Goal: Information Seeking & Learning: Learn about a topic

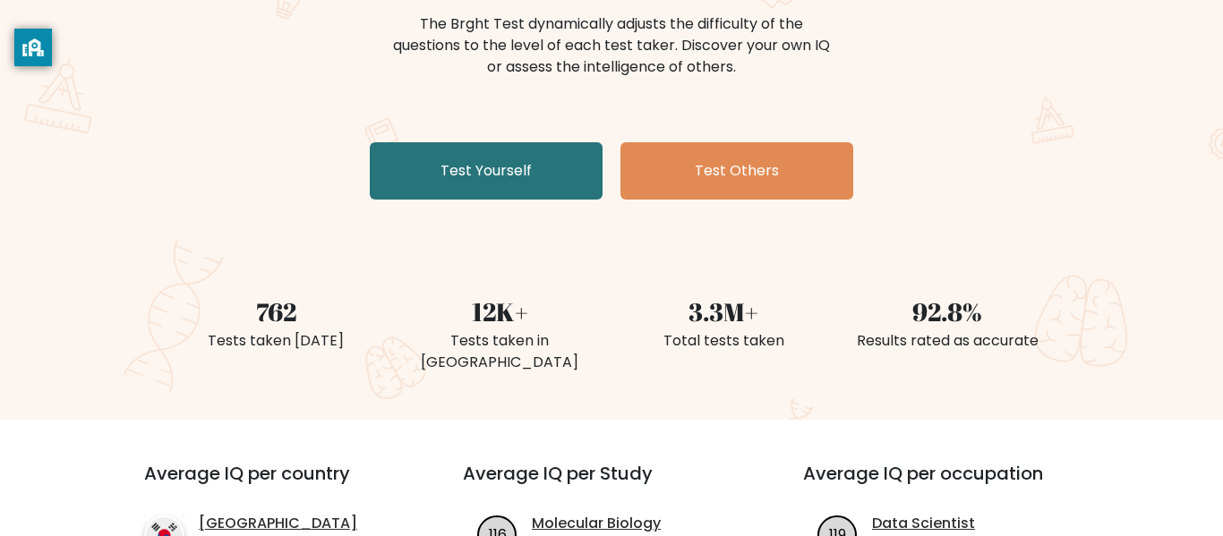
scroll to position [235, 0]
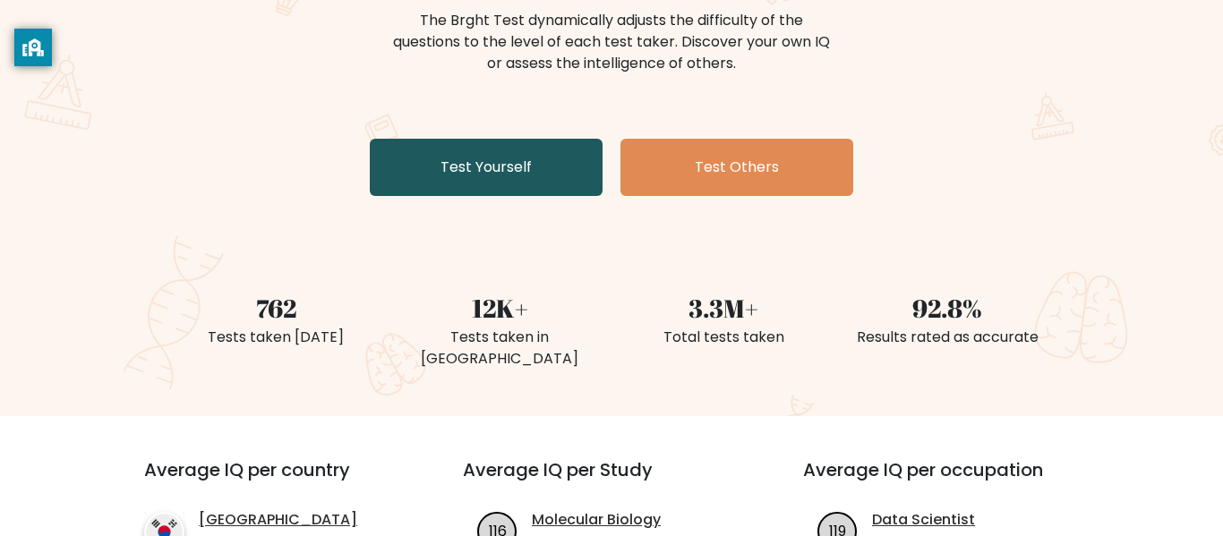
click at [572, 157] on link "Test Yourself" at bounding box center [486, 167] width 233 height 57
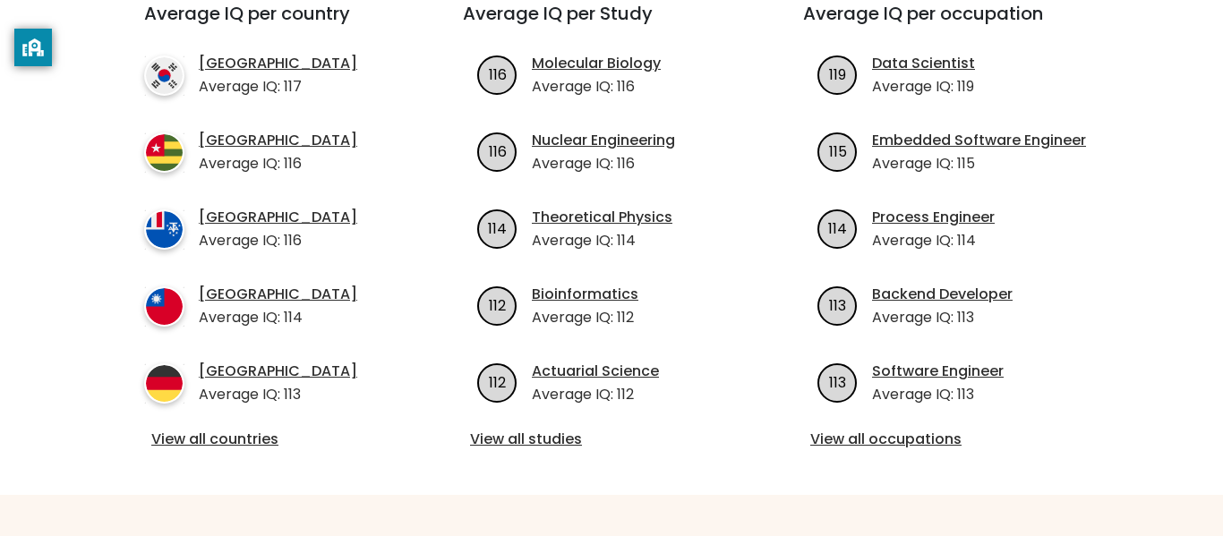
scroll to position [695, 0]
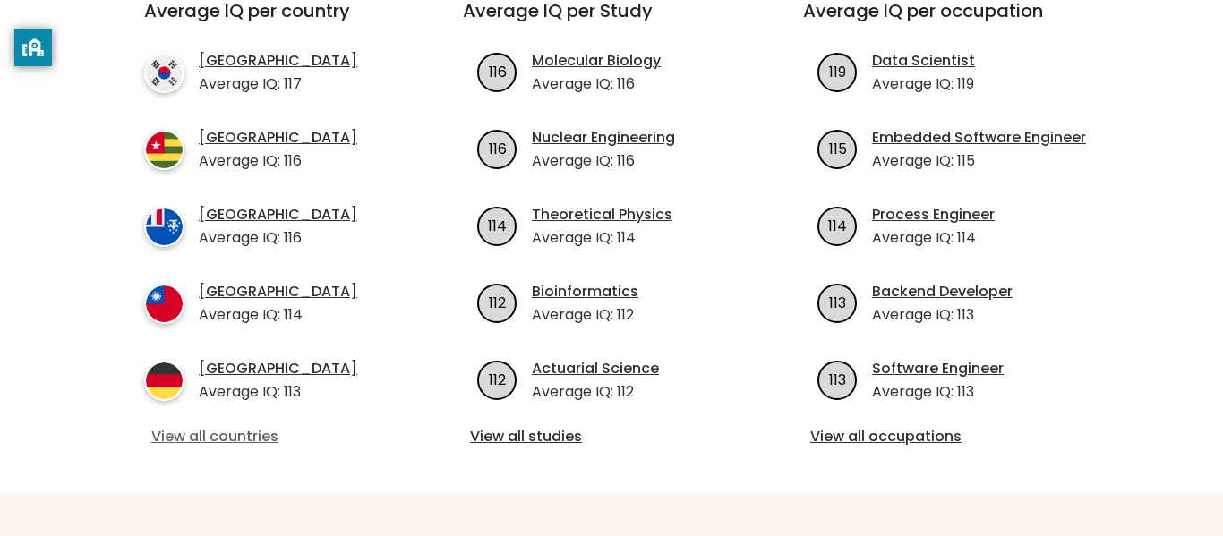
click at [265, 426] on link "View all countries" at bounding box center [271, 436] width 240 height 21
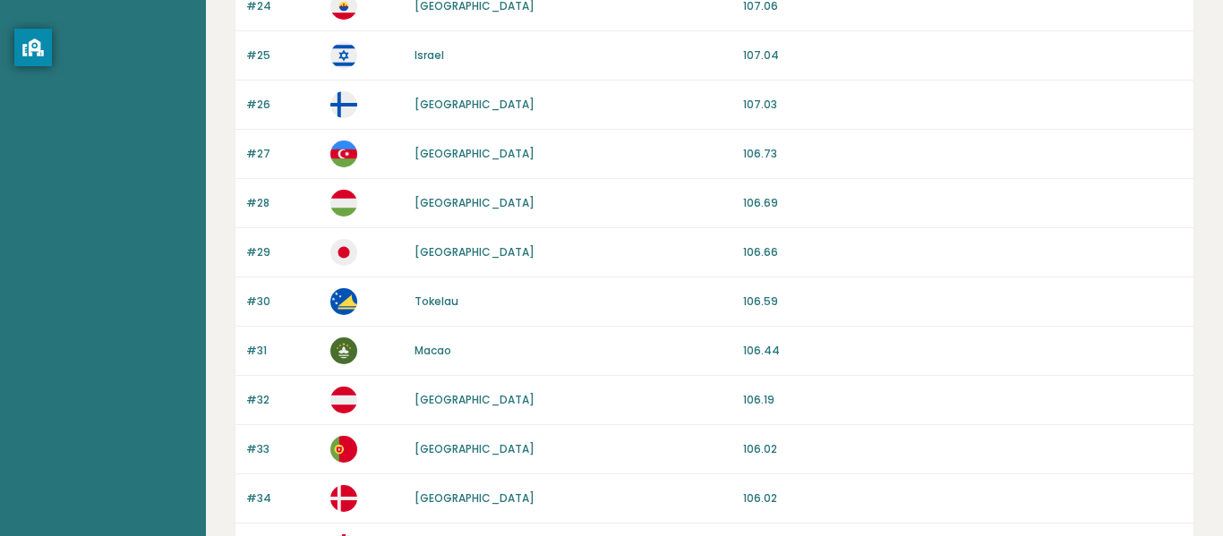
scroll to position [1359, 0]
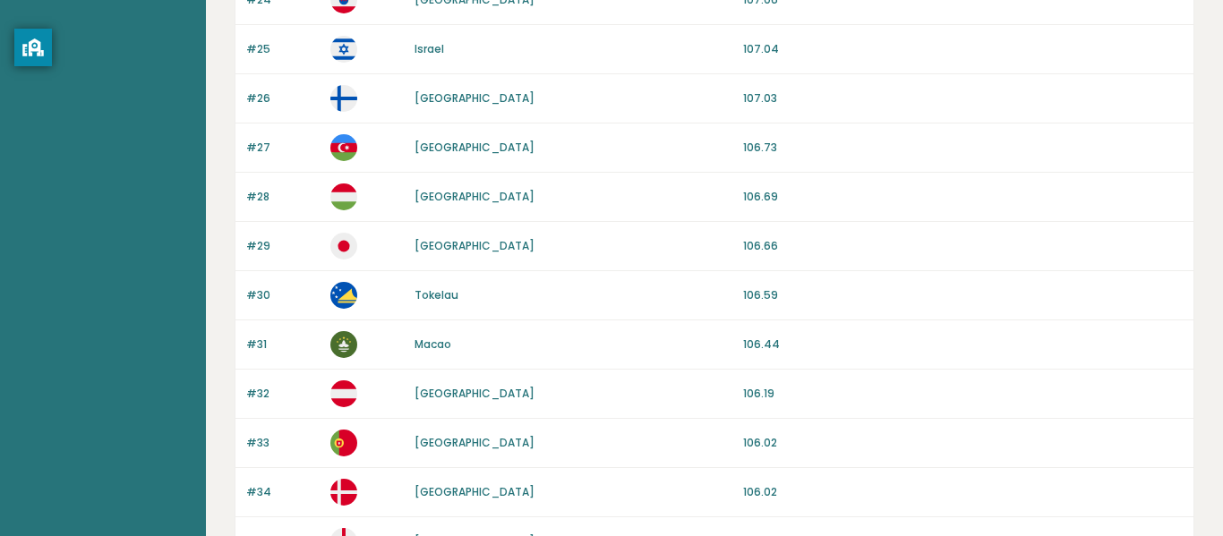
click at [453, 245] on div "Japan" at bounding box center [574, 246] width 318 height 16
click at [428, 249] on link "[GEOGRAPHIC_DATA]" at bounding box center [475, 245] width 120 height 15
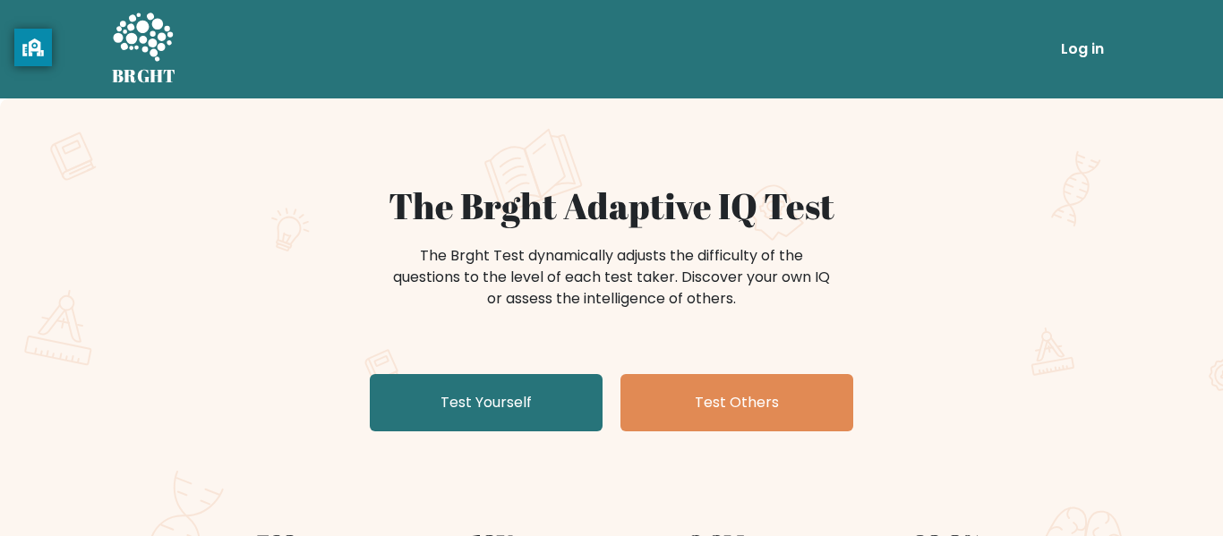
scroll to position [697, 0]
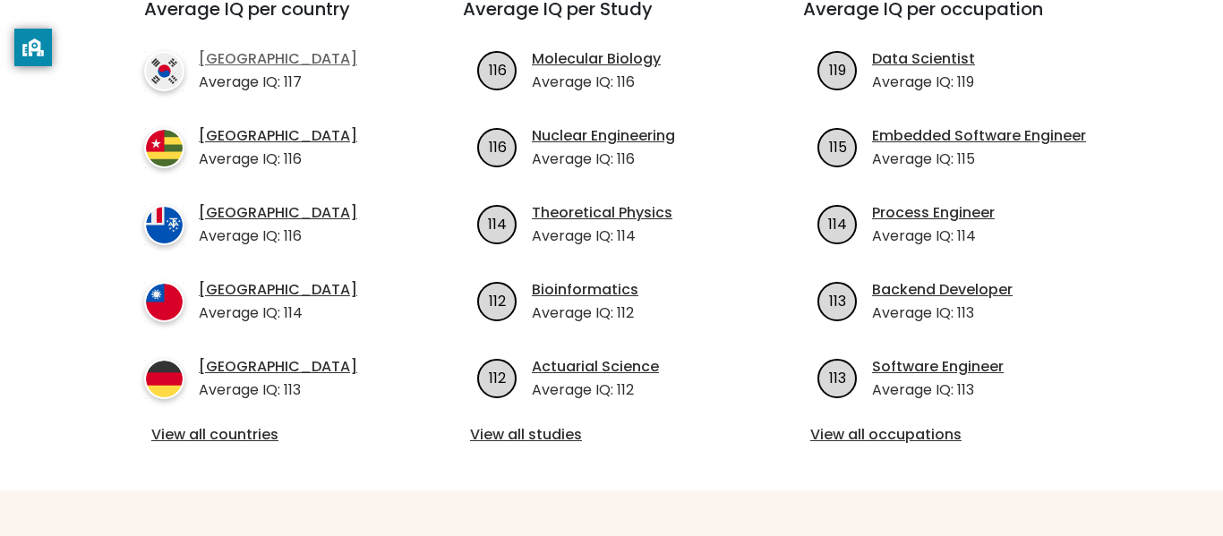
click at [255, 48] on link "[GEOGRAPHIC_DATA]" at bounding box center [278, 58] width 158 height 21
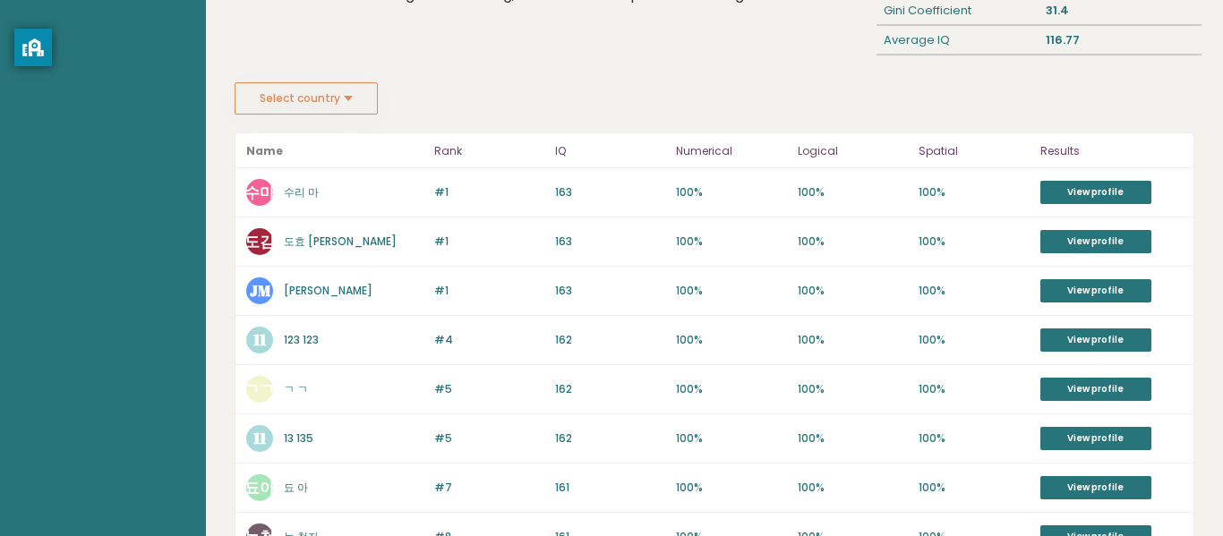
scroll to position [246, 0]
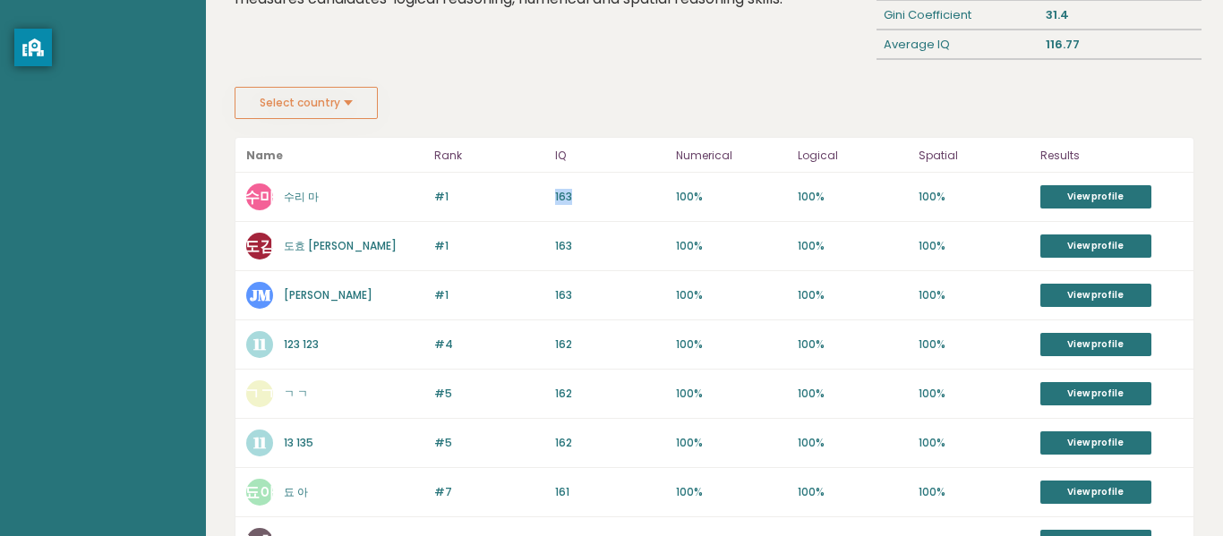
drag, startPoint x: 551, startPoint y: 198, endPoint x: 585, endPoint y: 202, distance: 34.3
click at [585, 202] on div "#1 [GEOGRAPHIC_DATA] 수리 마 163 #1 163 100% 100% 100% View profile" at bounding box center [714, 197] width 958 height 49
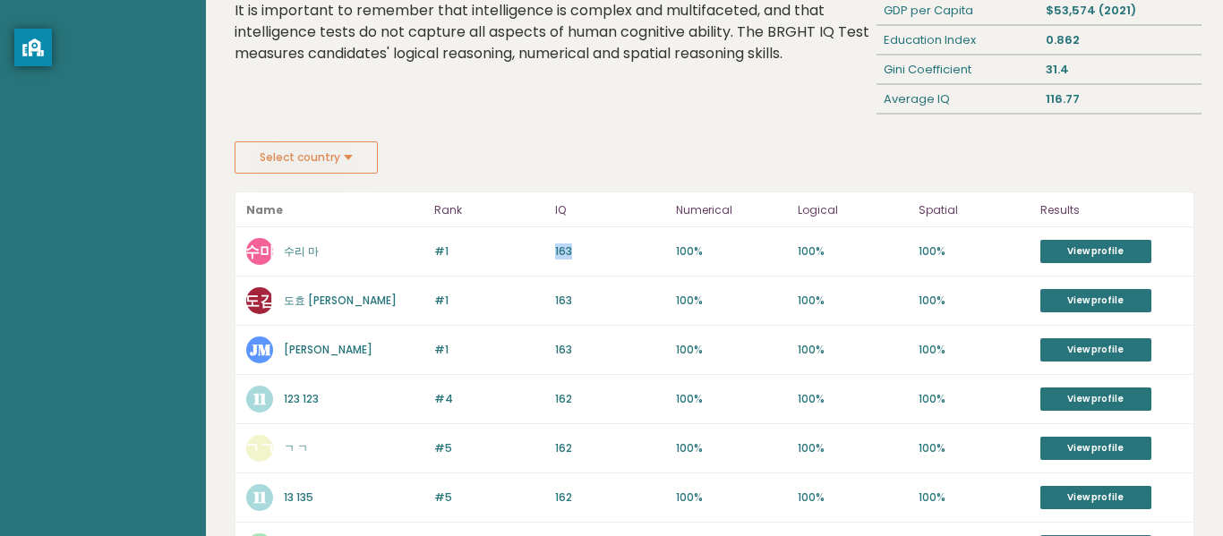
scroll to position [184, 0]
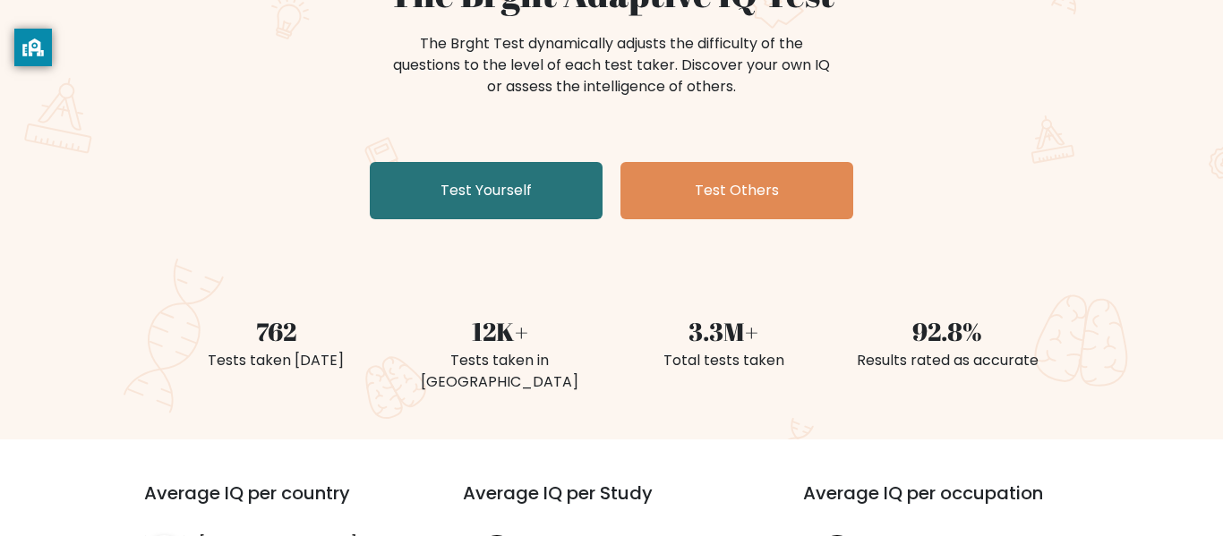
scroll to position [213, 0]
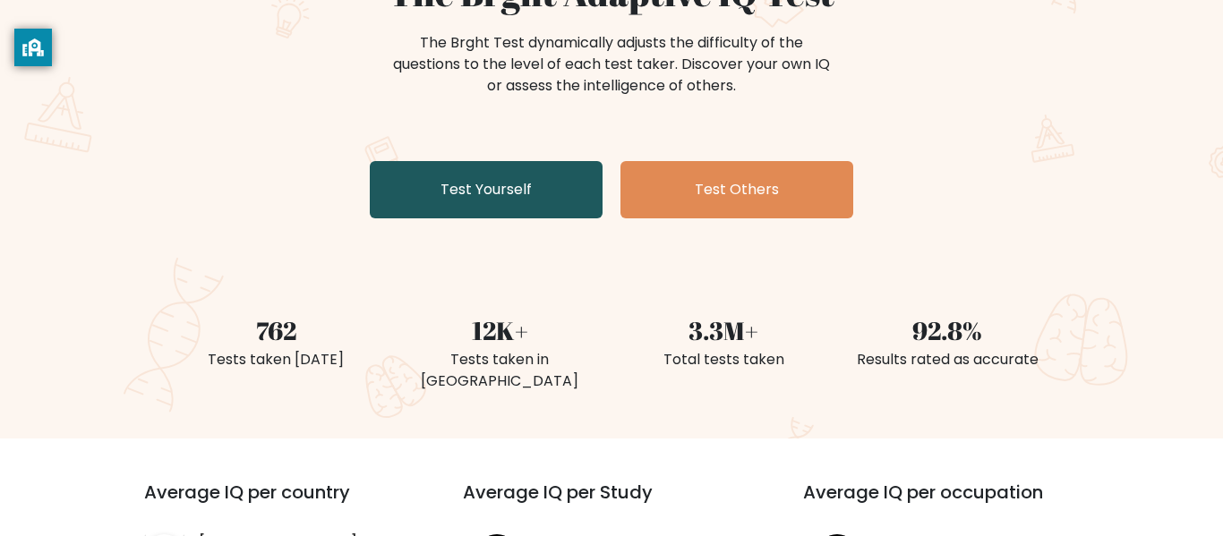
click at [560, 195] on link "Test Yourself" at bounding box center [486, 189] width 233 height 57
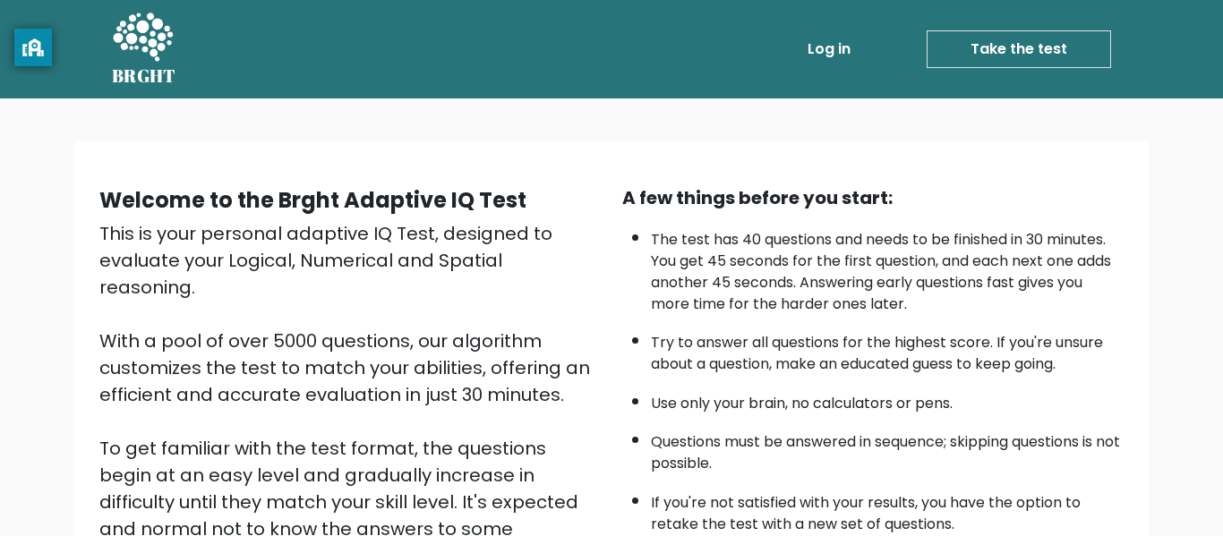
scroll to position [284, 0]
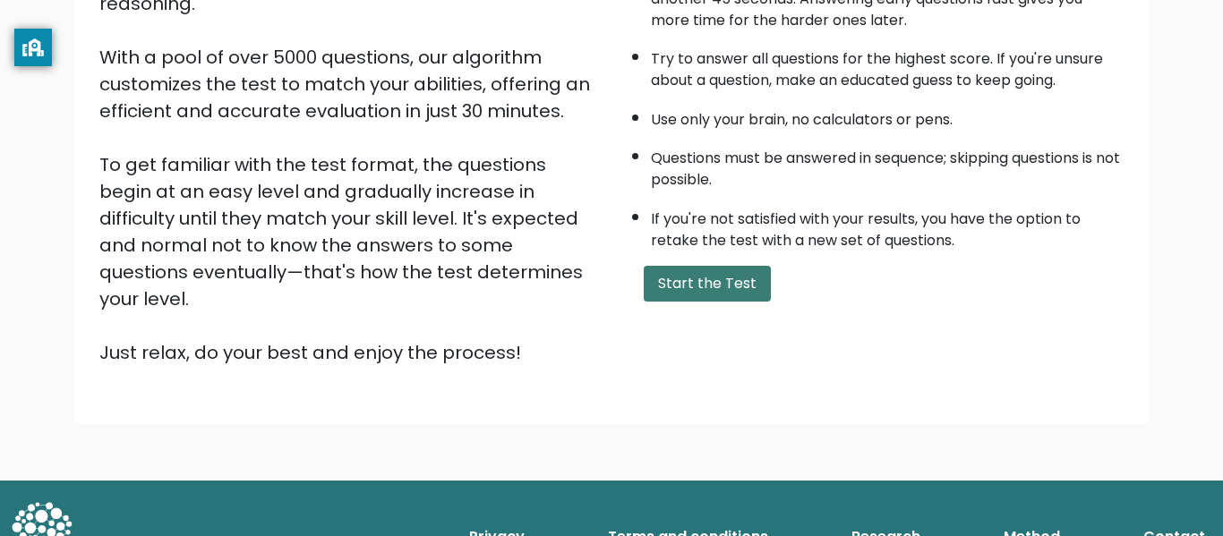
click at [727, 274] on button "Start the Test" at bounding box center [707, 284] width 127 height 36
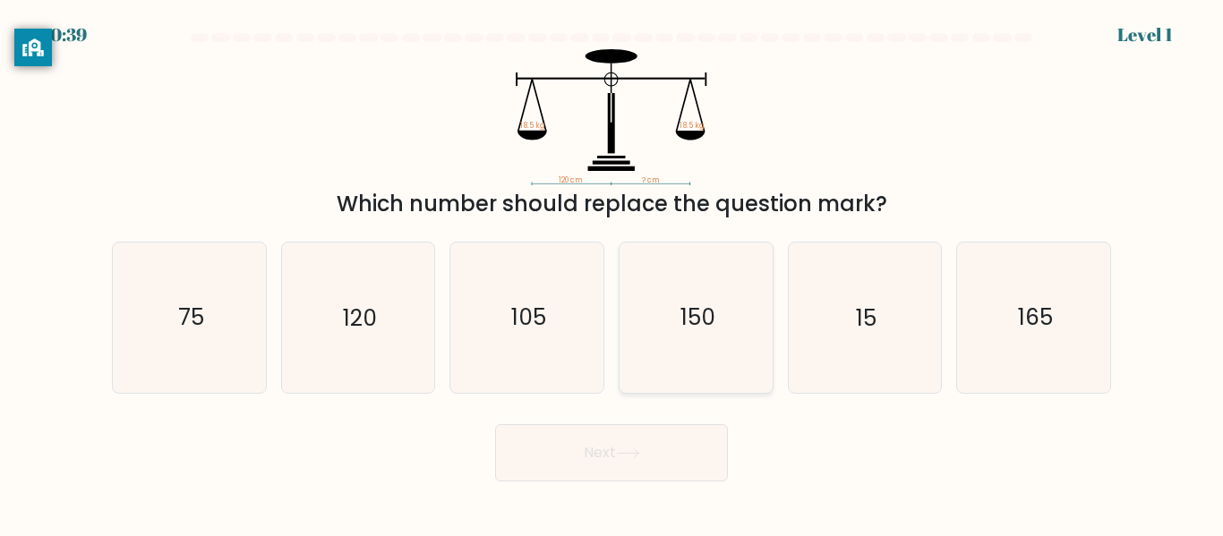
click at [674, 252] on icon "150" at bounding box center [696, 318] width 150 height 150
click at [612, 269] on input "d. 150" at bounding box center [611, 271] width 1 height 4
radio input "true"
click at [384, 321] on icon "120" at bounding box center [358, 318] width 150 height 150
click at [611, 273] on input "b. 120" at bounding box center [611, 271] width 1 height 4
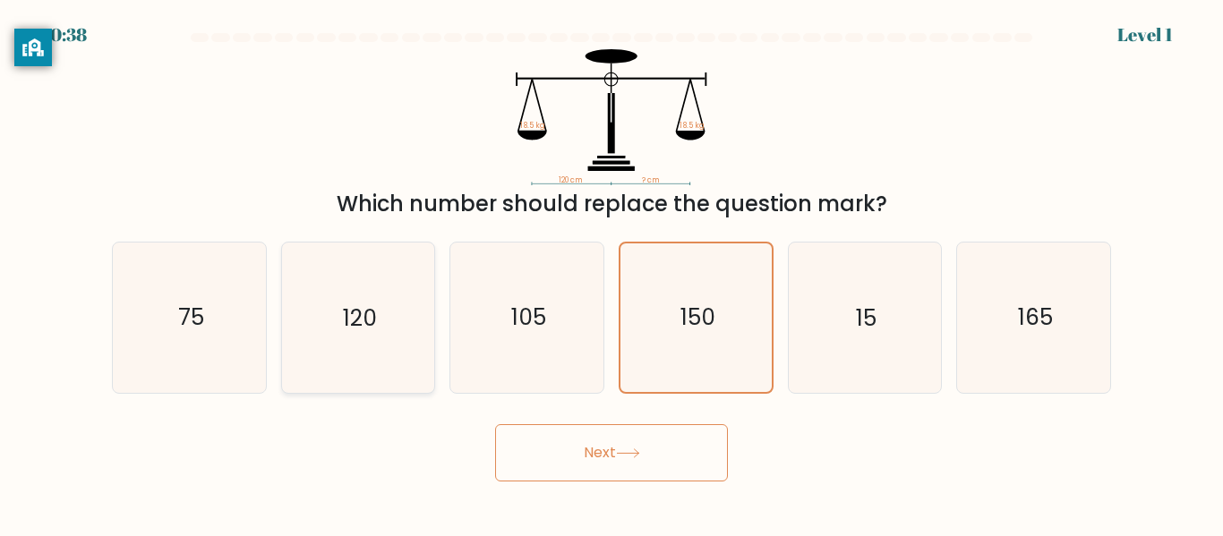
radio input "true"
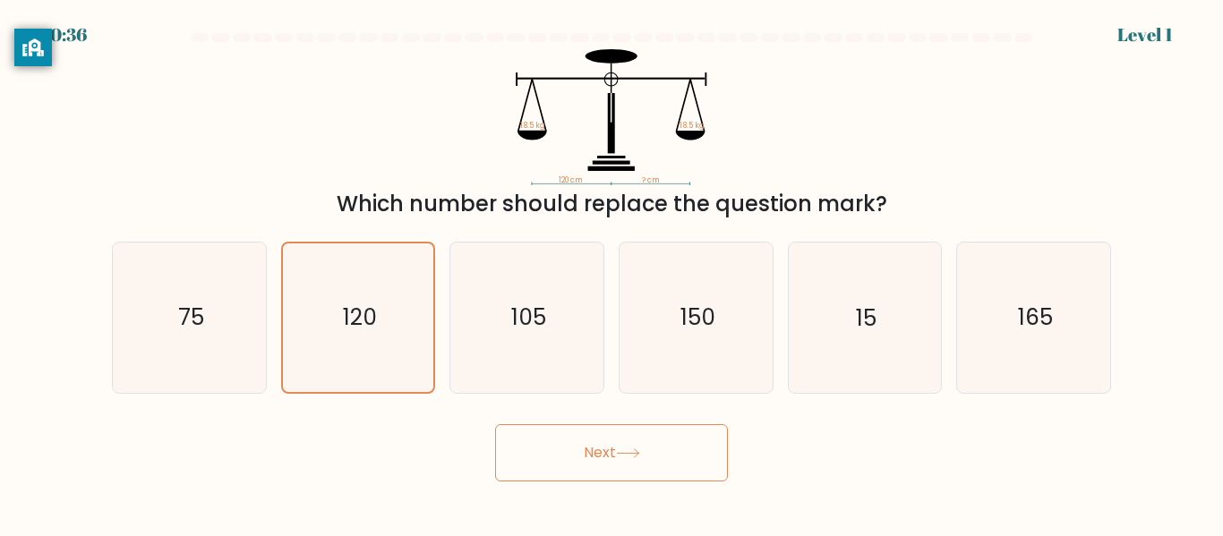
click at [574, 462] on button "Next" at bounding box center [611, 452] width 233 height 57
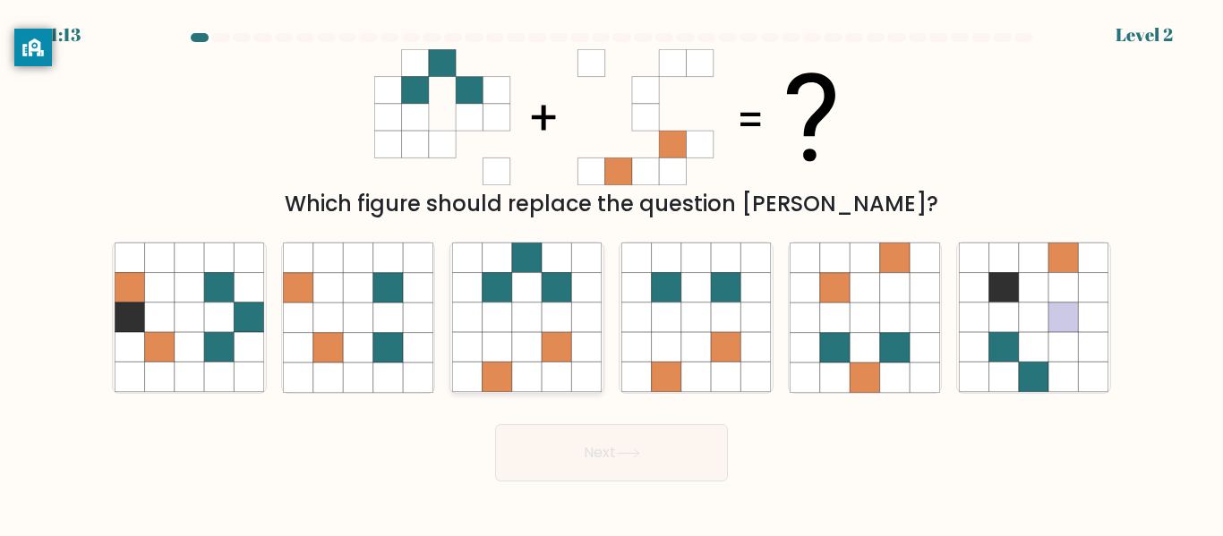
click at [529, 279] on icon at bounding box center [527, 288] width 30 height 30
click at [611, 273] on input "c." at bounding box center [611, 271] width 1 height 4
radio input "true"
click at [633, 522] on body "1:11 Level 2" at bounding box center [611, 268] width 1223 height 536
click at [673, 466] on button "Next" at bounding box center [611, 452] width 233 height 57
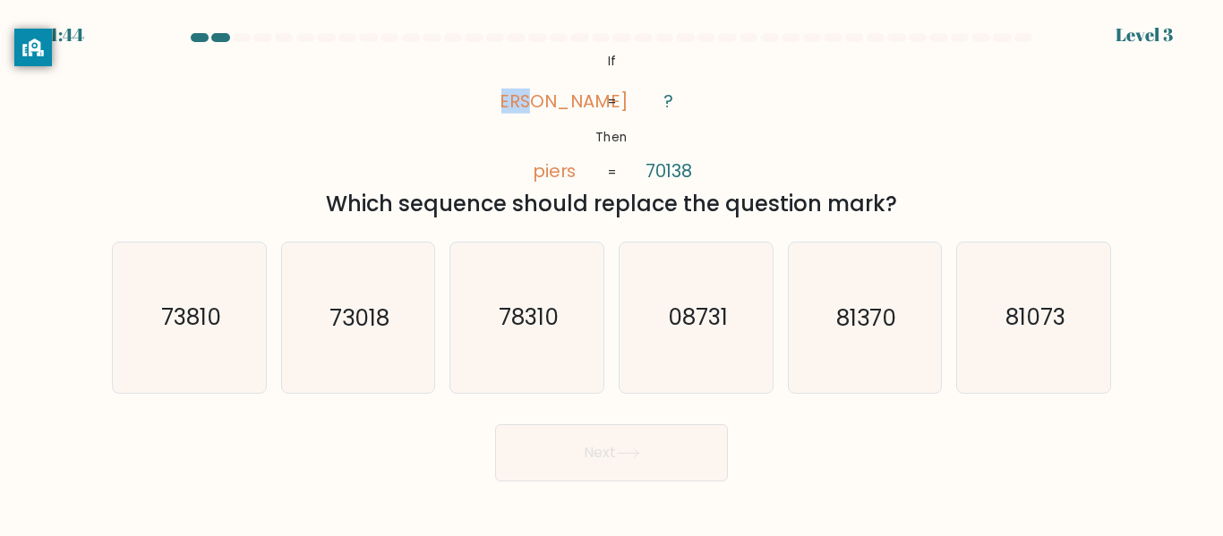
drag, startPoint x: 532, startPoint y: 105, endPoint x: 583, endPoint y: 96, distance: 51.8
click at [583, 96] on icon "@import url('https://fonts.googleapis.com/css?family=Abril+Fatface:400,100,100i…" at bounding box center [611, 117] width 221 height 136
click at [612, 192] on div "Which sequence should replace the question mark?" at bounding box center [612, 204] width 978 height 32
click at [374, 305] on text "73018" at bounding box center [359, 318] width 60 height 31
click at [611, 273] on input "b. 73018" at bounding box center [611, 271] width 1 height 4
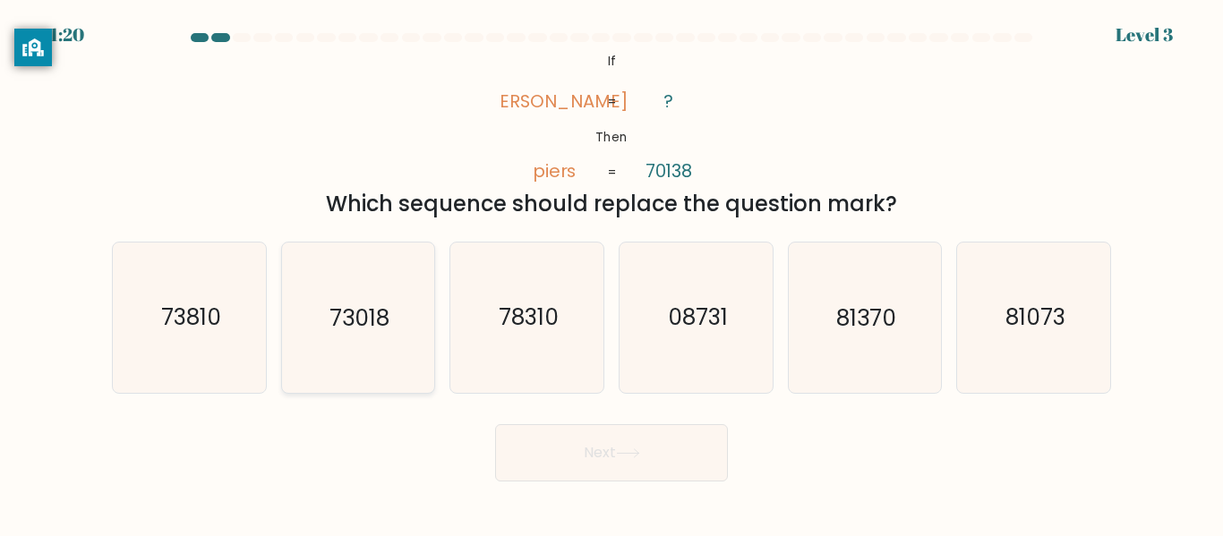
radio input "true"
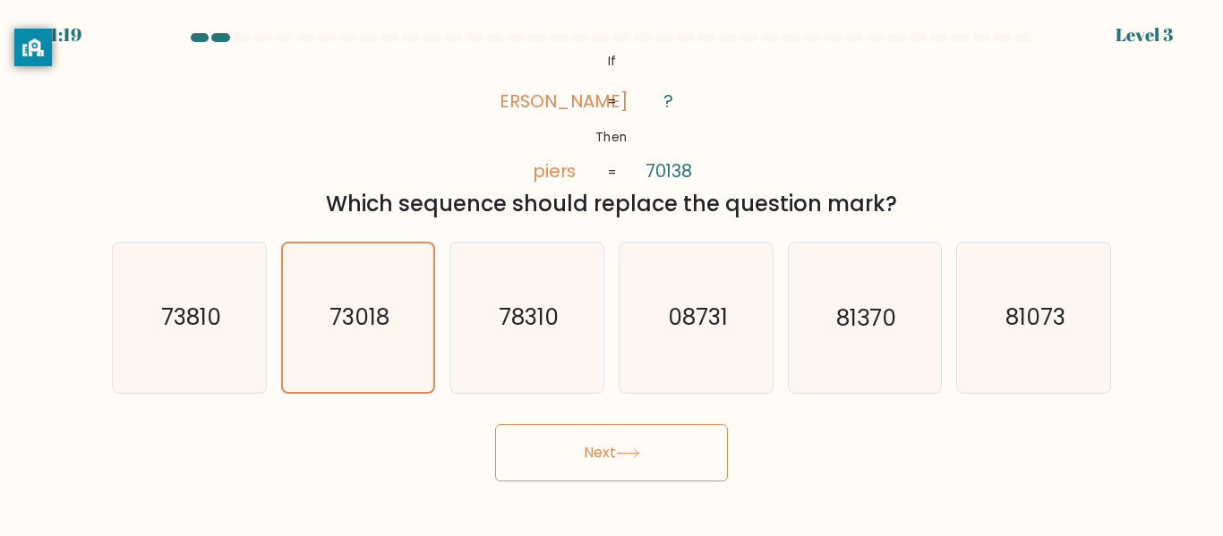
click at [609, 428] on button "Next" at bounding box center [611, 452] width 233 height 57
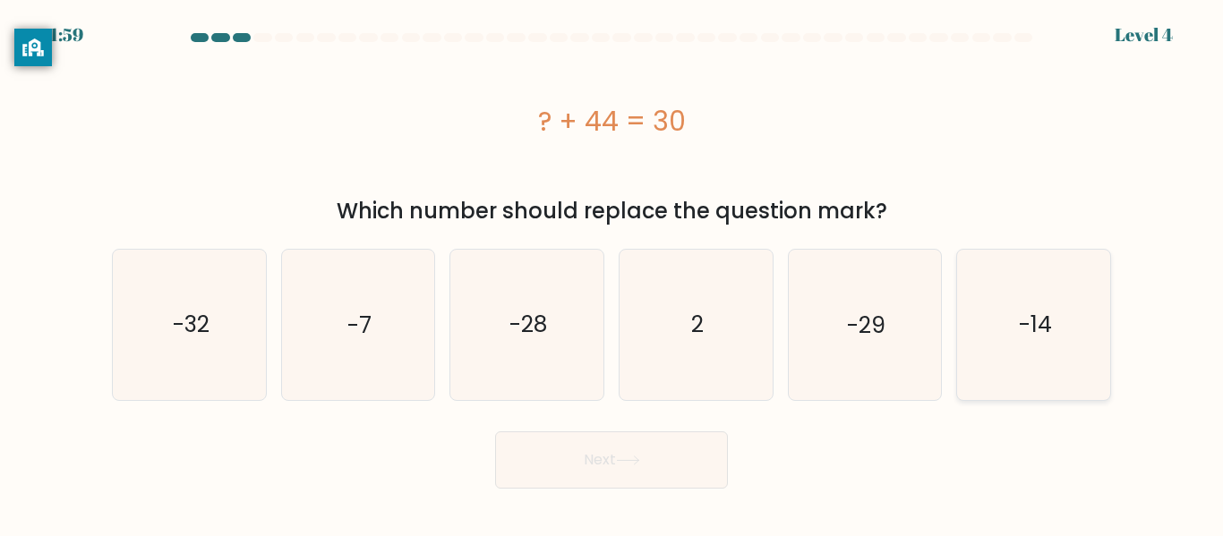
click at [1014, 327] on icon "-14" at bounding box center [1034, 325] width 150 height 150
click at [612, 273] on input "f. -14" at bounding box center [611, 271] width 1 height 4
radio input "true"
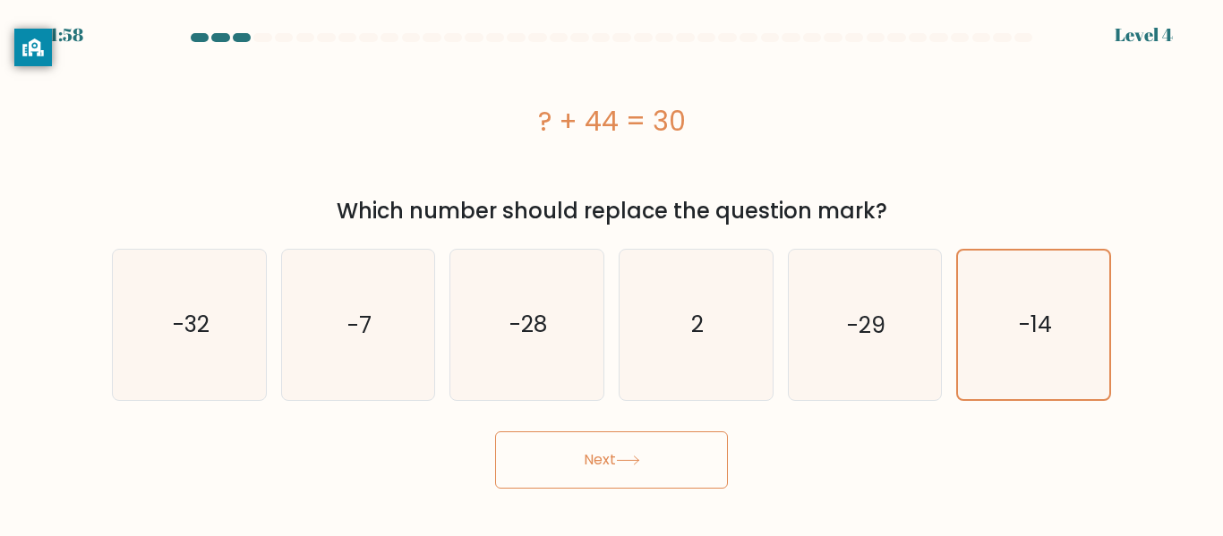
click at [636, 450] on button "Next" at bounding box center [611, 460] width 233 height 57
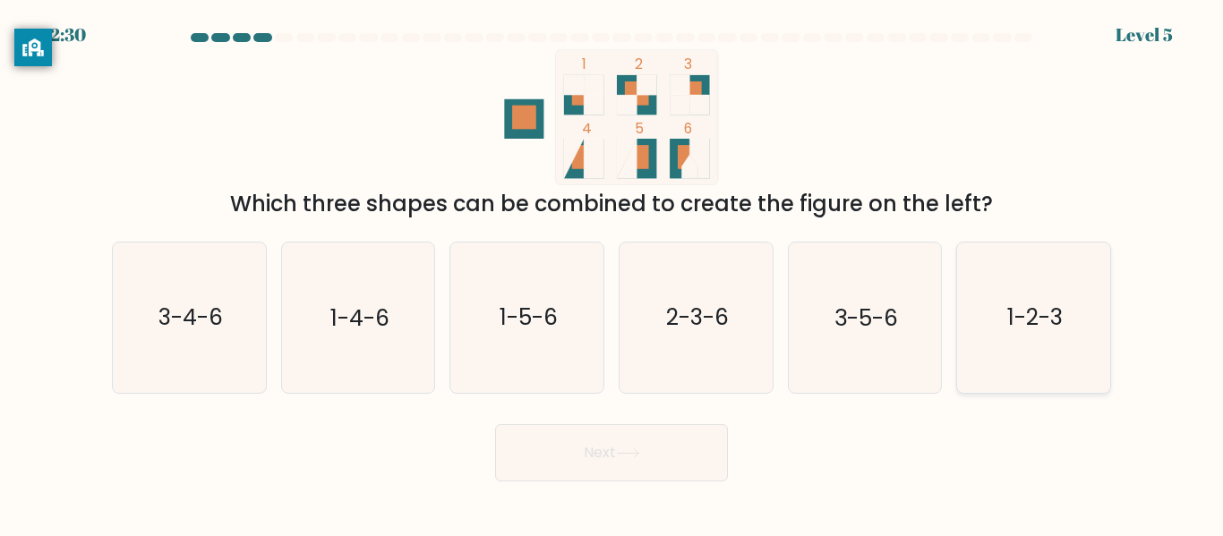
click at [1026, 312] on text "1-2-3" at bounding box center [1035, 318] width 56 height 31
click at [612, 273] on input "f. 1-2-3" at bounding box center [611, 271] width 1 height 4
radio input "true"
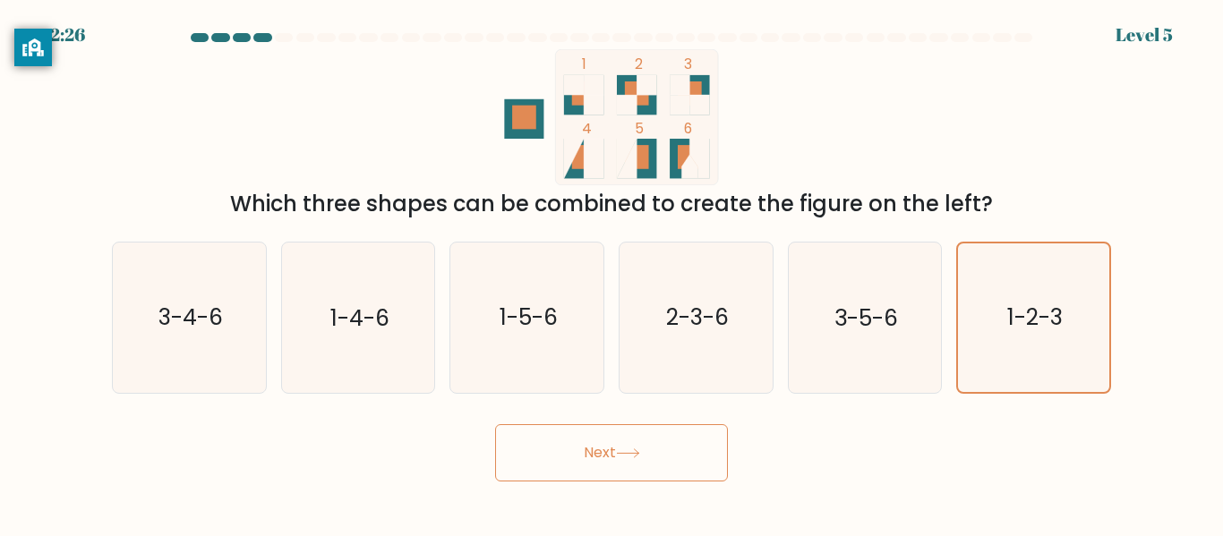
click at [669, 466] on button "Next" at bounding box center [611, 452] width 233 height 57
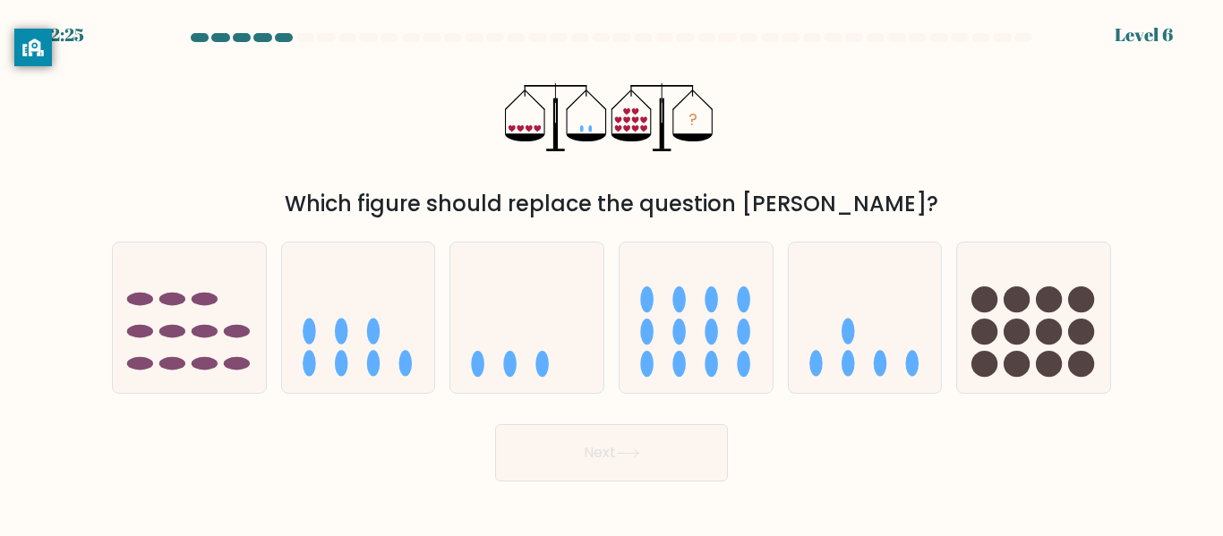
click at [669, 466] on button "Next" at bounding box center [611, 452] width 233 height 57
click at [863, 115] on div "? Which figure should replace the question mark?" at bounding box center [611, 134] width 1021 height 171
click at [880, 321] on icon at bounding box center [865, 317] width 153 height 126
click at [612, 273] on input "e." at bounding box center [611, 271] width 1 height 4
radio input "true"
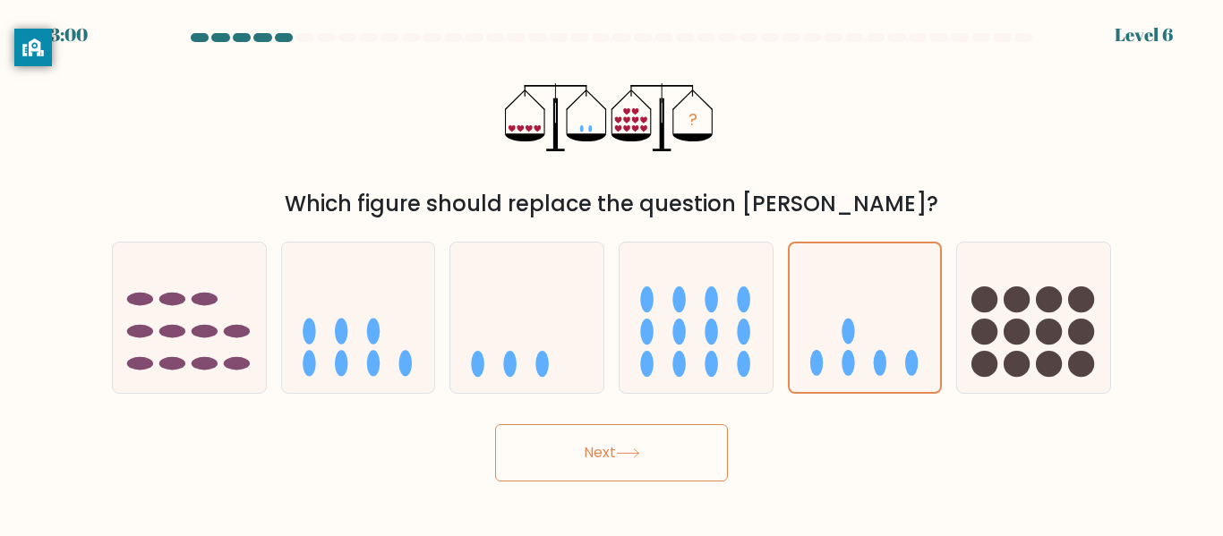
click at [690, 440] on button "Next" at bounding box center [611, 452] width 233 height 57
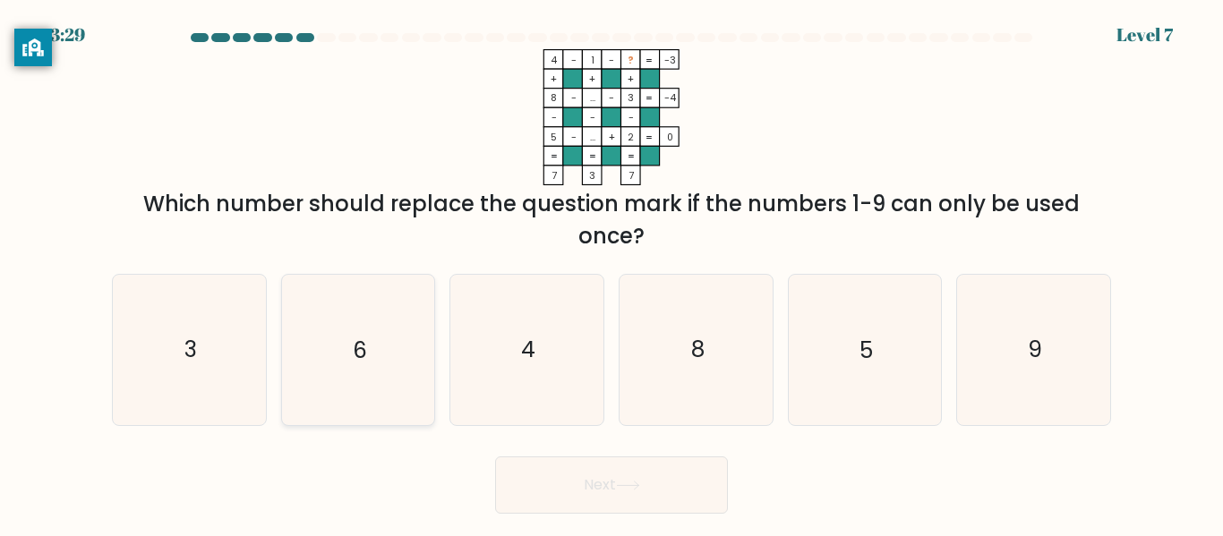
click at [401, 345] on icon "6" at bounding box center [358, 350] width 150 height 150
click at [611, 273] on input "b. 6" at bounding box center [611, 271] width 1 height 4
radio input "true"
click at [640, 483] on icon at bounding box center [628, 486] width 24 height 10
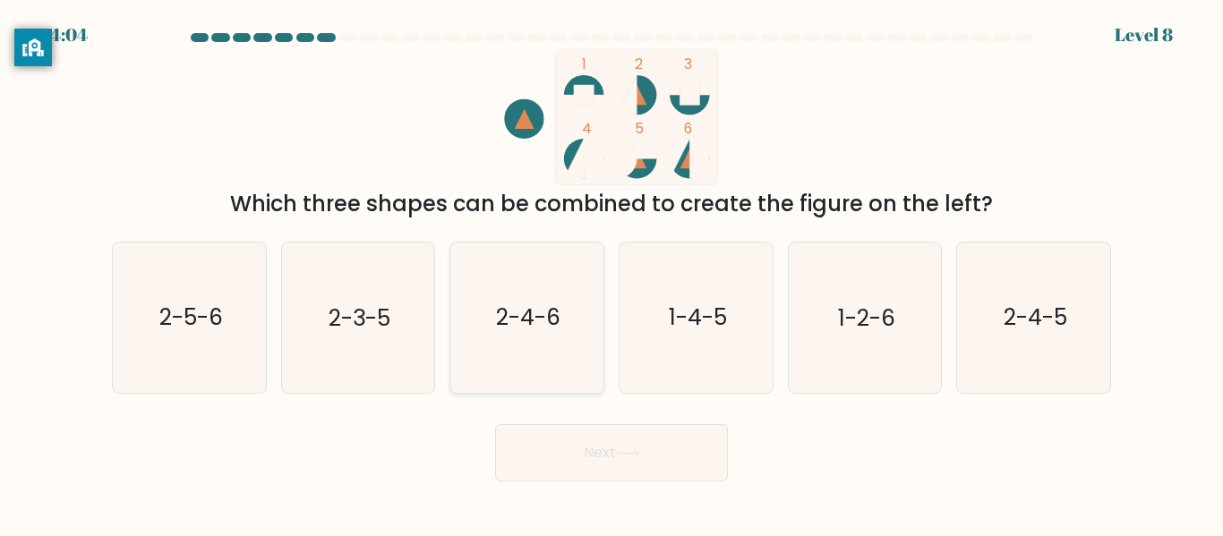
click at [571, 332] on icon "2-4-6" at bounding box center [527, 318] width 150 height 150
click at [611, 273] on input "c. 2-4-6" at bounding box center [611, 271] width 1 height 4
radio input "true"
click at [630, 430] on button "Next" at bounding box center [611, 452] width 233 height 57
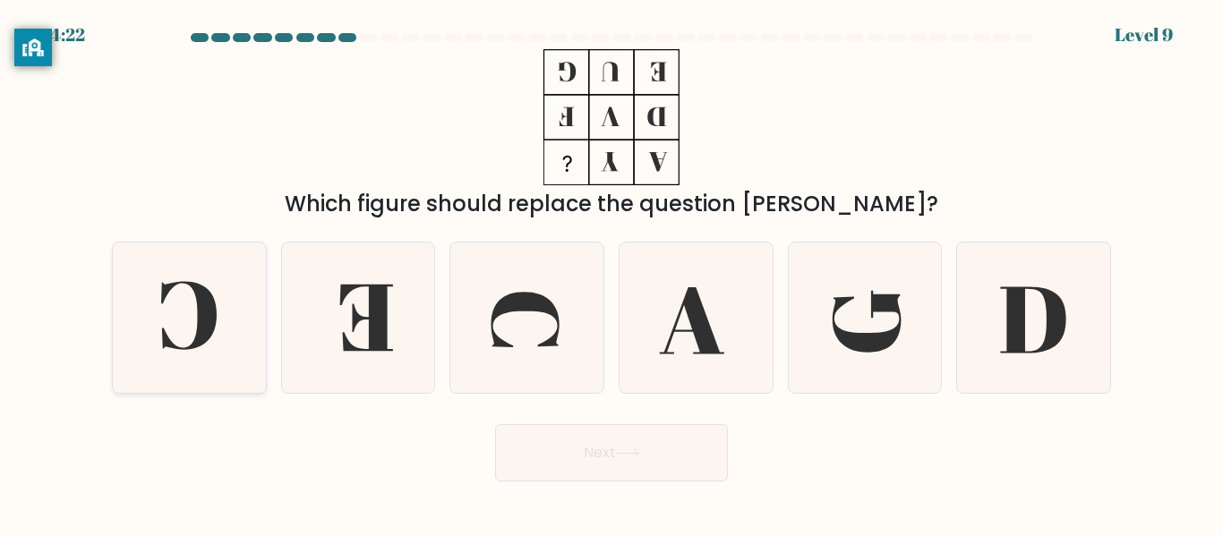
click at [193, 316] on icon at bounding box center [190, 318] width 150 height 150
click at [611, 273] on input "a." at bounding box center [611, 271] width 1 height 4
radio input "true"
click at [570, 439] on button "Next" at bounding box center [611, 452] width 233 height 57
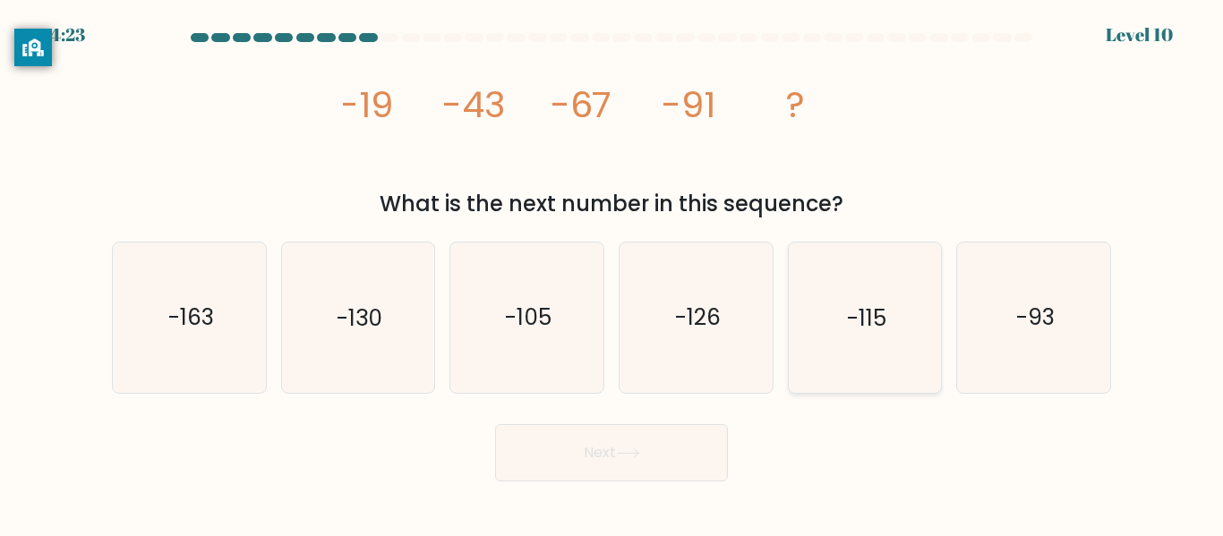
click at [926, 345] on icon "-115" at bounding box center [865, 318] width 150 height 150
click at [612, 273] on input "e. -115" at bounding box center [611, 271] width 1 height 4
radio input "true"
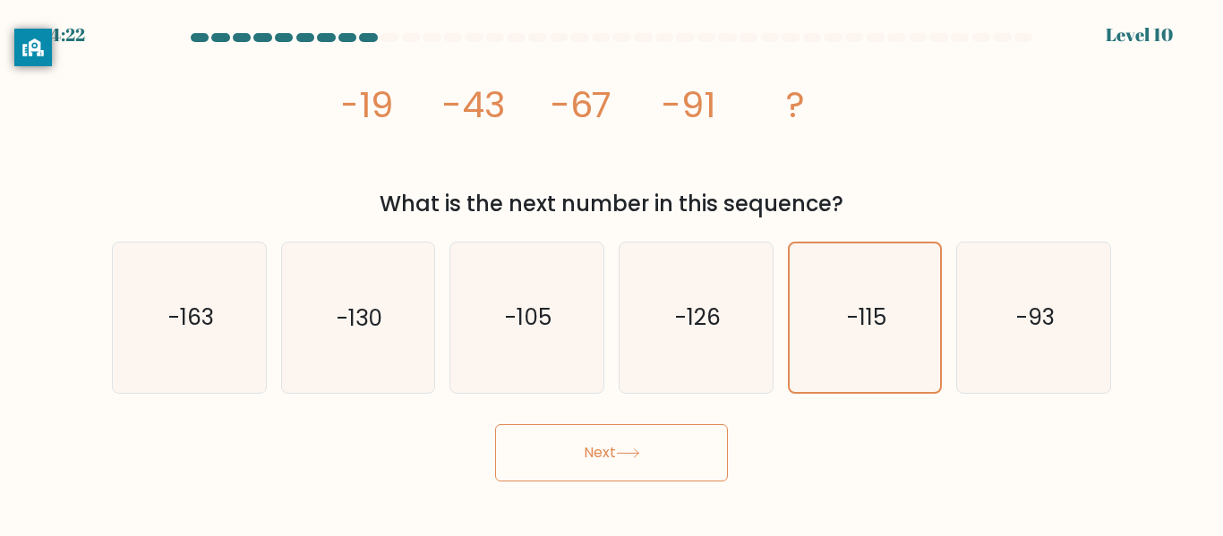
click at [606, 438] on button "Next" at bounding box center [611, 452] width 233 height 57
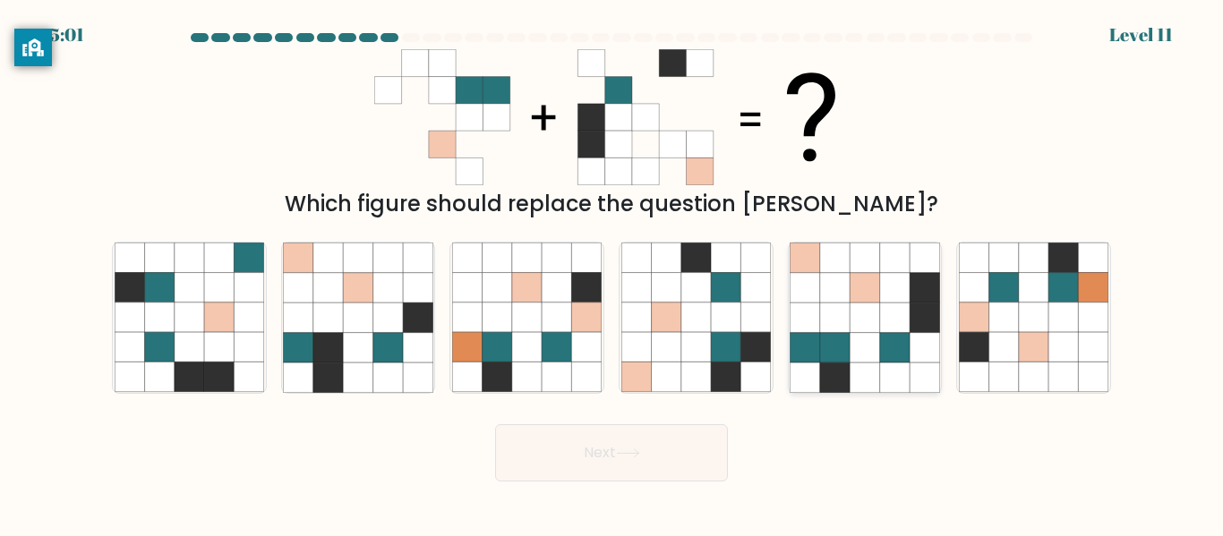
click at [885, 295] on icon at bounding box center [895, 288] width 30 height 30
click at [612, 273] on input "e." at bounding box center [611, 271] width 1 height 4
radio input "true"
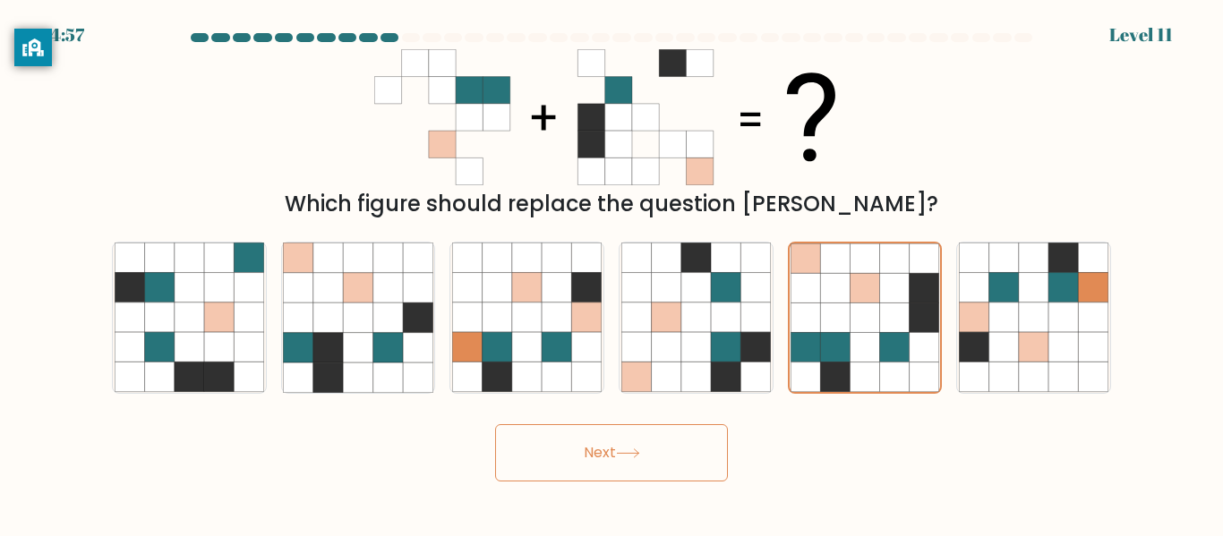
click at [679, 462] on button "Next" at bounding box center [611, 452] width 233 height 57
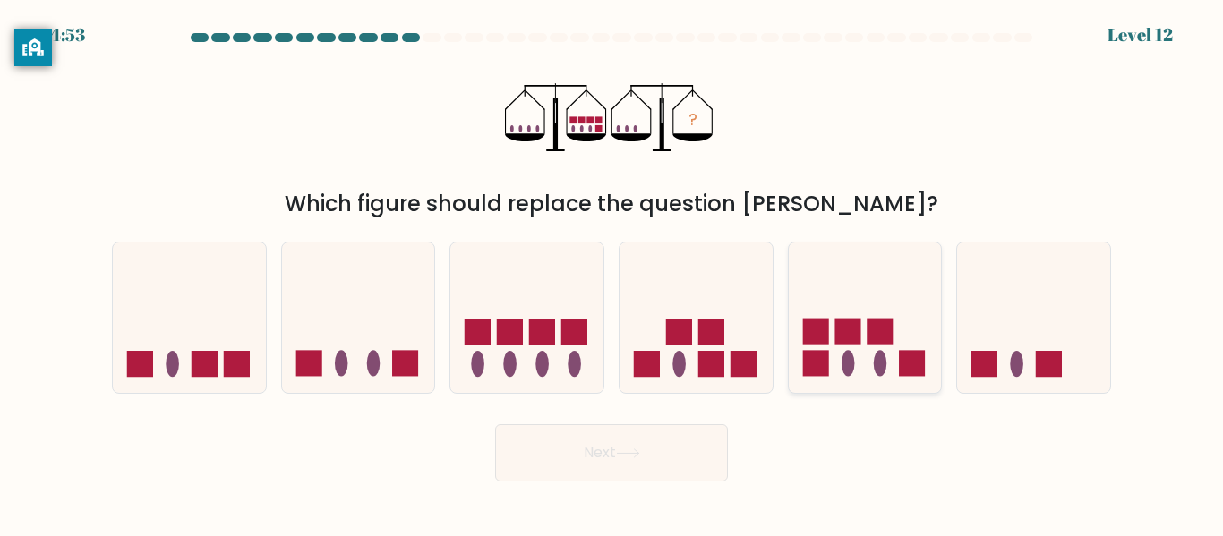
click at [884, 354] on icon at bounding box center [865, 317] width 153 height 126
click at [612, 273] on input "e." at bounding box center [611, 271] width 1 height 4
radio input "true"
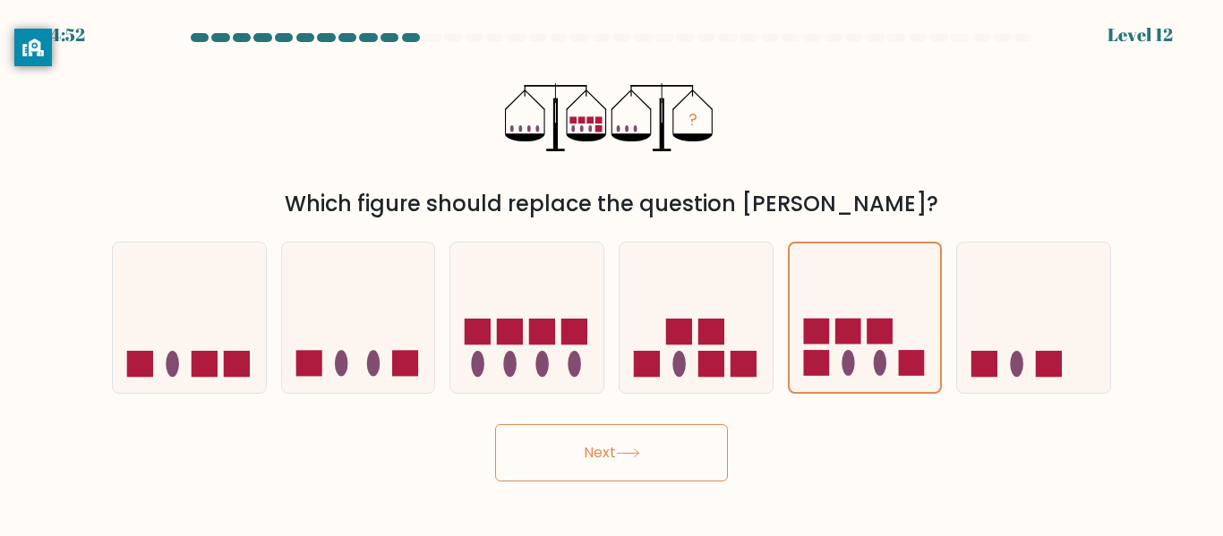
click at [579, 466] on button "Next" at bounding box center [611, 452] width 233 height 57
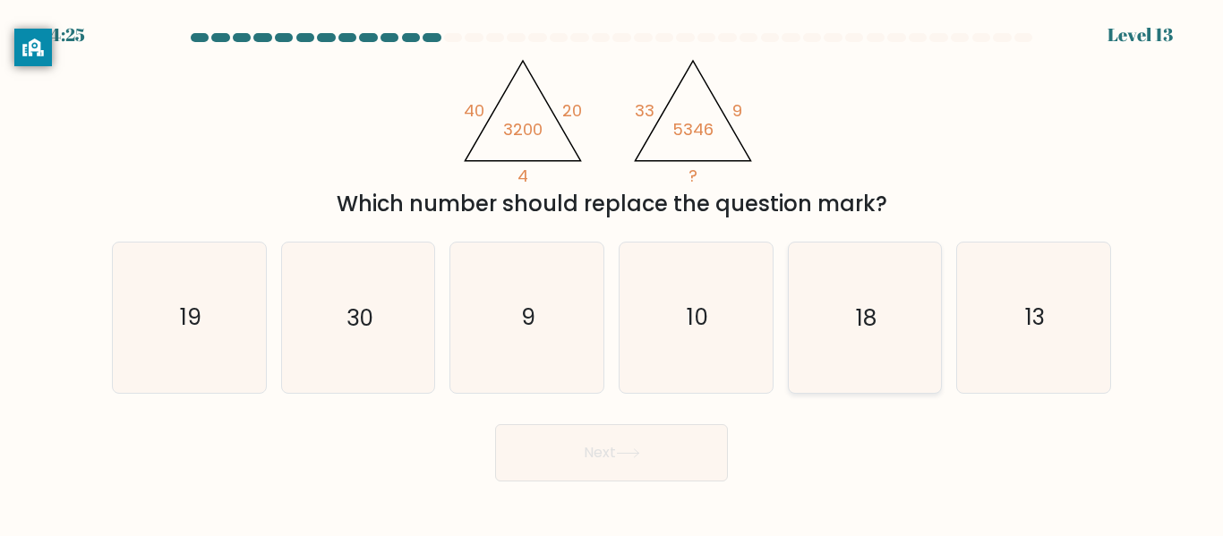
click at [877, 298] on icon "18" at bounding box center [865, 318] width 150 height 150
click at [612, 273] on input "e. 18" at bounding box center [611, 271] width 1 height 4
radio input "true"
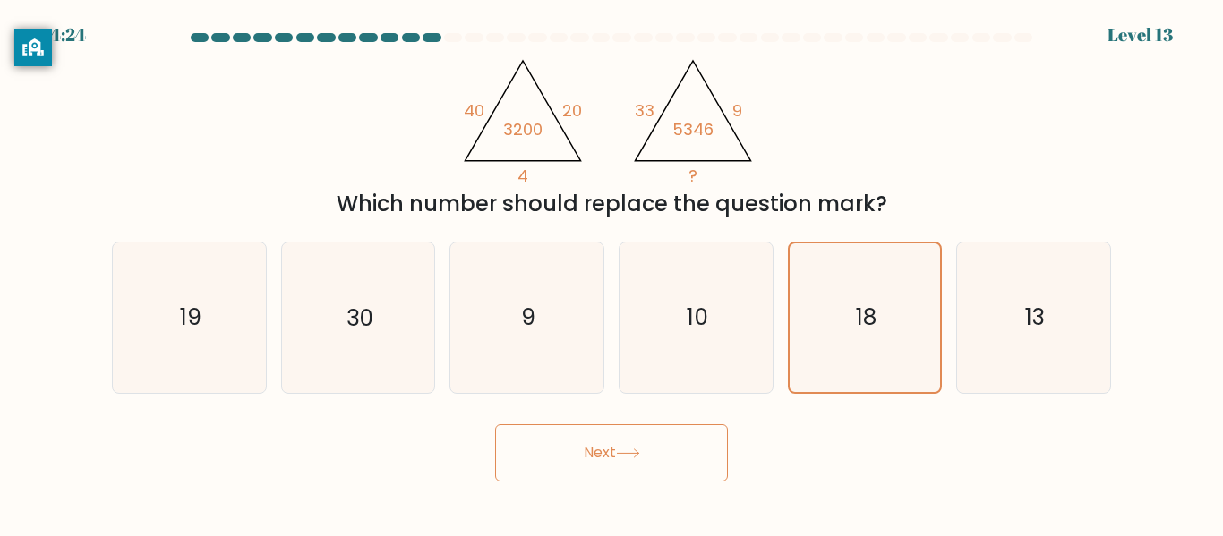
click at [594, 469] on button "Next" at bounding box center [611, 452] width 233 height 57
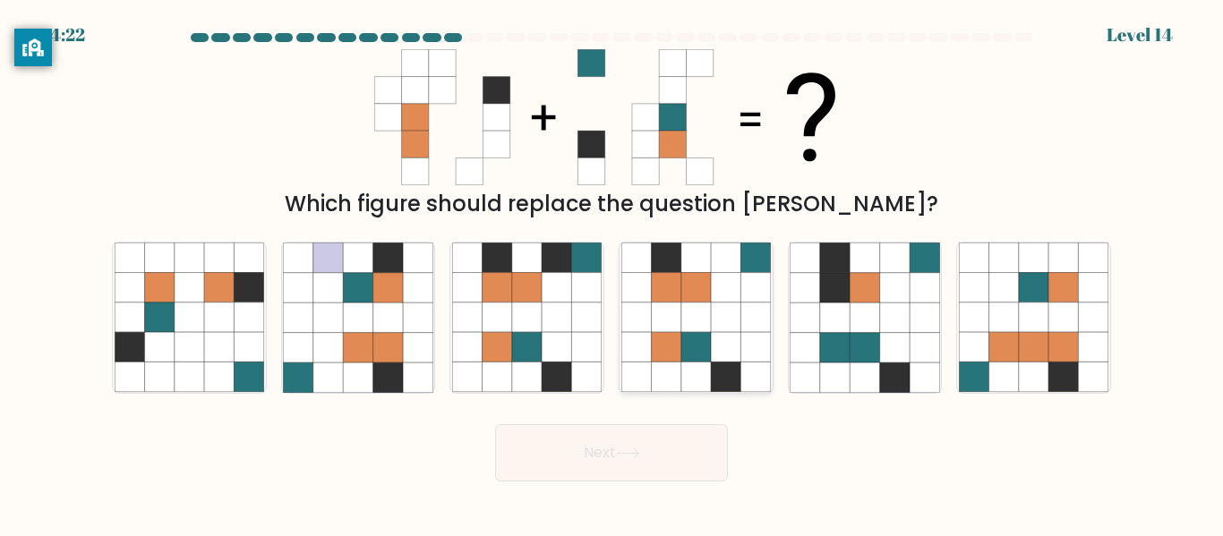
click at [761, 246] on icon at bounding box center [755, 259] width 30 height 30
click at [612, 269] on input "d." at bounding box center [611, 271] width 1 height 4
radio input "true"
click at [640, 447] on button "Next" at bounding box center [611, 452] width 233 height 57
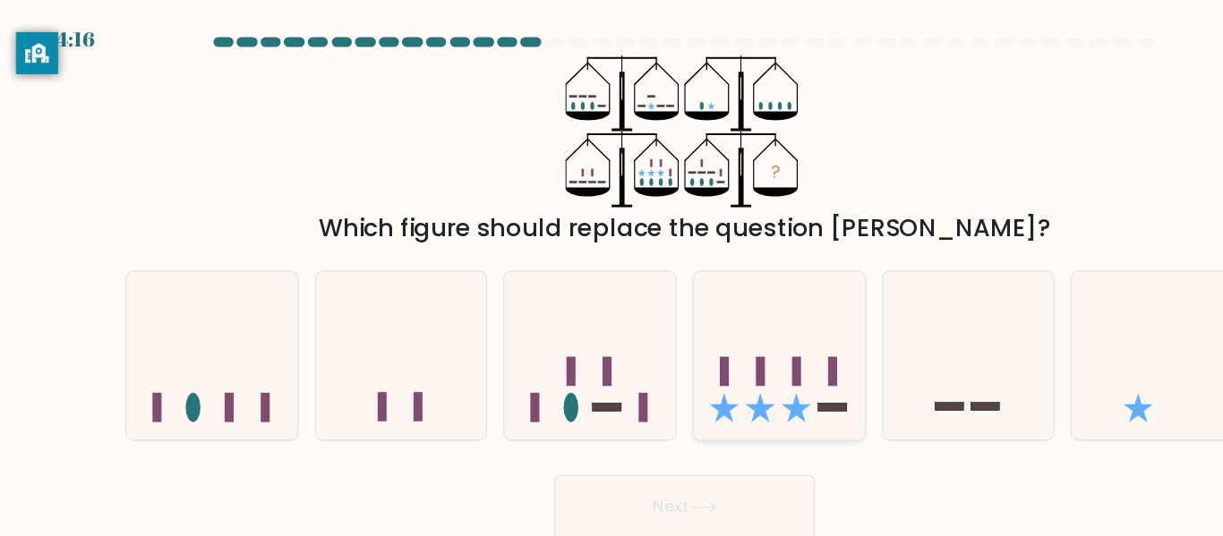
click at [703, 321] on icon at bounding box center [696, 317] width 153 height 126
click at [612, 273] on input "d." at bounding box center [611, 271] width 1 height 4
radio input "true"
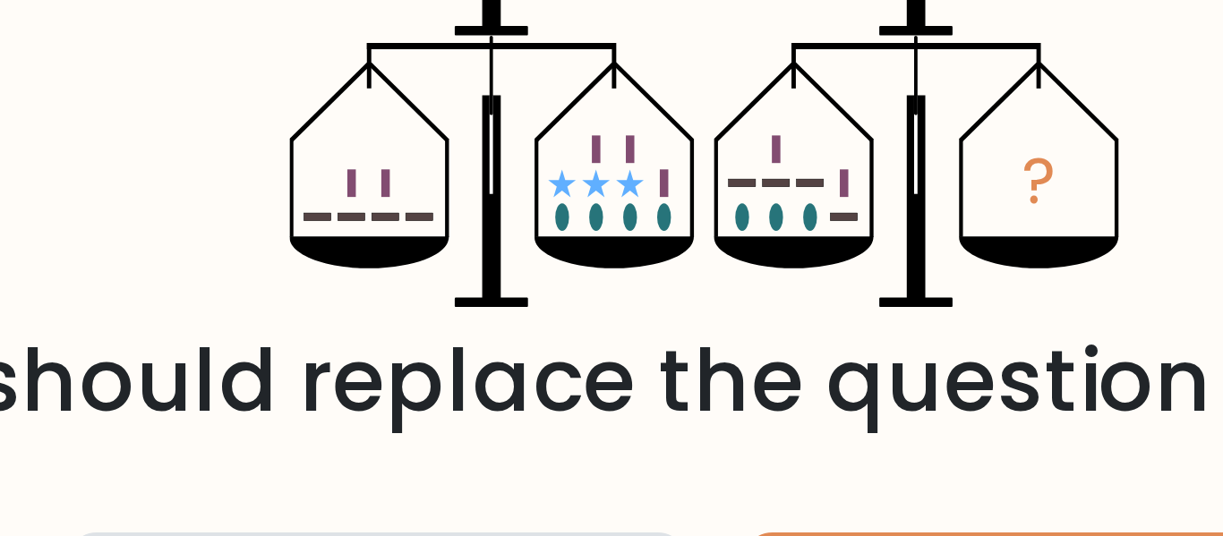
click at [582, 175] on icon at bounding box center [587, 171] width 40 height 8
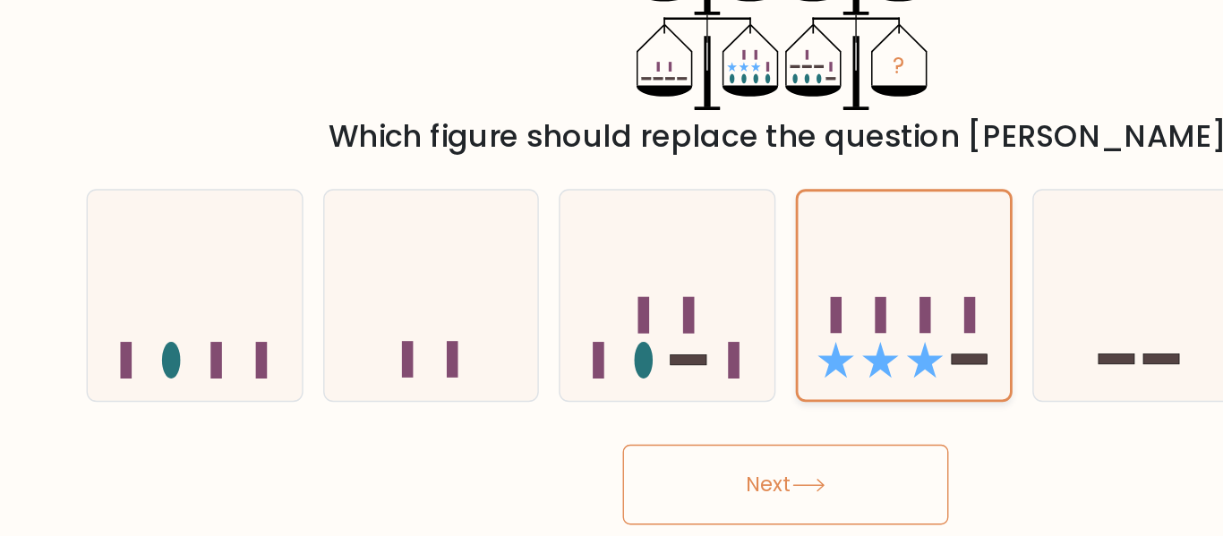
click at [703, 367] on icon at bounding box center [695, 317] width 151 height 125
click at [612, 273] on input "d." at bounding box center [611, 271] width 1 height 4
click at [651, 445] on button "Next" at bounding box center [611, 452] width 233 height 57
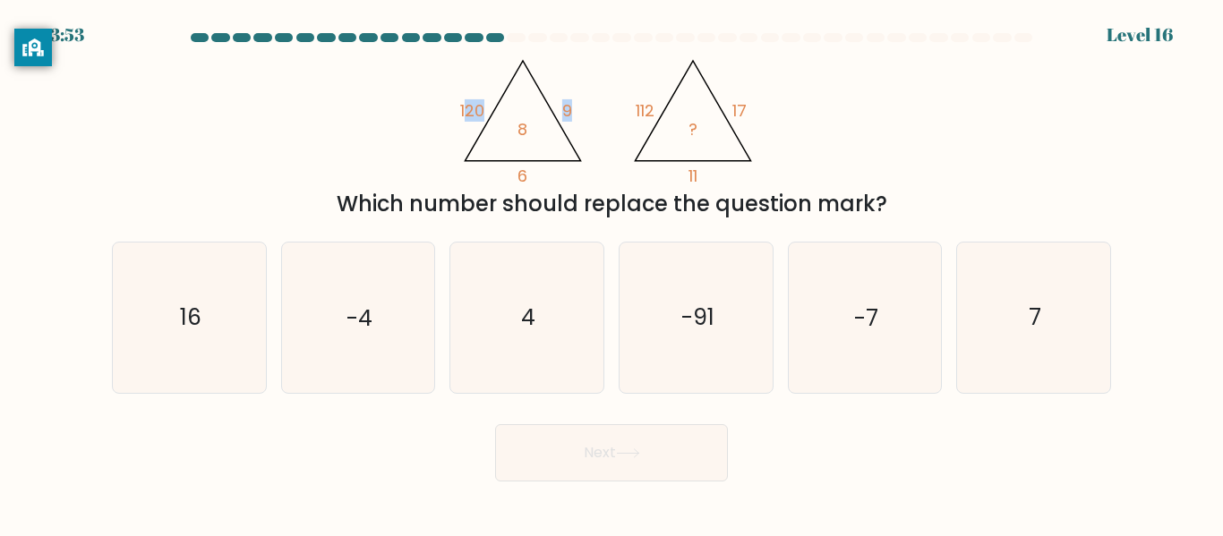
drag, startPoint x: 463, startPoint y: 115, endPoint x: 603, endPoint y: 174, distance: 151.3
click at [603, 174] on icon "@import url('https://fonts.googleapis.com/css?family=Abril+Fatface:400,100,100i…" at bounding box center [611, 117] width 313 height 136
drag, startPoint x: 462, startPoint y: 109, endPoint x: 543, endPoint y: 171, distance: 101.5
click at [543, 171] on icon "@import url('https://fonts.googleapis.com/css?family=Abril+Fatface:400,100,100i…" at bounding box center [611, 117] width 313 height 136
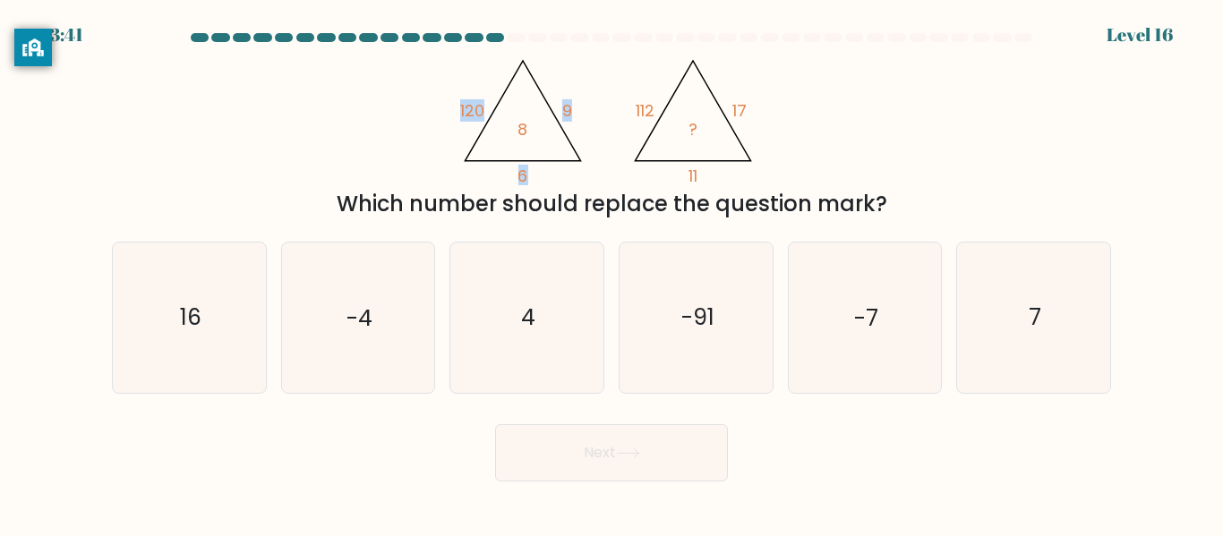
click at [555, 175] on icon "@import url('https://fonts.googleapis.com/css?family=Abril+Fatface:400,100,100i…" at bounding box center [611, 117] width 313 height 136
click at [622, 135] on icon "@import url('https://fonts.googleapis.com/css?family=Abril+Fatface:400,100,100i…" at bounding box center [611, 117] width 313 height 136
click at [526, 239] on div "a. 16 b. -4 c." at bounding box center [611, 310] width 1013 height 166
click at [555, 307] on icon "4" at bounding box center [527, 318] width 150 height 150
click at [611, 273] on input "c. 4" at bounding box center [611, 271] width 1 height 4
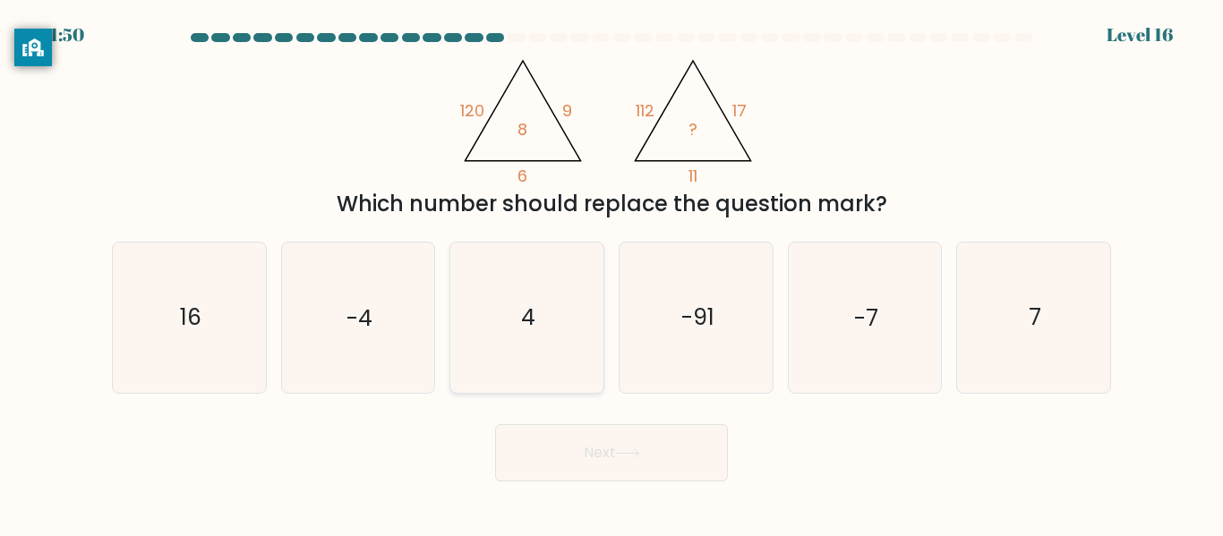
radio input "true"
click at [611, 466] on button "Next" at bounding box center [611, 452] width 233 height 57
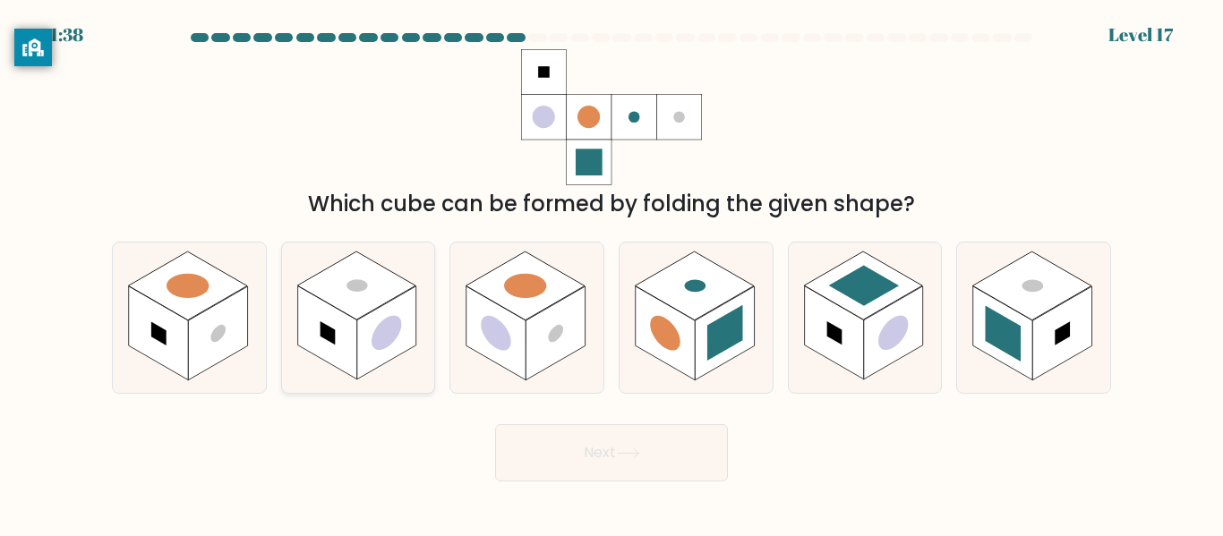
click at [395, 376] on icon at bounding box center [358, 318] width 153 height 150
click at [611, 273] on input "b." at bounding box center [611, 271] width 1 height 4
radio input "true"
click at [550, 433] on button "Next" at bounding box center [611, 452] width 233 height 57
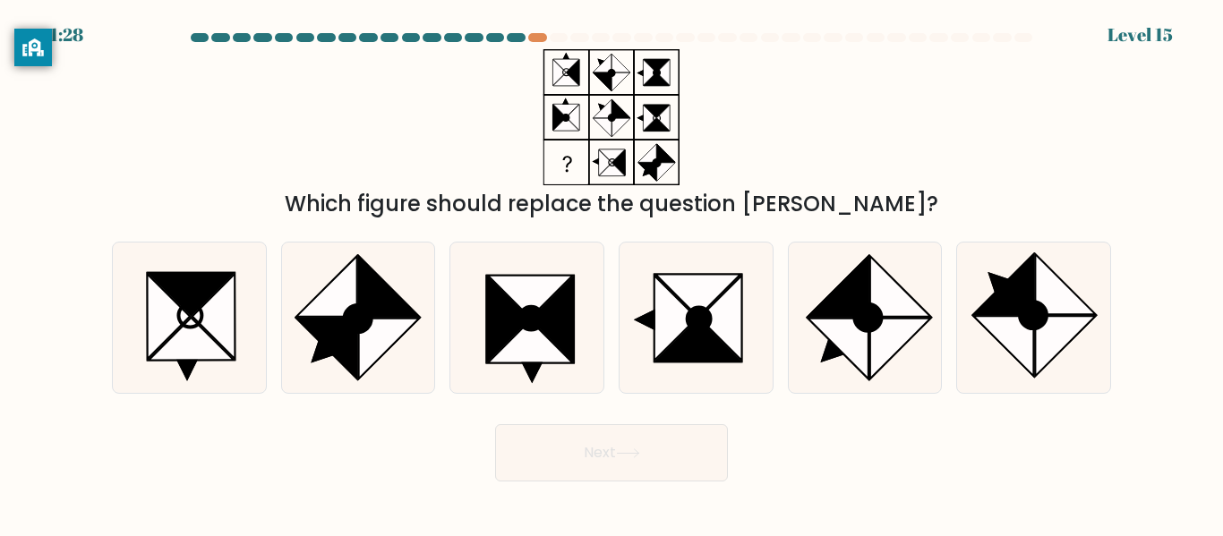
click at [682, 62] on icon at bounding box center [612, 117] width 224 height 136
click at [1030, 279] on icon at bounding box center [1003, 284] width 60 height 60
click at [612, 273] on input "f." at bounding box center [611, 271] width 1 height 4
radio input "true"
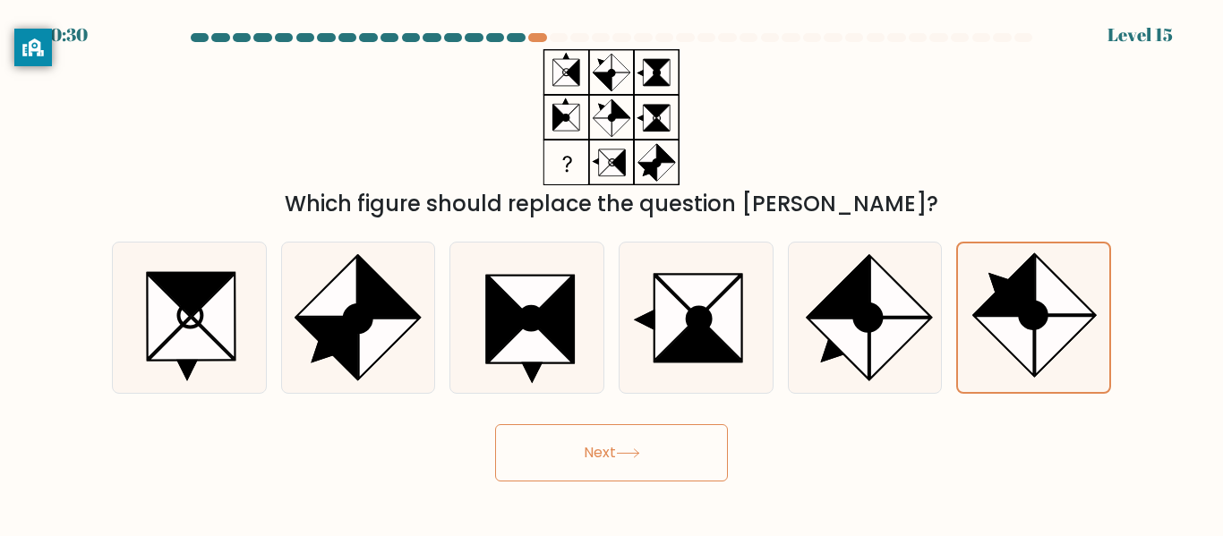
click at [580, 460] on button "Next" at bounding box center [611, 452] width 233 height 57
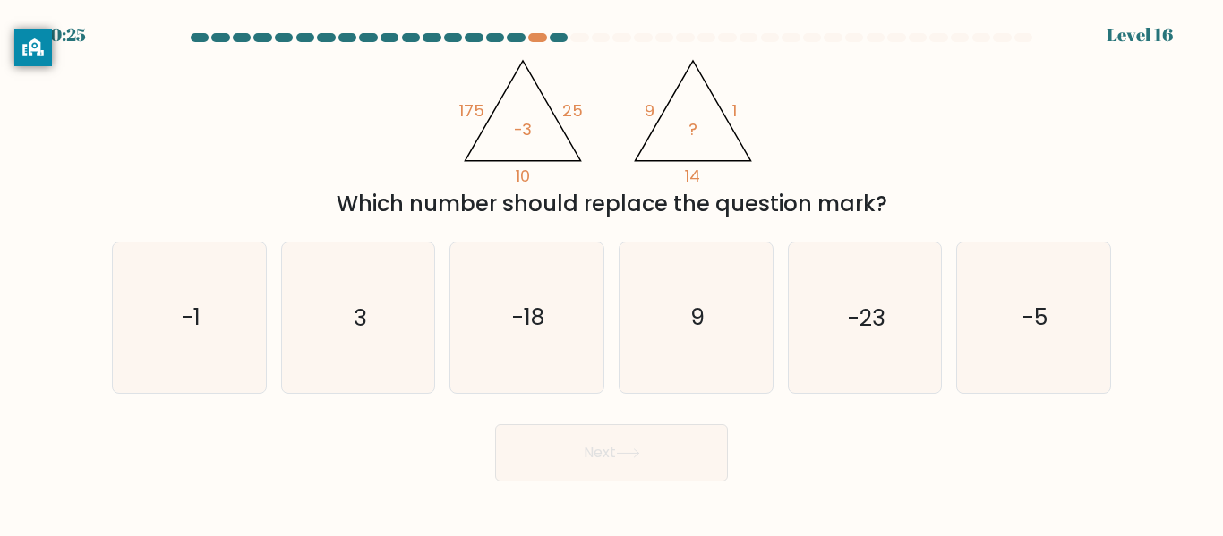
click at [827, 200] on div "Which number should replace the question mark?" at bounding box center [612, 204] width 978 height 32
click at [536, 39] on div at bounding box center [537, 37] width 18 height 9
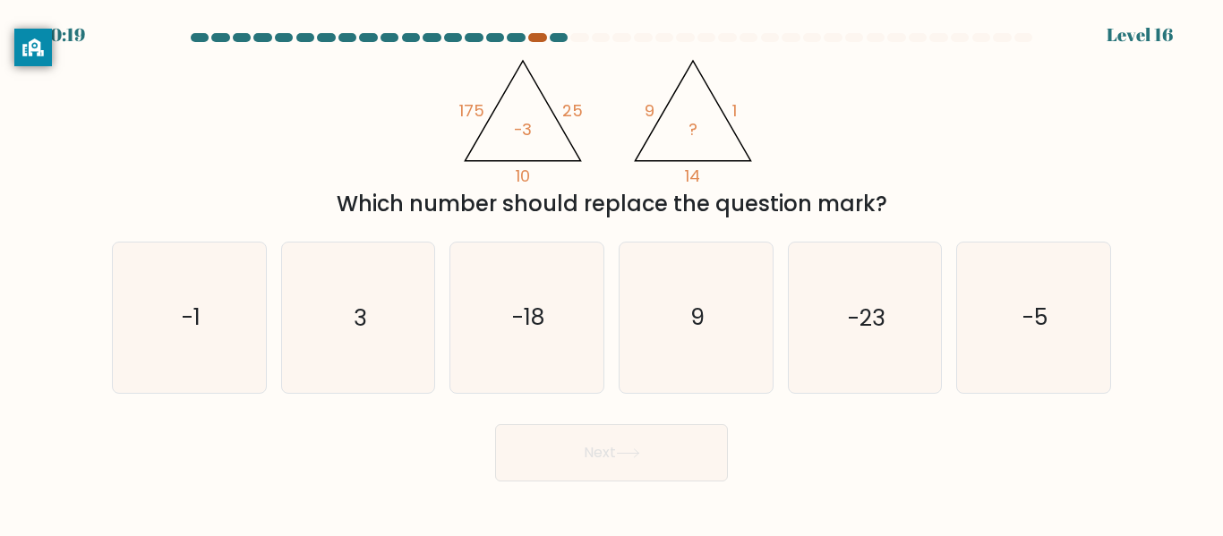
click at [536, 39] on div at bounding box center [537, 37] width 18 height 9
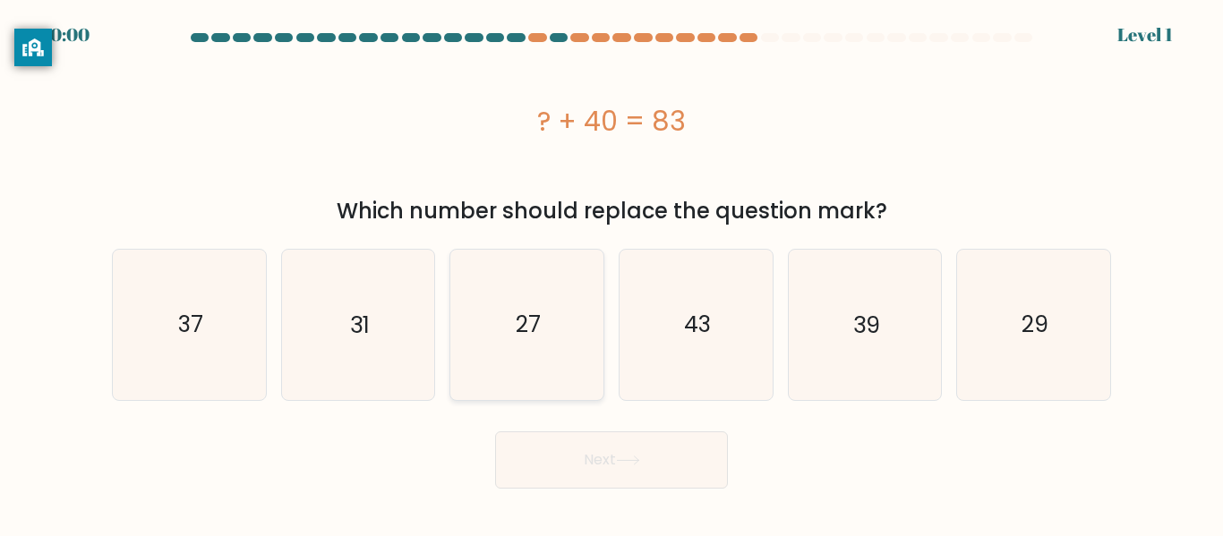
click at [603, 355] on div "27" at bounding box center [526, 324] width 155 height 151
click at [611, 273] on input "c. 27" at bounding box center [611, 271] width 1 height 4
radio input "true"
click at [550, 340] on icon "27" at bounding box center [527, 325] width 148 height 148
click at [611, 273] on input "c. 27" at bounding box center [611, 271] width 1 height 4
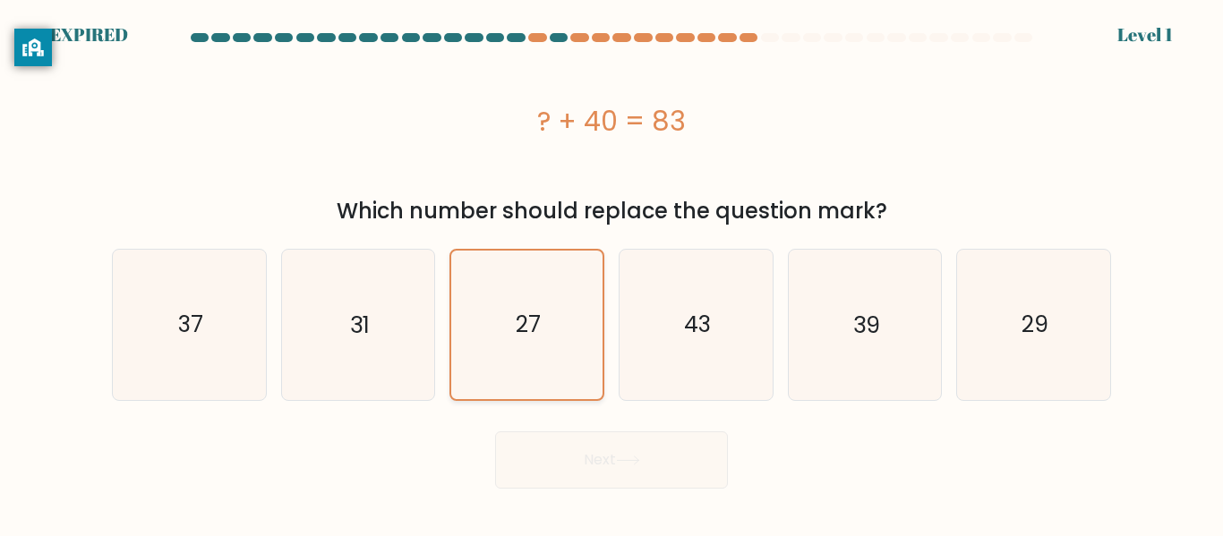
click at [551, 362] on icon "27" at bounding box center [527, 325] width 148 height 148
click at [611, 273] on input "c. 27" at bounding box center [611, 271] width 1 height 4
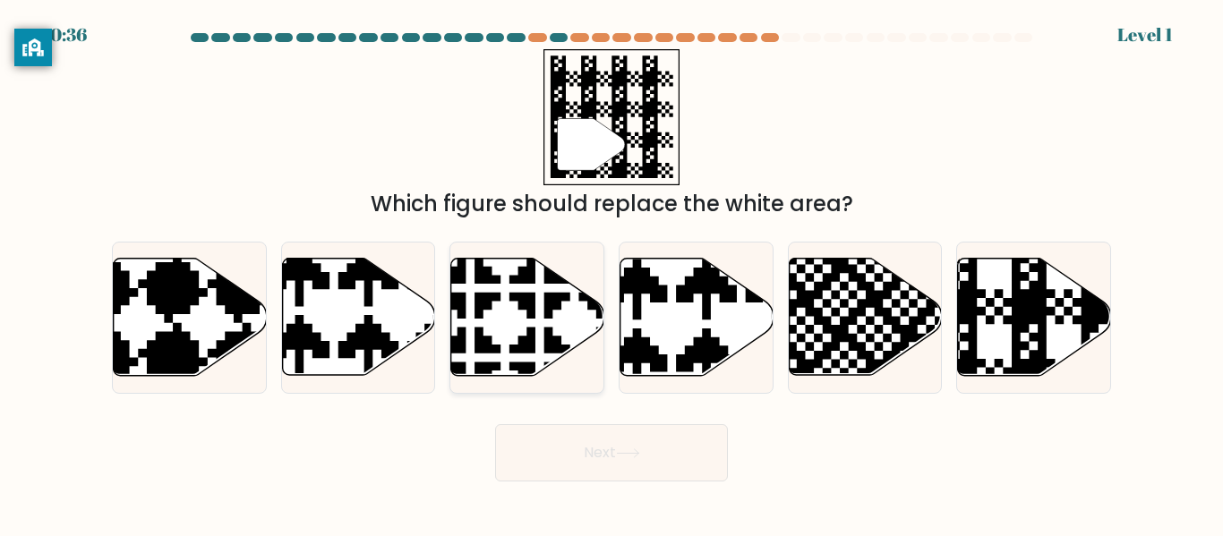
click at [545, 367] on icon at bounding box center [574, 253] width 269 height 269
click at [611, 273] on input "c." at bounding box center [611, 271] width 1 height 4
radio input "true"
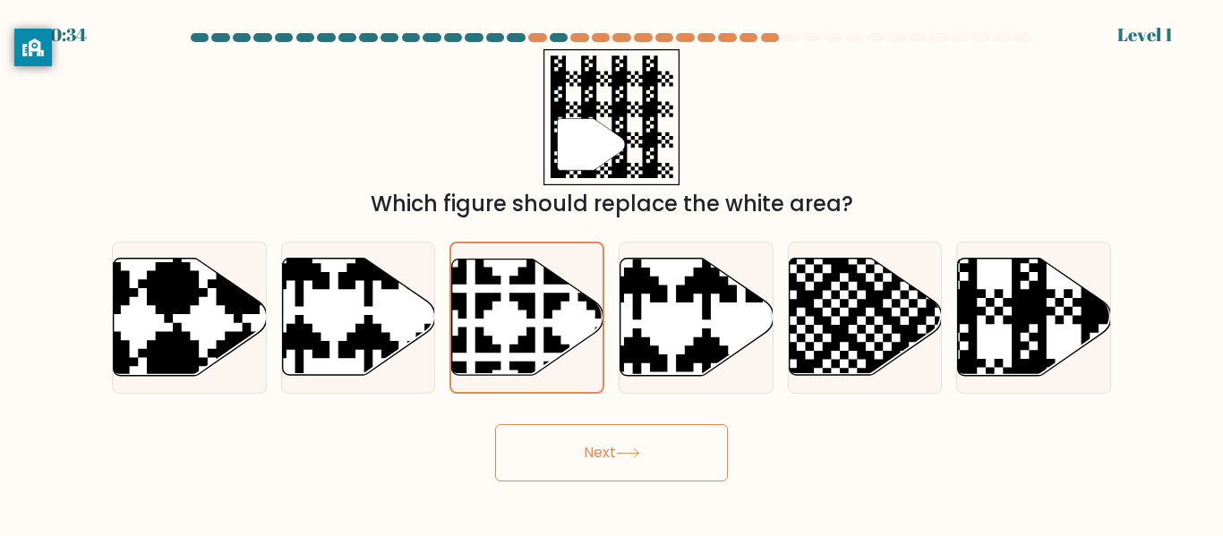
click at [589, 467] on button "Next" at bounding box center [611, 452] width 233 height 57
click at [662, 448] on button "Next" at bounding box center [611, 452] width 233 height 57
click at [694, 462] on button "Next" at bounding box center [611, 452] width 233 height 57
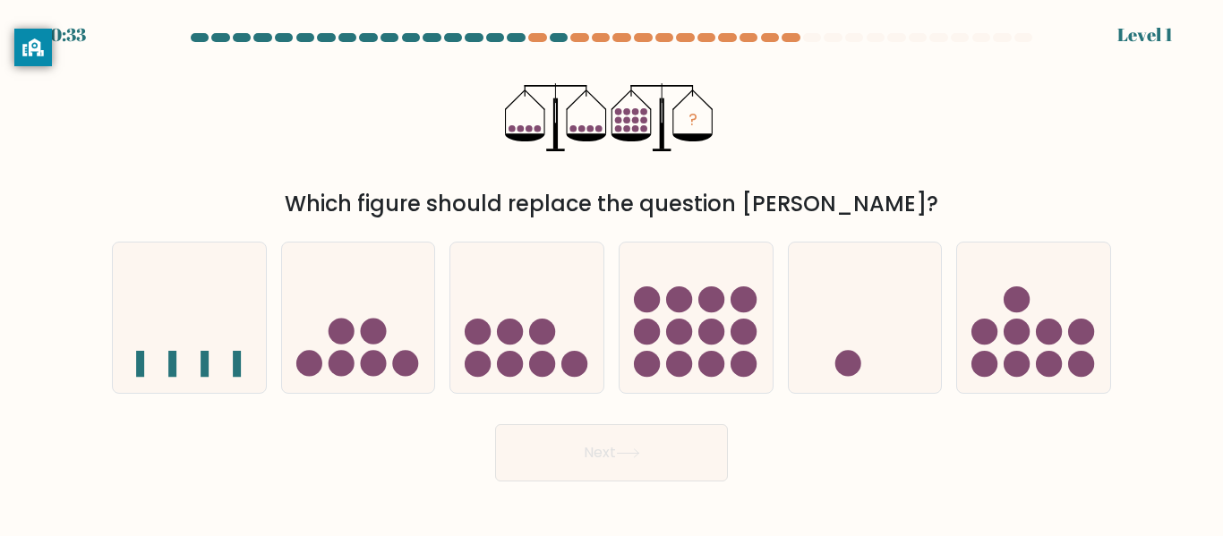
click at [720, 458] on button "Next" at bounding box center [611, 452] width 233 height 57
click at [718, 458] on button "Next" at bounding box center [611, 452] width 233 height 57
click at [772, 390] on div at bounding box center [696, 317] width 155 height 151
click at [612, 273] on input "d." at bounding box center [611, 271] width 1 height 4
radio input "true"
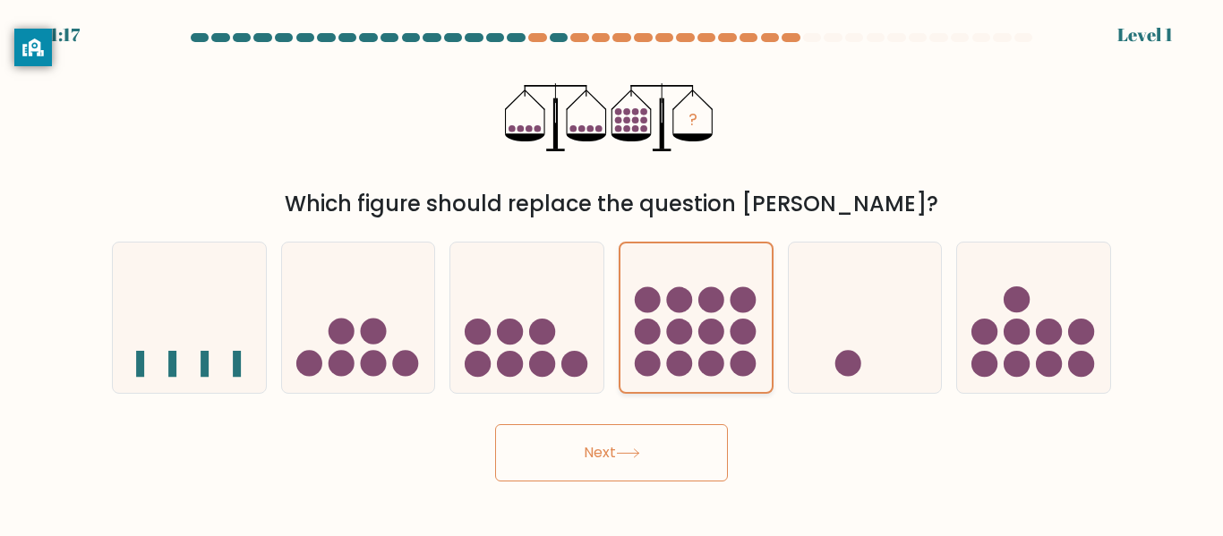
click at [753, 349] on icon at bounding box center [695, 317] width 151 height 125
click at [612, 273] on input "d." at bounding box center [611, 271] width 1 height 4
click at [723, 324] on icon at bounding box center [695, 317] width 151 height 125
click at [612, 273] on input "d." at bounding box center [611, 271] width 1 height 4
click at [578, 474] on button "Next" at bounding box center [611, 452] width 233 height 57
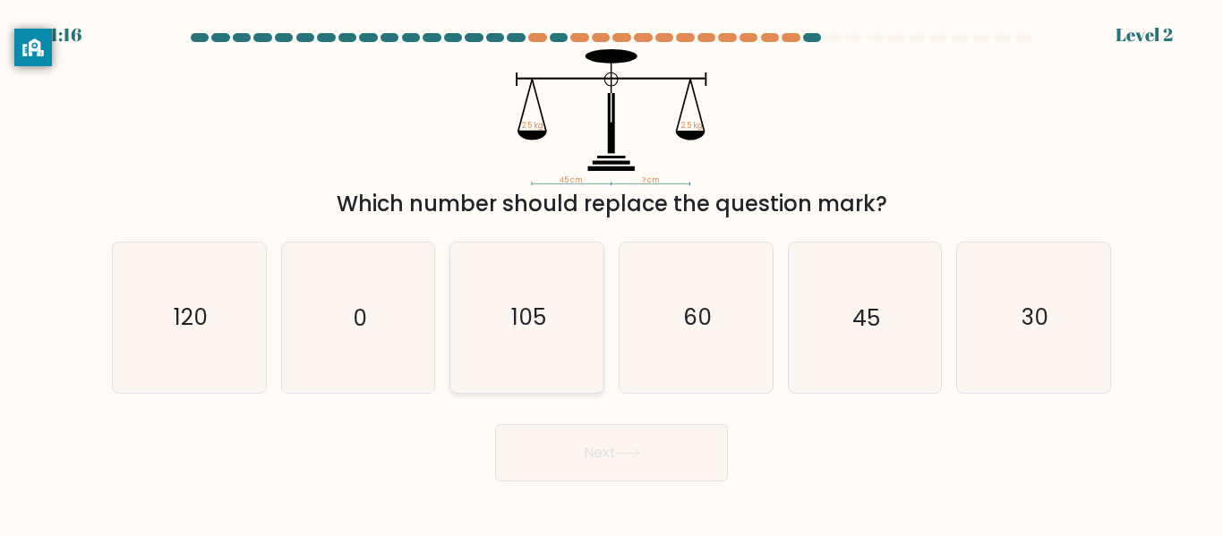
click at [506, 354] on icon "105" at bounding box center [527, 318] width 150 height 150
click at [611, 273] on input "c. 105" at bounding box center [611, 271] width 1 height 4
radio input "true"
click at [507, 370] on icon "105" at bounding box center [527, 318] width 148 height 148
click at [611, 273] on input "c. 105" at bounding box center [611, 271] width 1 height 4
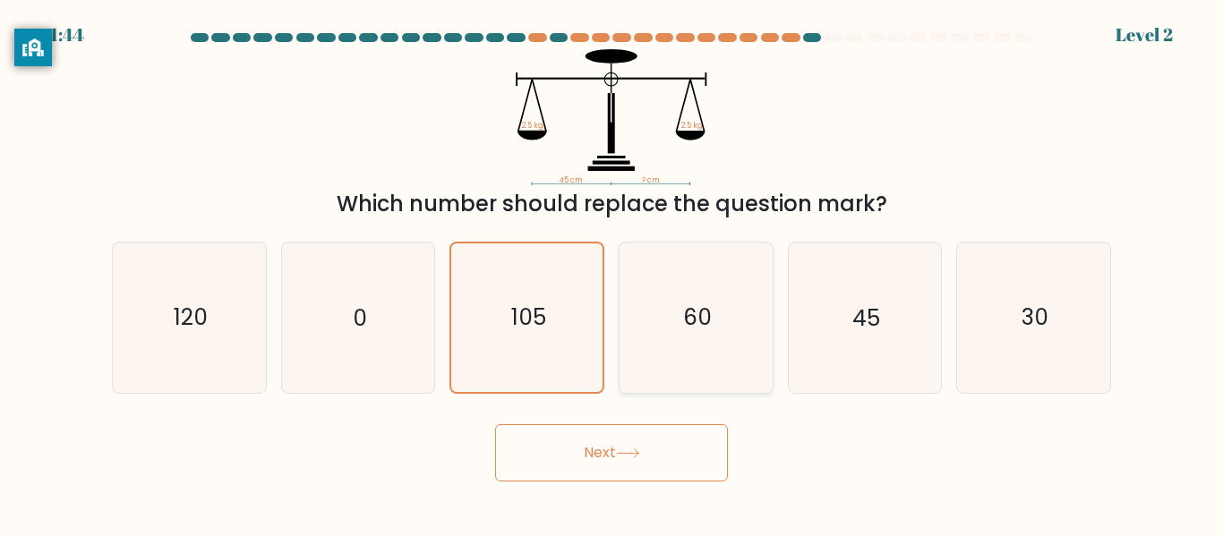
click at [714, 302] on icon "60" at bounding box center [696, 318] width 150 height 150
click at [612, 273] on input "d. 60" at bounding box center [611, 271] width 1 height 4
radio input "true"
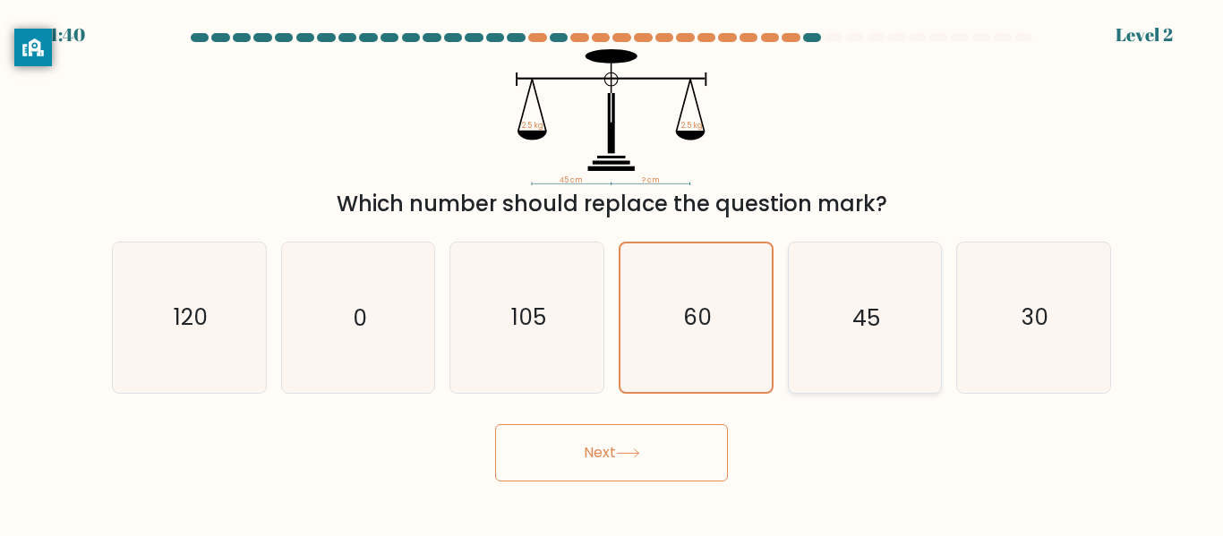
click at [868, 320] on text "45" at bounding box center [866, 318] width 28 height 31
click at [612, 273] on input "e. 45" at bounding box center [611, 271] width 1 height 4
radio input "true"
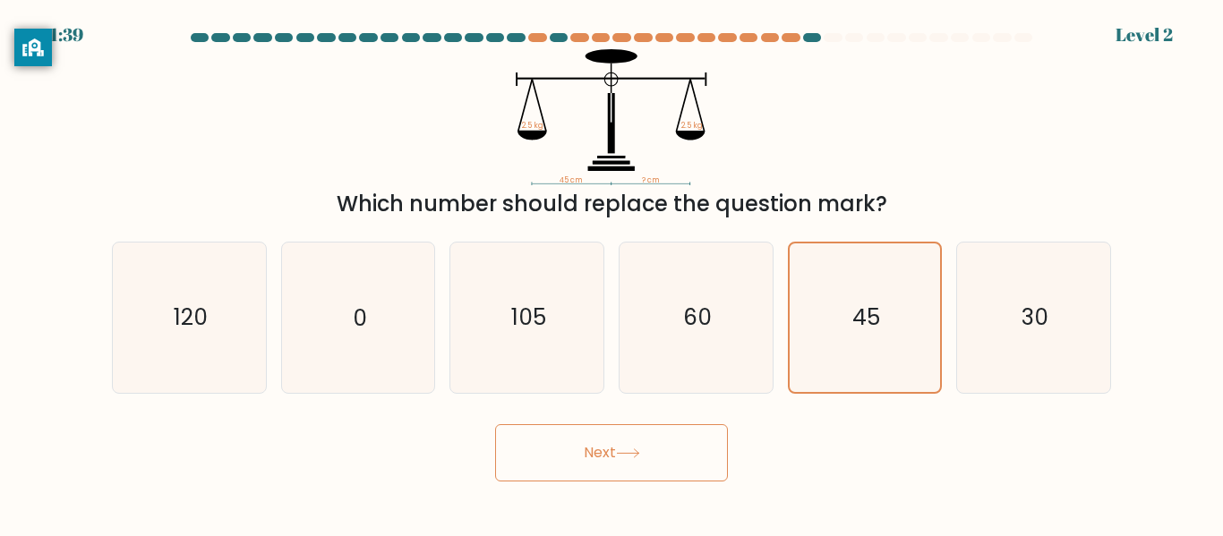
click at [701, 466] on button "Next" at bounding box center [611, 452] width 233 height 57
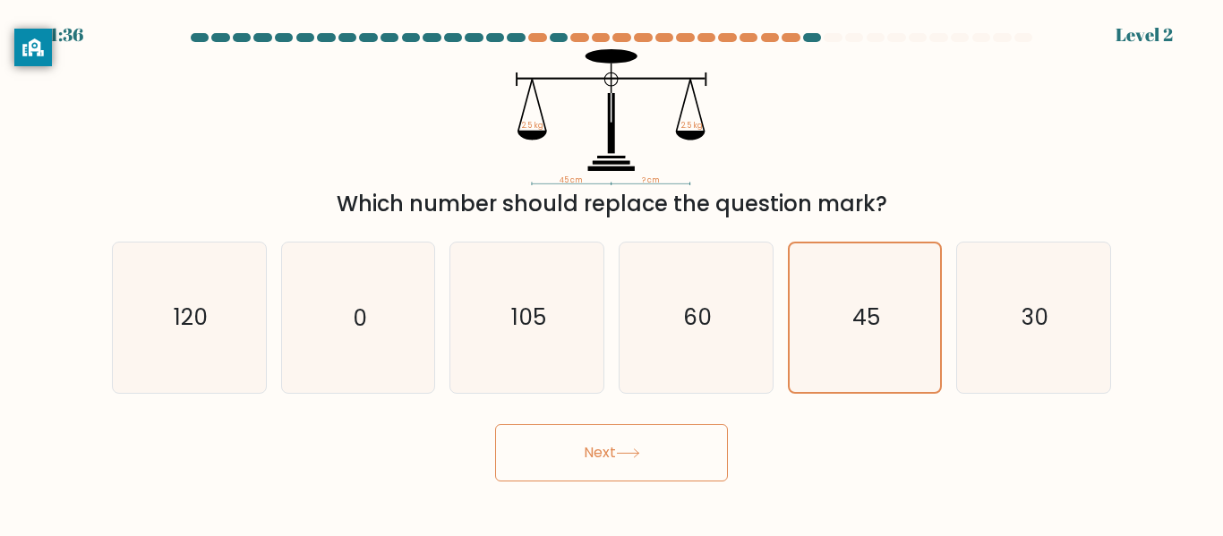
click at [701, 466] on button "Next" at bounding box center [611, 452] width 233 height 57
click at [619, 446] on button "Next" at bounding box center [611, 452] width 233 height 57
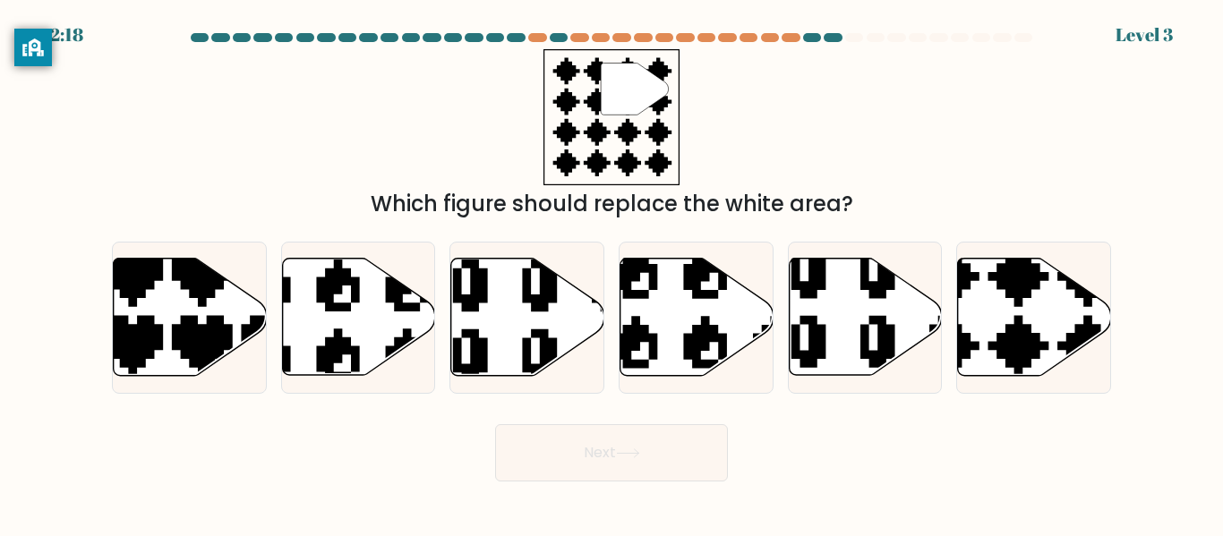
click at [887, 158] on div "" Which figure should replace the white area?" at bounding box center [611, 134] width 1021 height 171
click at [975, 354] on icon at bounding box center [1034, 317] width 153 height 117
click at [612, 273] on input "f." at bounding box center [611, 271] width 1 height 4
radio input "true"
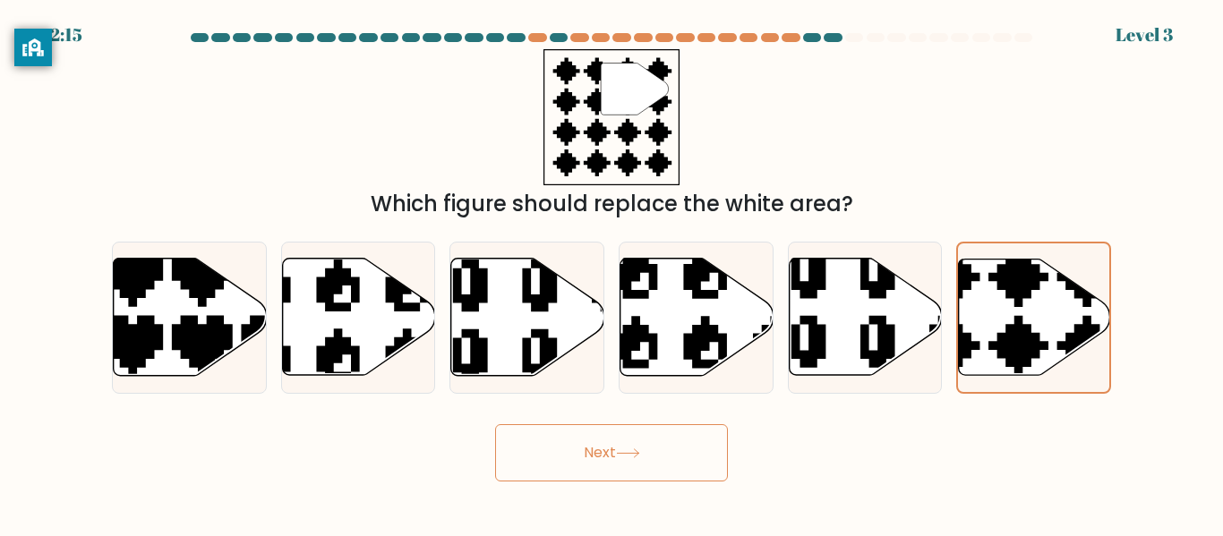
click at [629, 457] on icon at bounding box center [628, 454] width 24 height 10
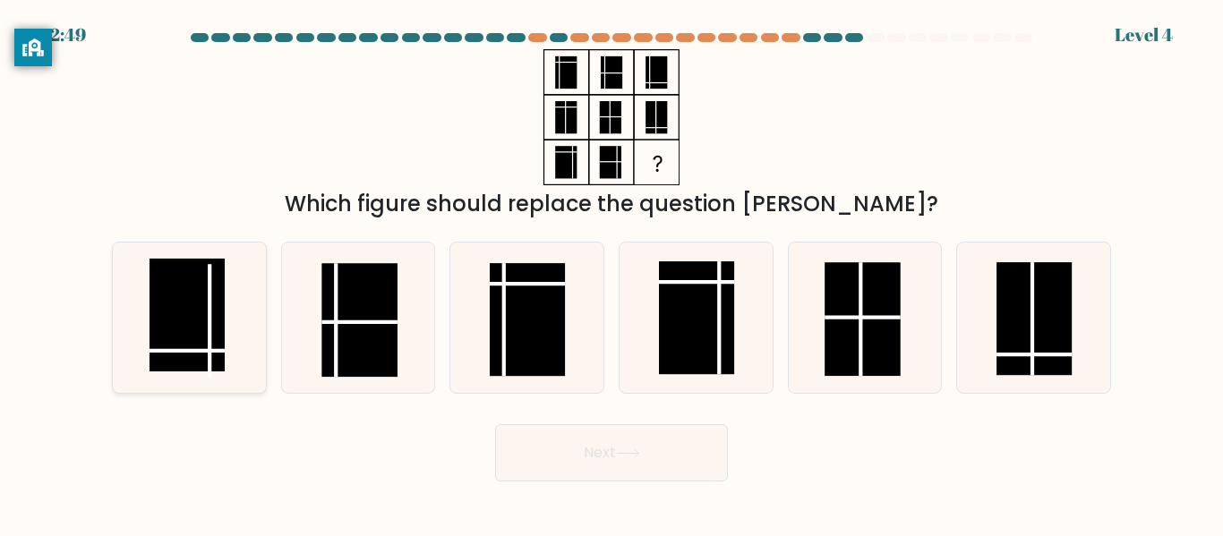
click at [199, 312] on rect at bounding box center [187, 315] width 75 height 113
click at [611, 273] on input "a." at bounding box center [611, 271] width 1 height 4
radio input "true"
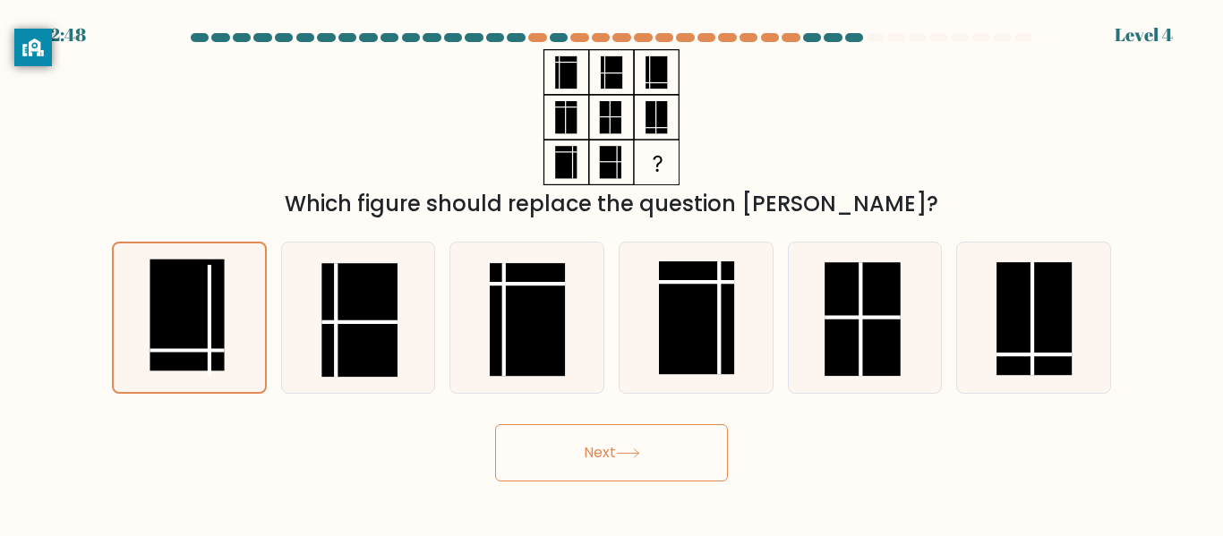
click at [539, 433] on button "Next" at bounding box center [611, 452] width 233 height 57
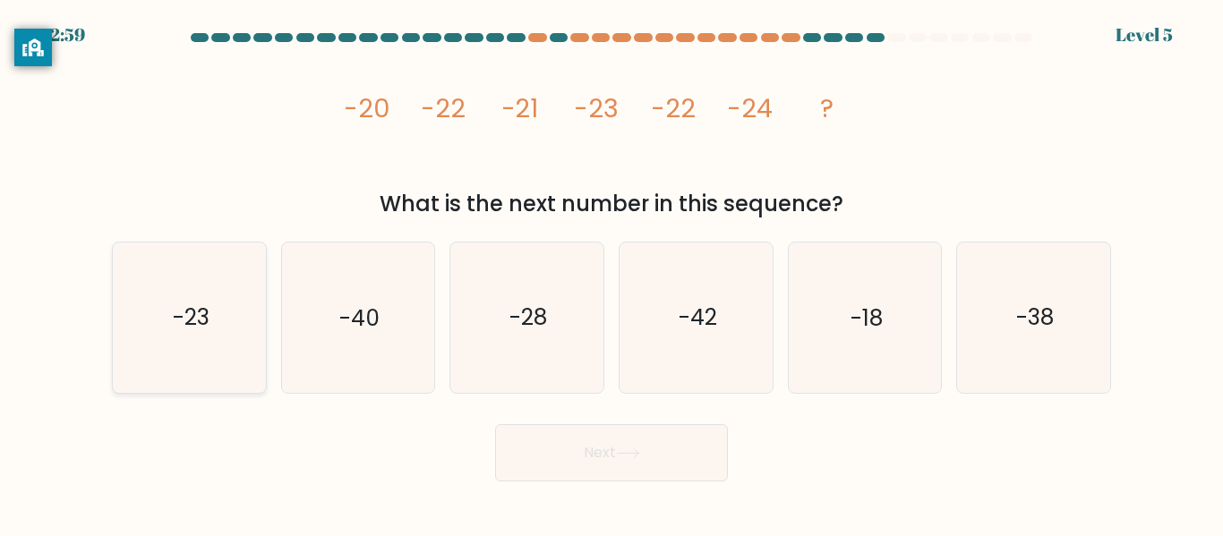
click at [201, 257] on icon "-23" at bounding box center [190, 318] width 150 height 150
click at [611, 269] on input "a. -23" at bounding box center [611, 271] width 1 height 4
radio input "true"
click at [524, 449] on button "Next" at bounding box center [611, 452] width 233 height 57
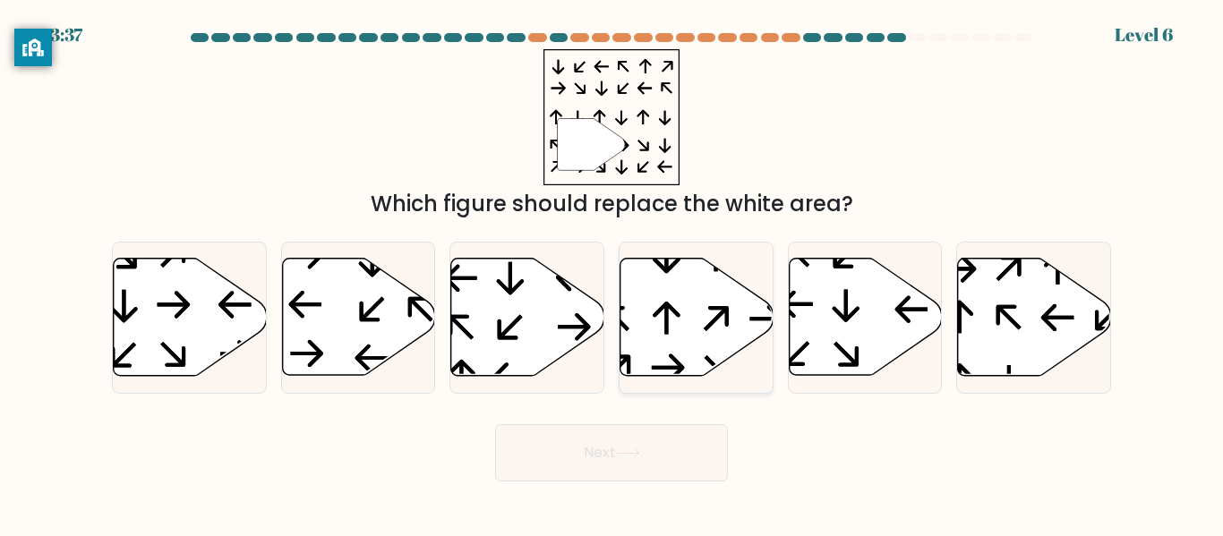
click at [688, 284] on icon at bounding box center [696, 317] width 153 height 117
click at [612, 273] on input "d." at bounding box center [611, 271] width 1 height 4
radio input "true"
click at [671, 463] on button "Next" at bounding box center [611, 452] width 233 height 57
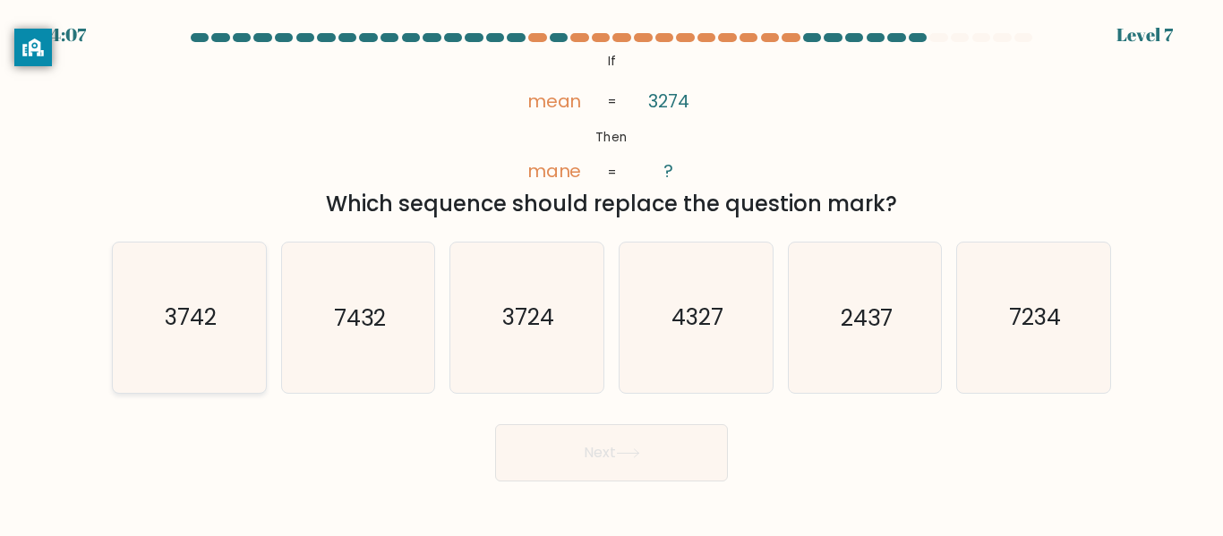
click at [203, 331] on text "3742" at bounding box center [191, 318] width 52 height 31
click at [611, 273] on input "a. 3742" at bounding box center [611, 271] width 1 height 4
radio input "true"
click at [557, 432] on button "Next" at bounding box center [611, 452] width 233 height 57
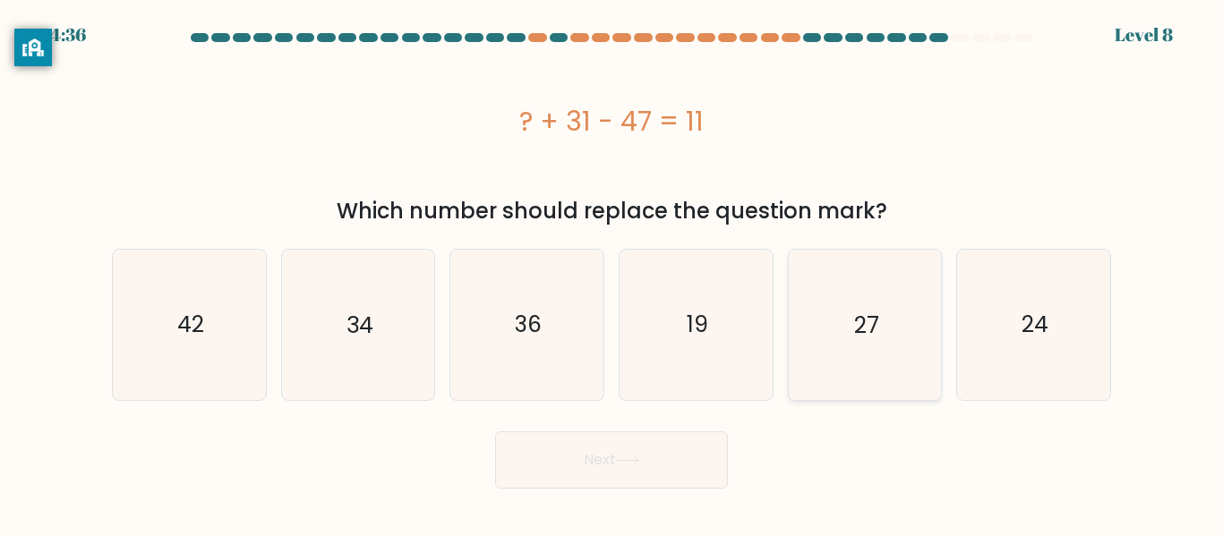
click at [827, 332] on icon "27" at bounding box center [865, 325] width 150 height 150
click at [612, 273] on input "e. 27" at bounding box center [611, 271] width 1 height 4
radio input "true"
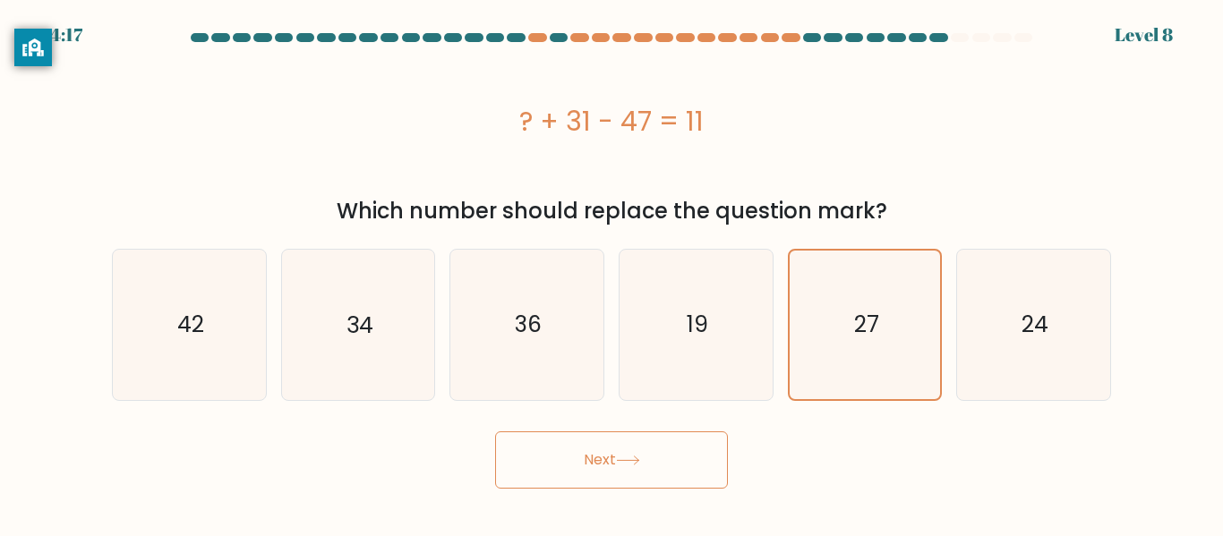
click at [686, 466] on button "Next" at bounding box center [611, 460] width 233 height 57
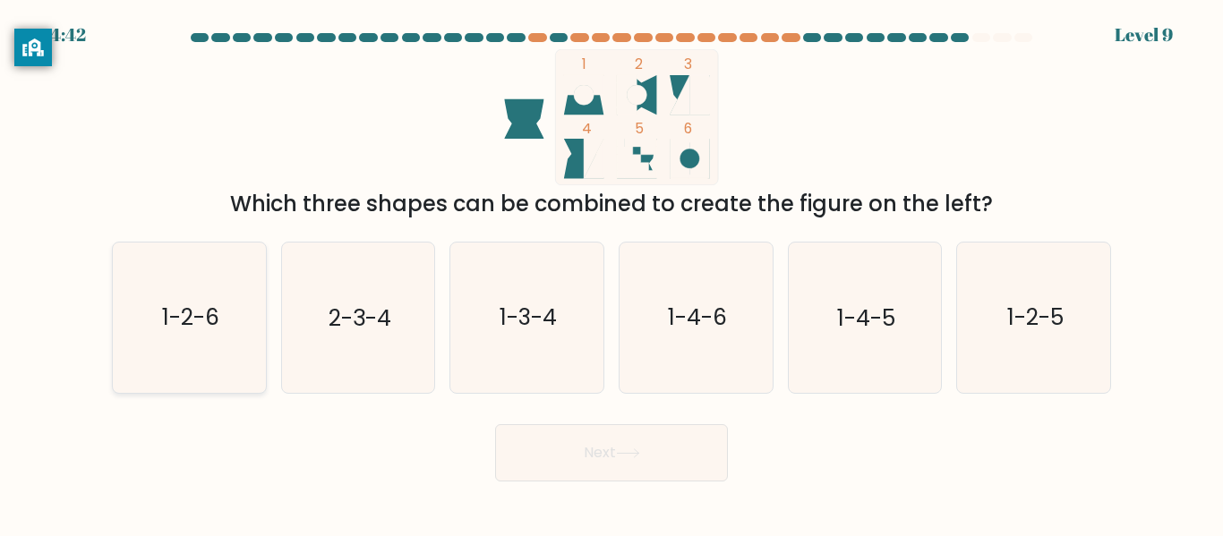
click at [246, 314] on icon "1-2-6" at bounding box center [190, 318] width 150 height 150
click at [611, 273] on input "a. 1-2-6" at bounding box center [611, 271] width 1 height 4
radio input "true"
click at [536, 424] on button "Next" at bounding box center [611, 452] width 233 height 57
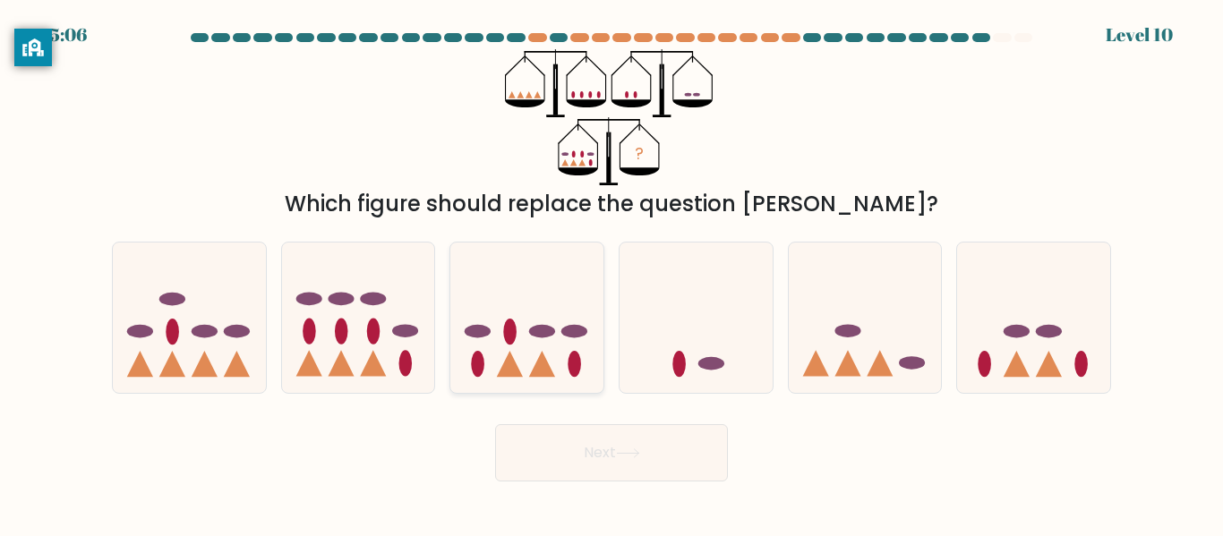
click at [554, 361] on icon at bounding box center [526, 317] width 153 height 126
click at [611, 273] on input "c." at bounding box center [611, 271] width 1 height 4
radio input "true"
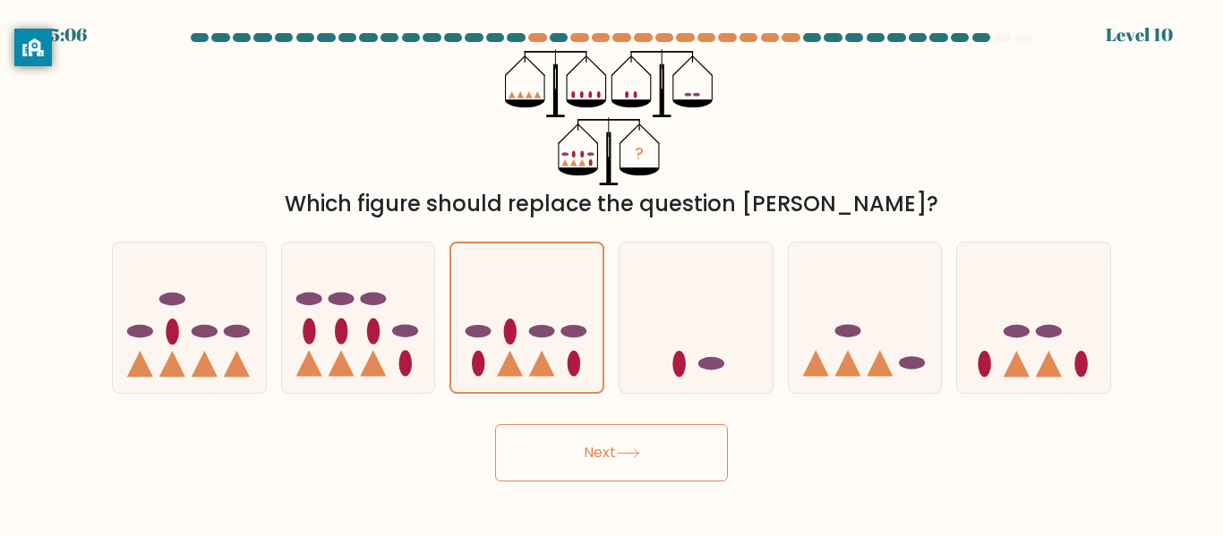
click at [618, 466] on button "Next" at bounding box center [611, 452] width 233 height 57
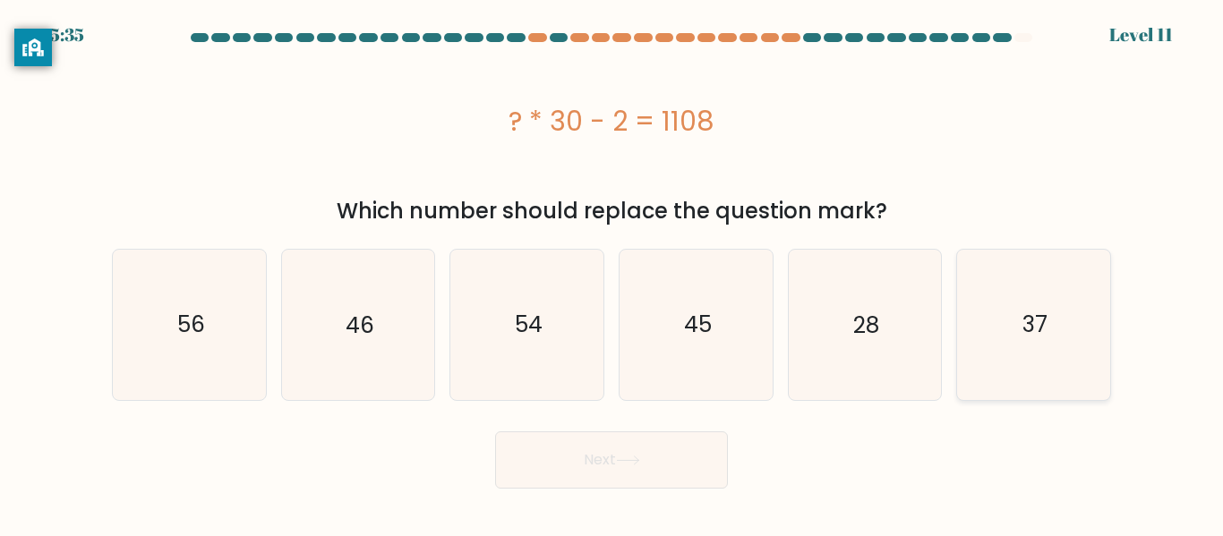
click at [962, 307] on icon "37" at bounding box center [1034, 325] width 150 height 150
click at [612, 273] on input "f. 37" at bounding box center [611, 271] width 1 height 4
radio input "true"
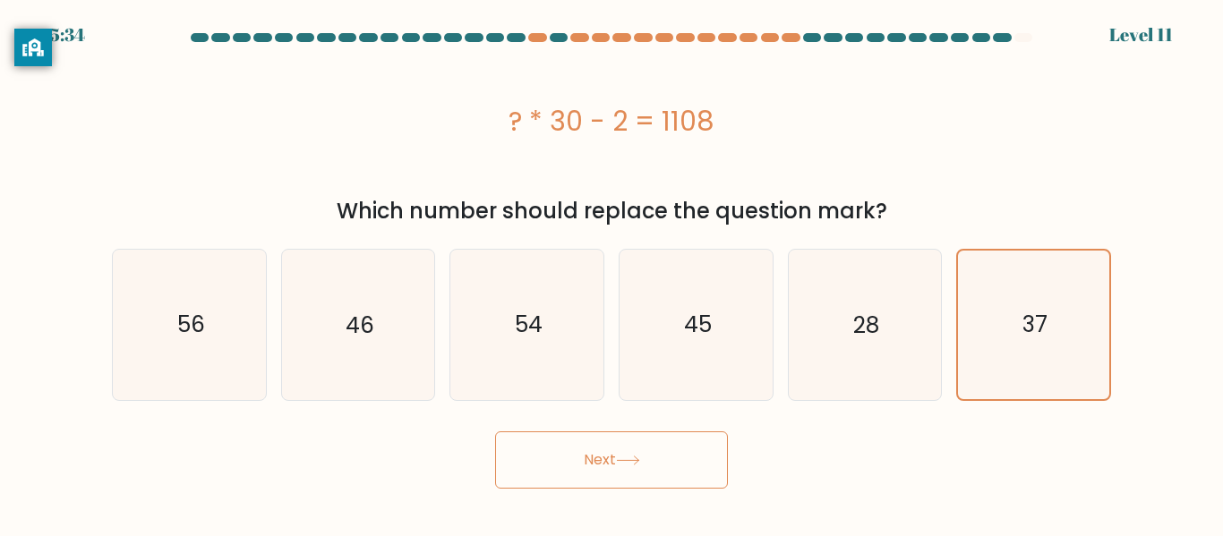
click at [695, 438] on button "Next" at bounding box center [611, 460] width 233 height 57
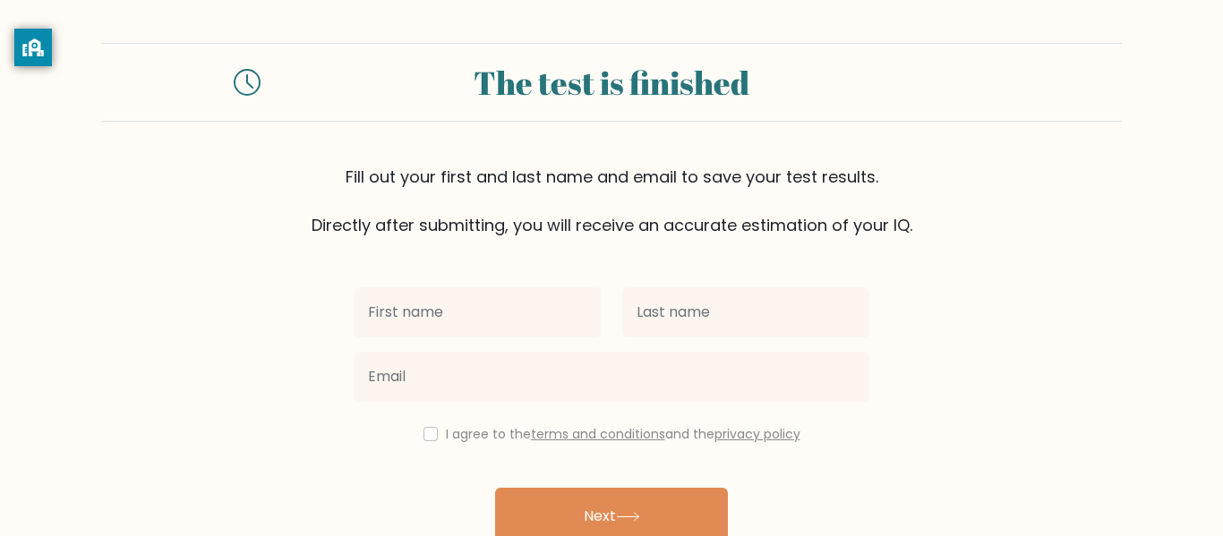
scroll to position [92, 0]
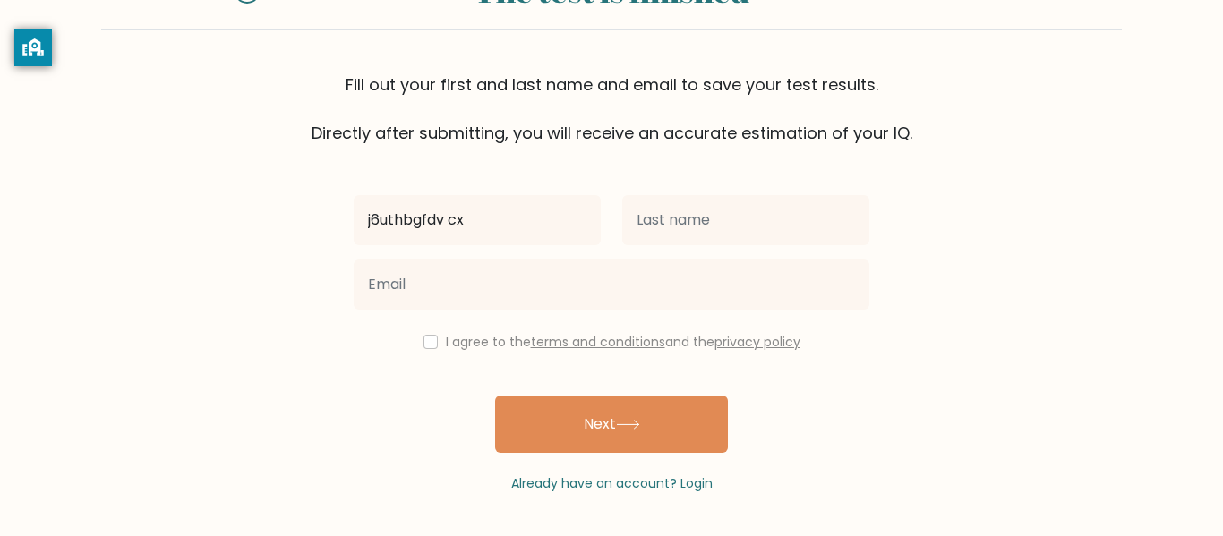
type input "j6uthbgfdv cx"
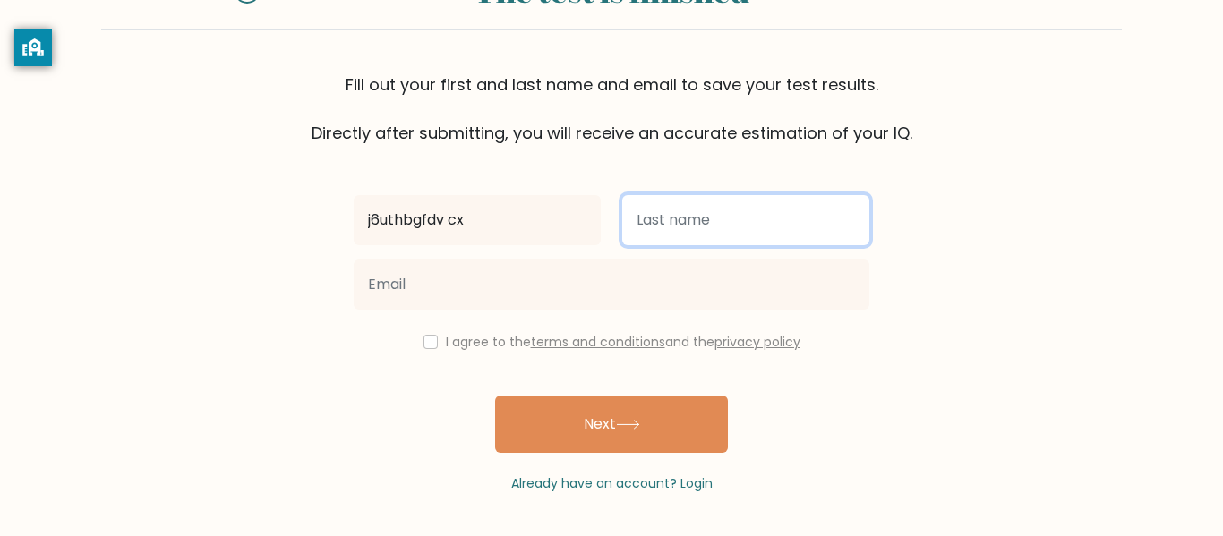
click at [798, 218] on input "text" at bounding box center [745, 220] width 247 height 50
type input "jhgfd"
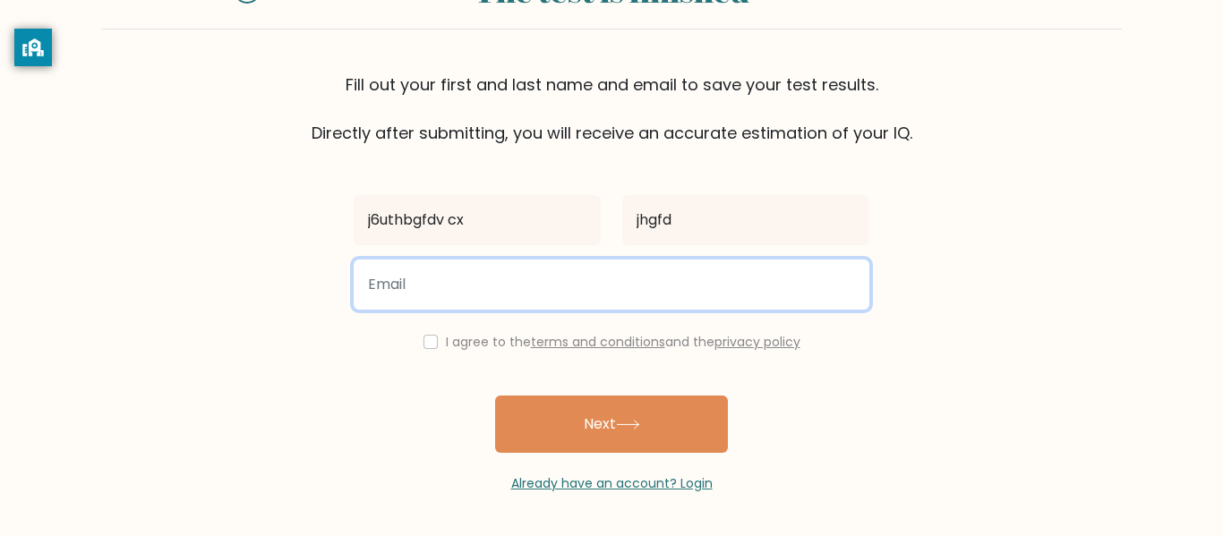
click at [749, 282] on input "email" at bounding box center [612, 285] width 516 height 50
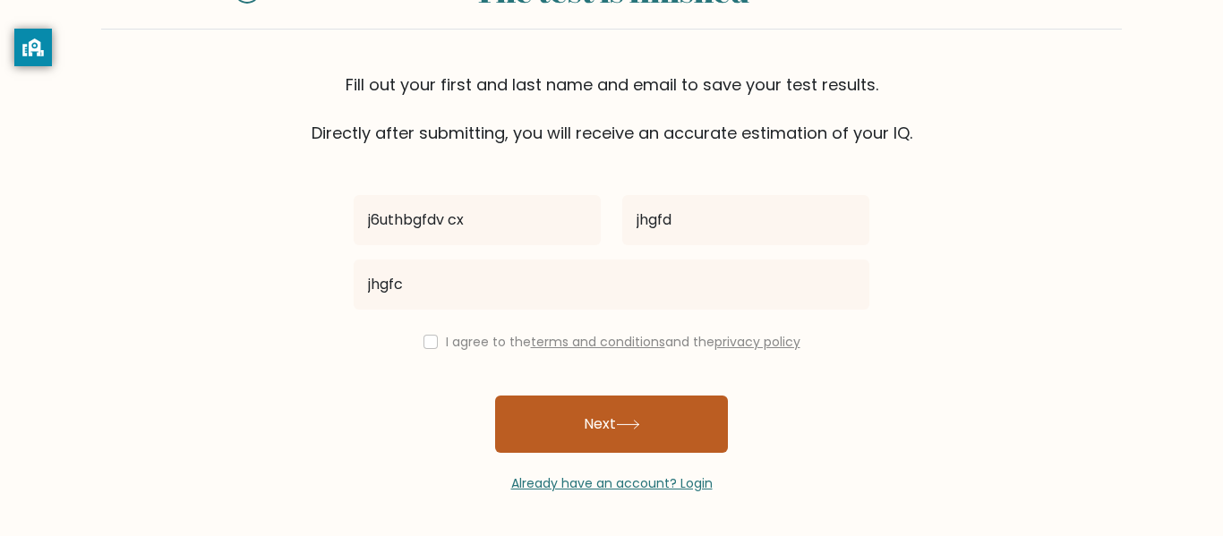
click at [712, 427] on button "Next" at bounding box center [611, 424] width 233 height 57
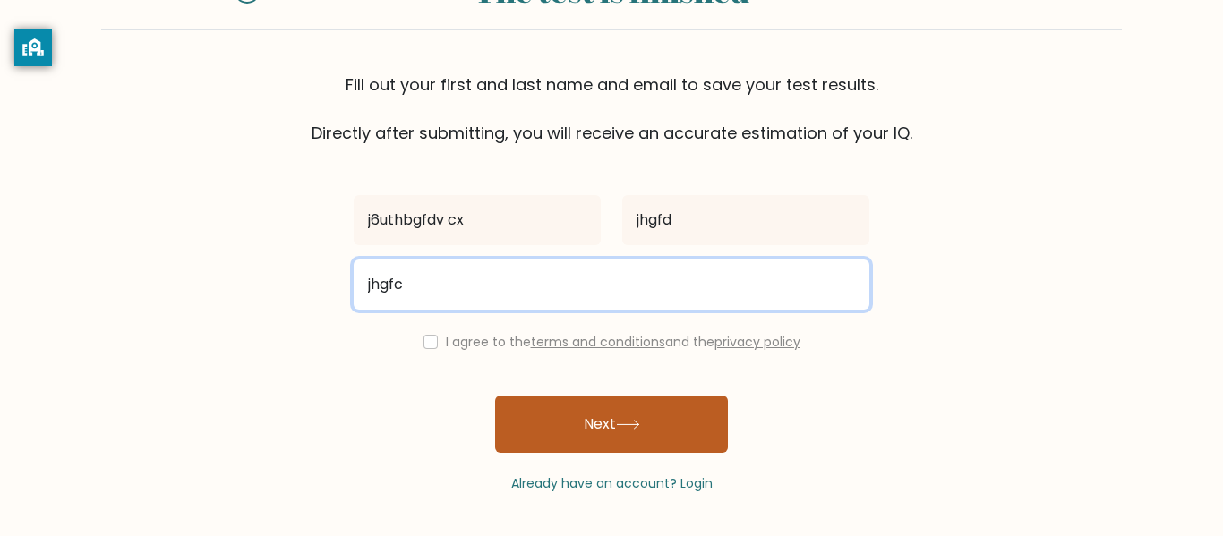
click at [495, 396] on button "Next" at bounding box center [611, 424] width 233 height 57
type input "[EMAIL_ADDRESS][DOMAIN_NAME]"
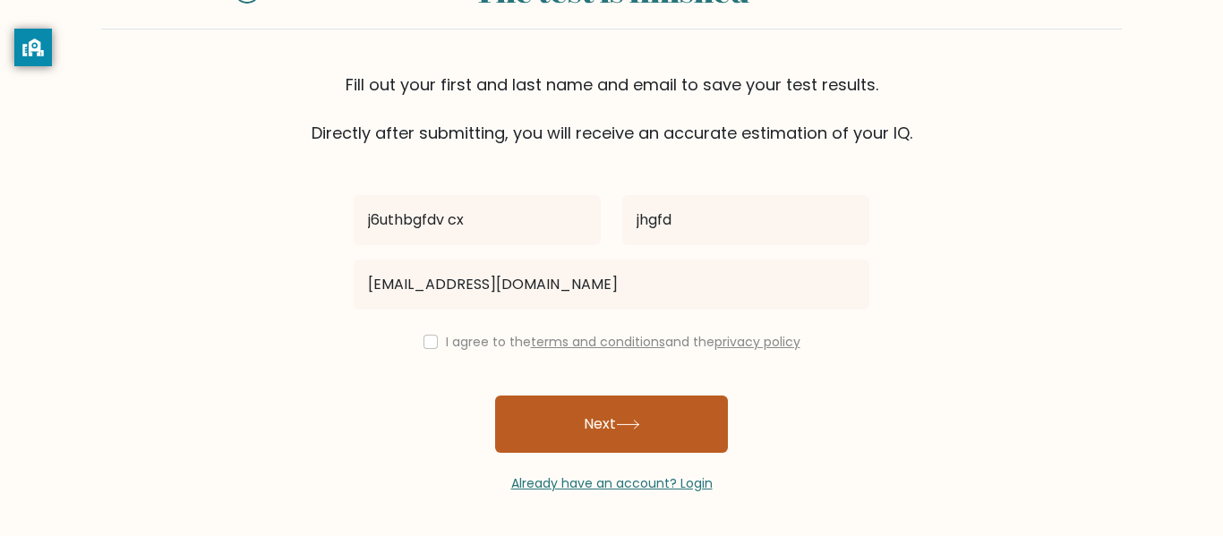
click at [686, 421] on button "Next" at bounding box center [611, 424] width 233 height 57
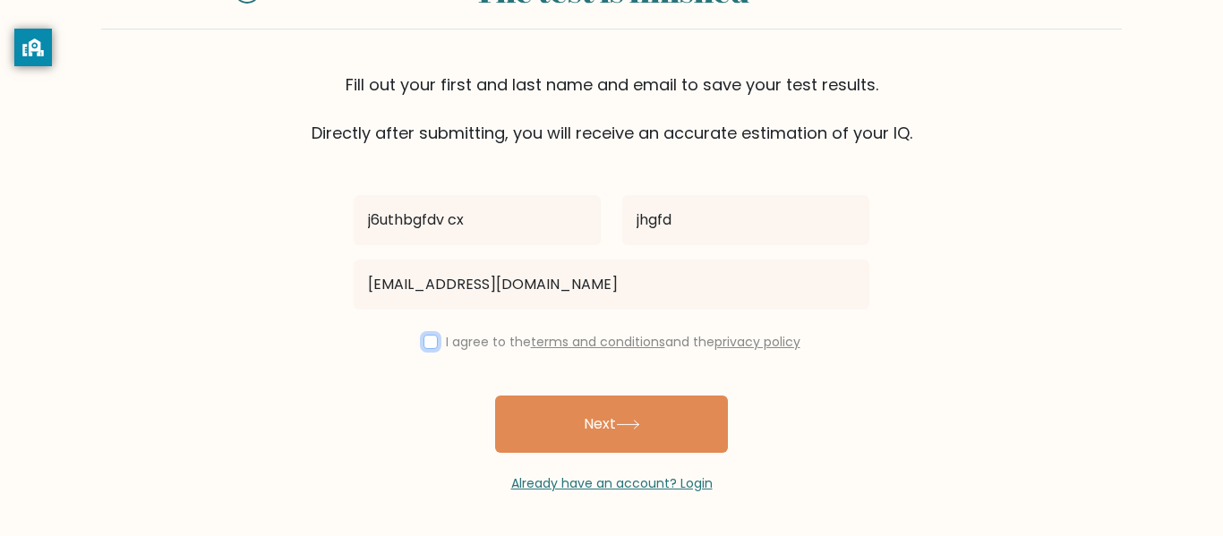
click at [423, 344] on input "checkbox" at bounding box center [430, 342] width 14 height 14
checkbox input "true"
click at [439, 339] on div "I agree to the terms and conditions and the privacy policy" at bounding box center [611, 341] width 537 height 21
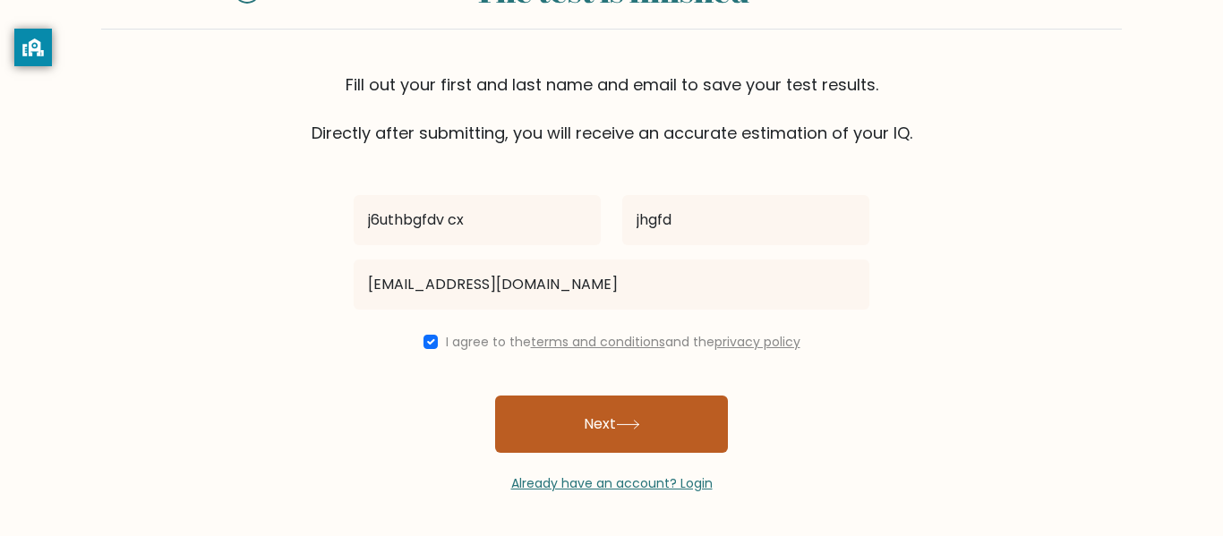
click at [560, 408] on button "Next" at bounding box center [611, 424] width 233 height 57
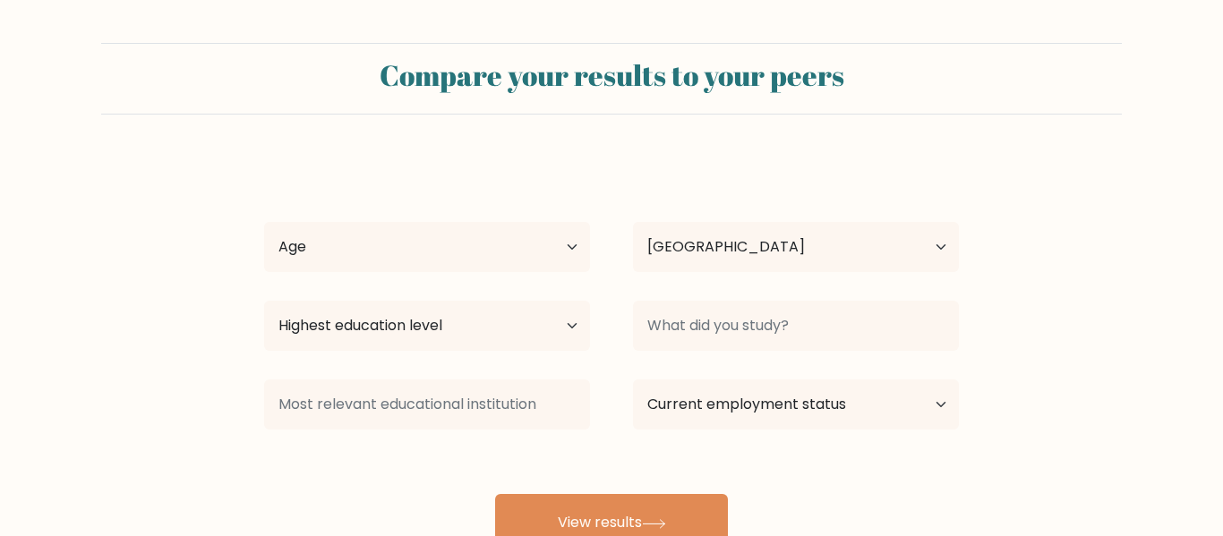
select select "SG"
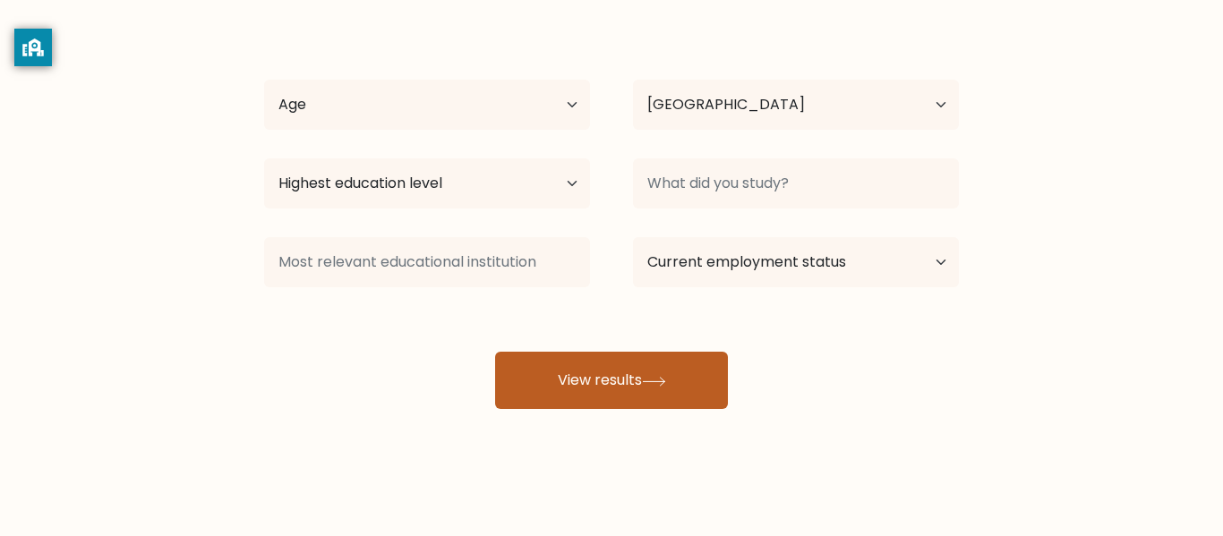
click at [560, 383] on button "View results" at bounding box center [611, 380] width 233 height 57
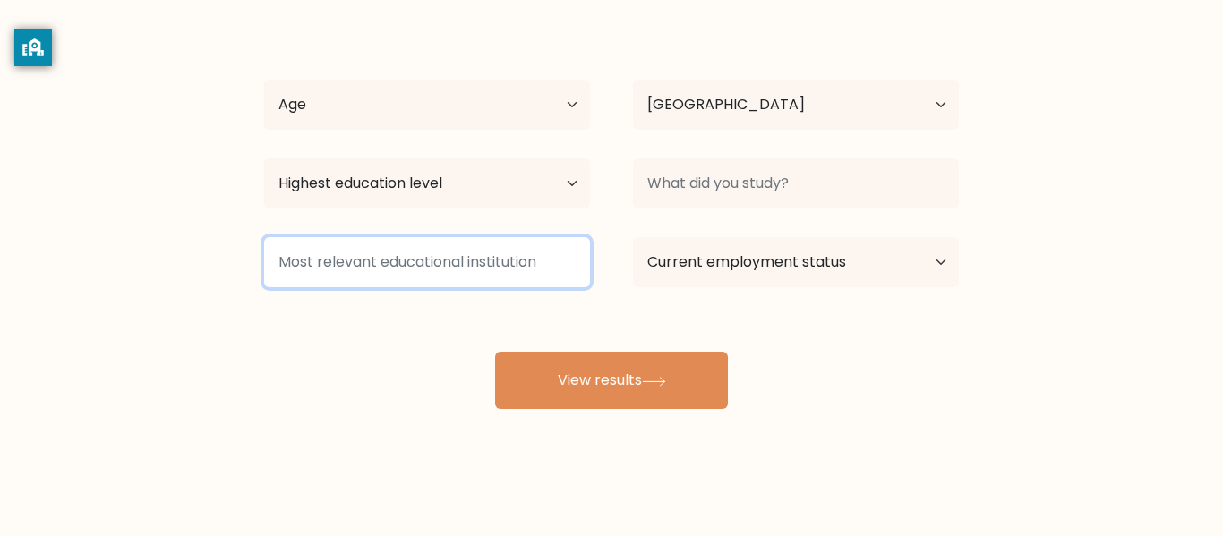
click at [469, 259] on input at bounding box center [427, 262] width 326 height 50
type input "asdfghjkl"
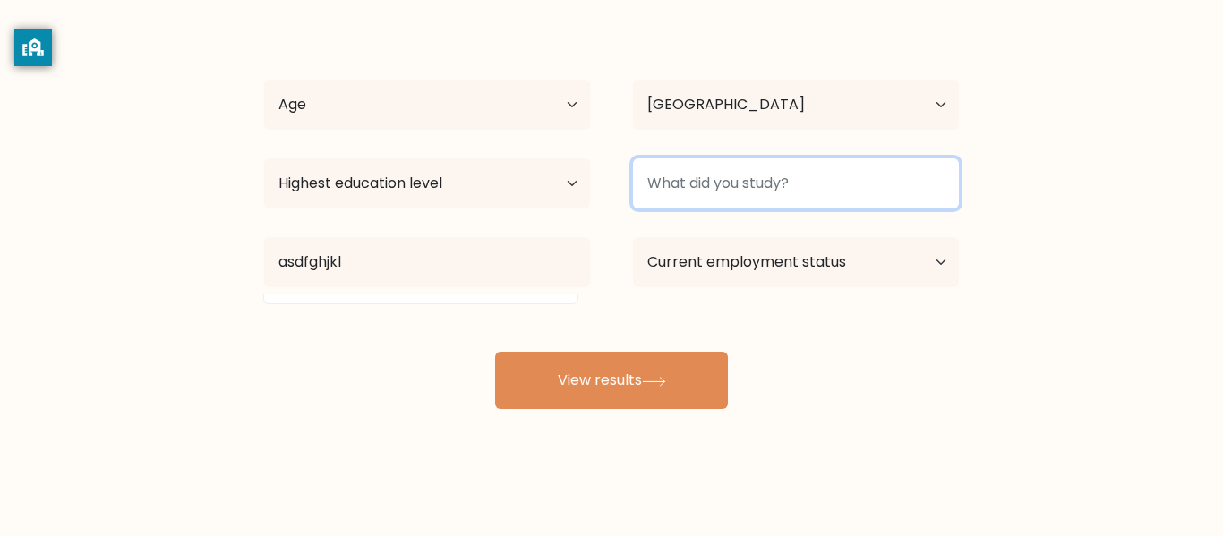
click at [838, 186] on input at bounding box center [796, 183] width 326 height 50
type input "asdfghjkl"
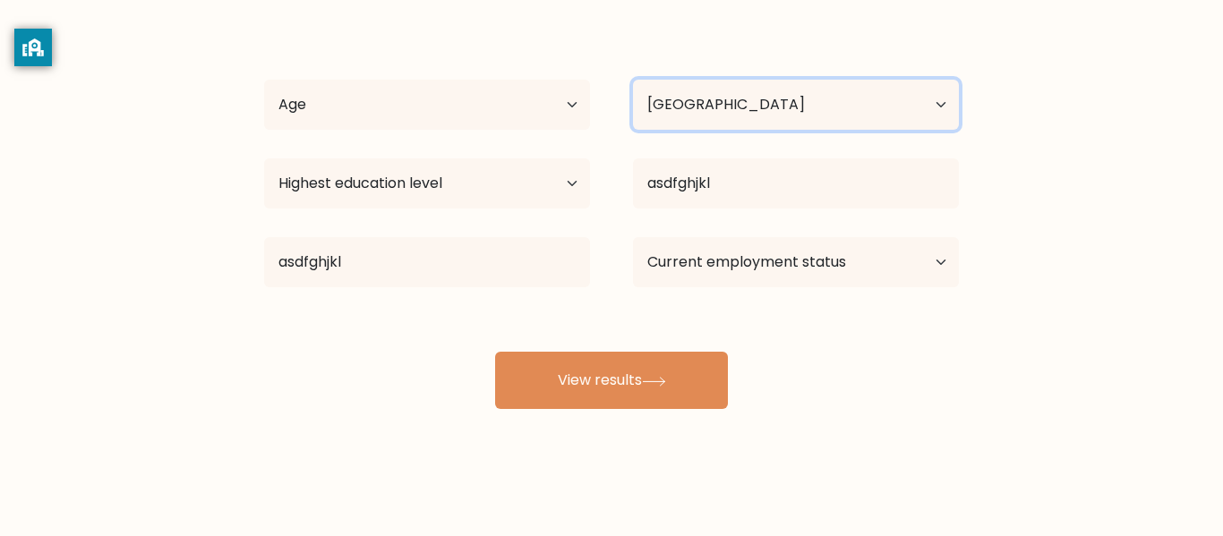
click at [859, 102] on select "Country Afghanistan Albania Algeria American Samoa Andorra Angola Anguilla Anta…" at bounding box center [796, 105] width 326 height 50
click at [633, 80] on select "Country Afghanistan Albania Algeria American Samoa Andorra Angola Anguilla Anta…" at bounding box center [796, 105] width 326 height 50
click at [797, 126] on select "Country Afghanistan Albania Algeria American Samoa Andorra Angola Anguilla Anta…" at bounding box center [796, 105] width 326 height 50
select select "RU"
click at [633, 80] on select "Country Afghanistan Albania Algeria American Samoa Andorra Angola Anguilla Anta…" at bounding box center [796, 105] width 326 height 50
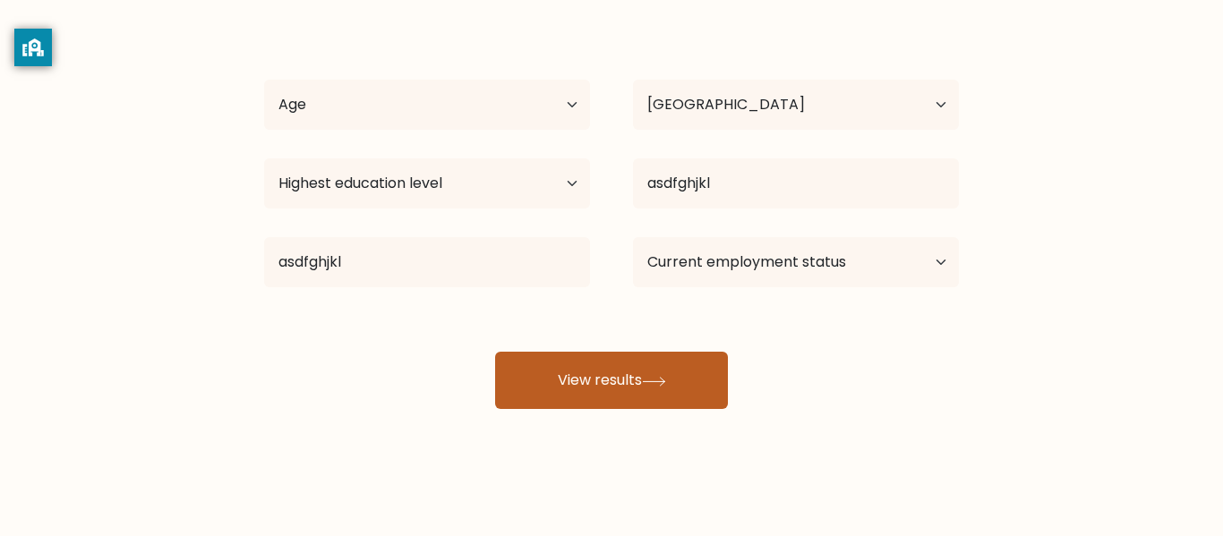
click at [627, 399] on button "View results" at bounding box center [611, 380] width 233 height 57
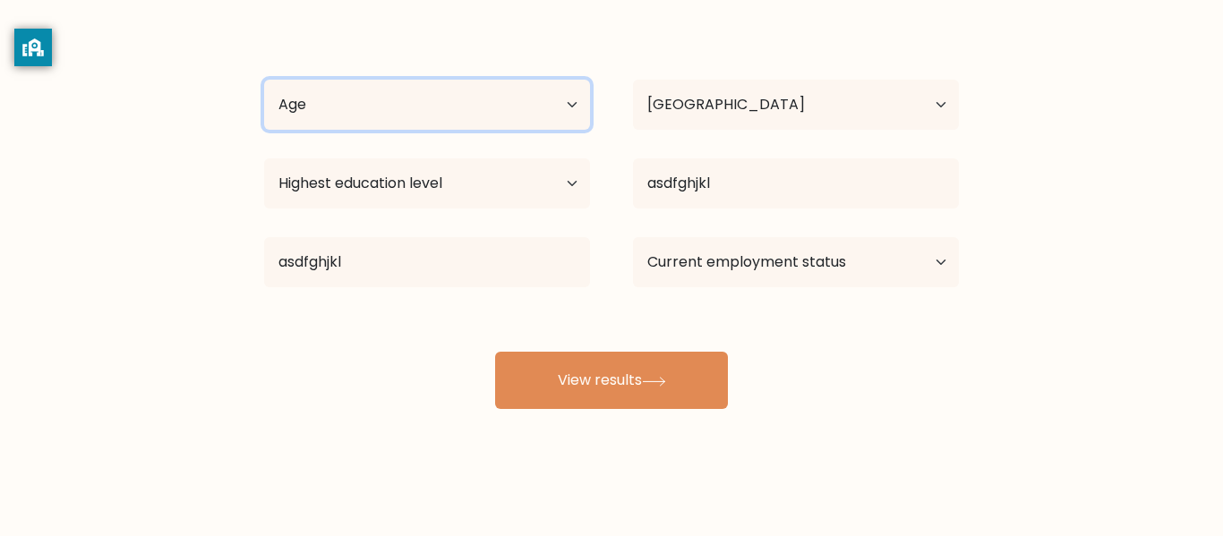
click at [567, 118] on select "Age Under 18 years old 18-24 years old 25-34 years old 35-44 years old 45-54 ye…" at bounding box center [427, 105] width 326 height 50
select select "min_18"
click at [264, 80] on select "Age Under 18 years old 18-24 years old 25-34 years old 35-44 years old 45-54 ye…" at bounding box center [427, 105] width 326 height 50
click at [564, 116] on select "Age Under 18 years old 18-24 years old 25-34 years old 35-44 years old 45-54 ye…" at bounding box center [427, 105] width 326 height 50
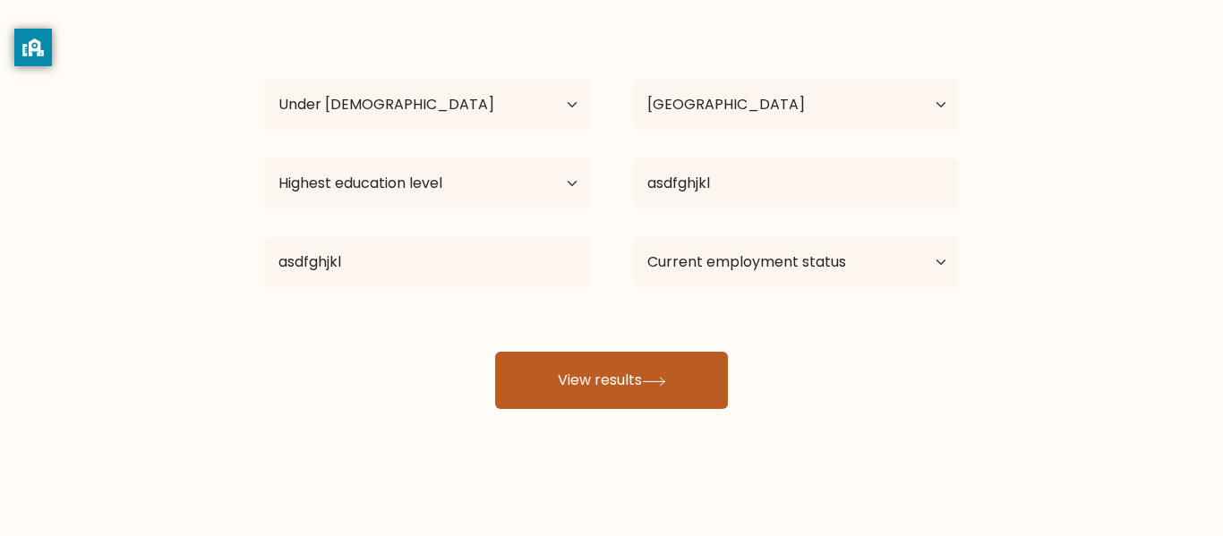
click at [583, 379] on button "View results" at bounding box center [611, 380] width 233 height 57
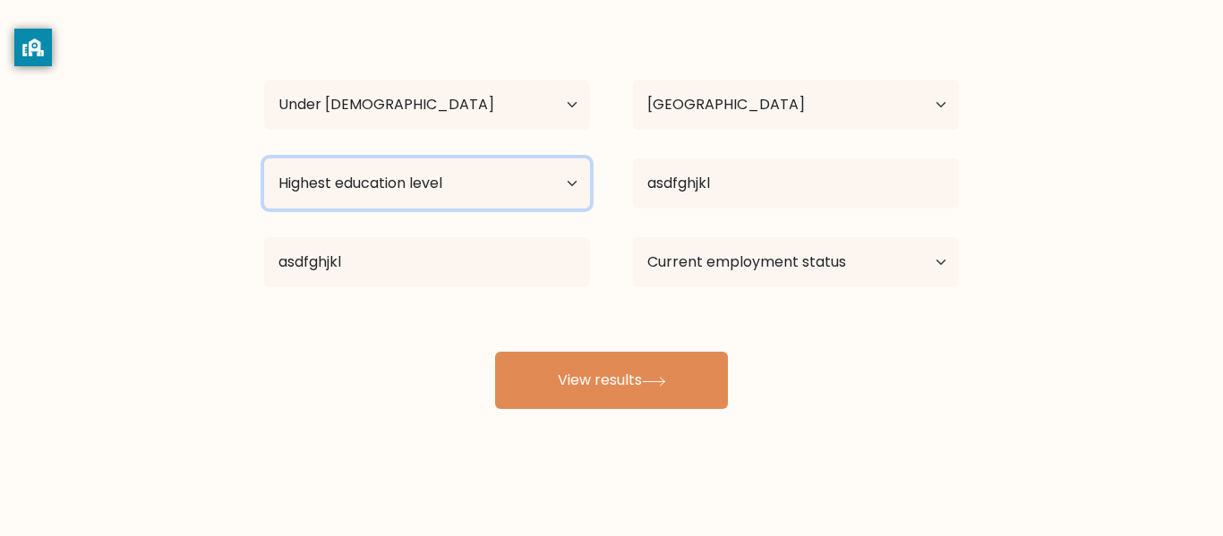
click at [558, 192] on select "Highest education level No schooling Primary Lower Secondary Upper Secondary Oc…" at bounding box center [427, 183] width 326 height 50
click at [376, 162] on select "Highest education level No schooling Primary Lower Secondary Upper Secondary Oc…" at bounding box center [427, 183] width 326 height 50
select select "doctoral_degree"
click at [264, 158] on select "Highest education level No schooling Primary Lower Secondary Upper Secondary Oc…" at bounding box center [427, 183] width 326 height 50
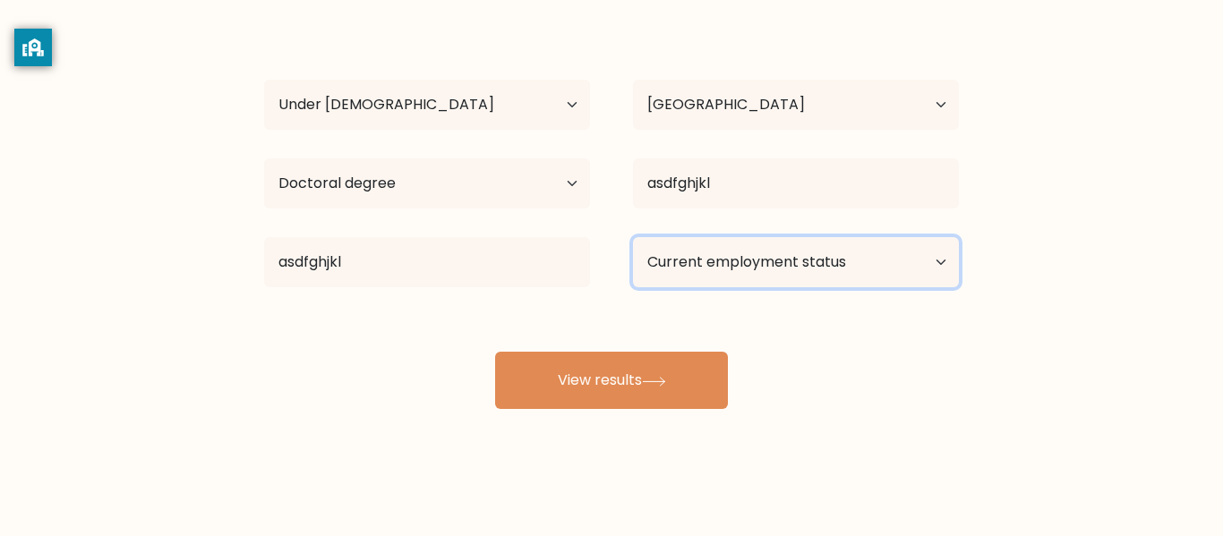
click at [655, 281] on select "Current employment status Employed Student Retired Other / prefer not to answer" at bounding box center [796, 262] width 326 height 50
select select "other"
click at [633, 237] on select "Current employment status Employed Student Retired Other / prefer not to answer" at bounding box center [796, 262] width 326 height 50
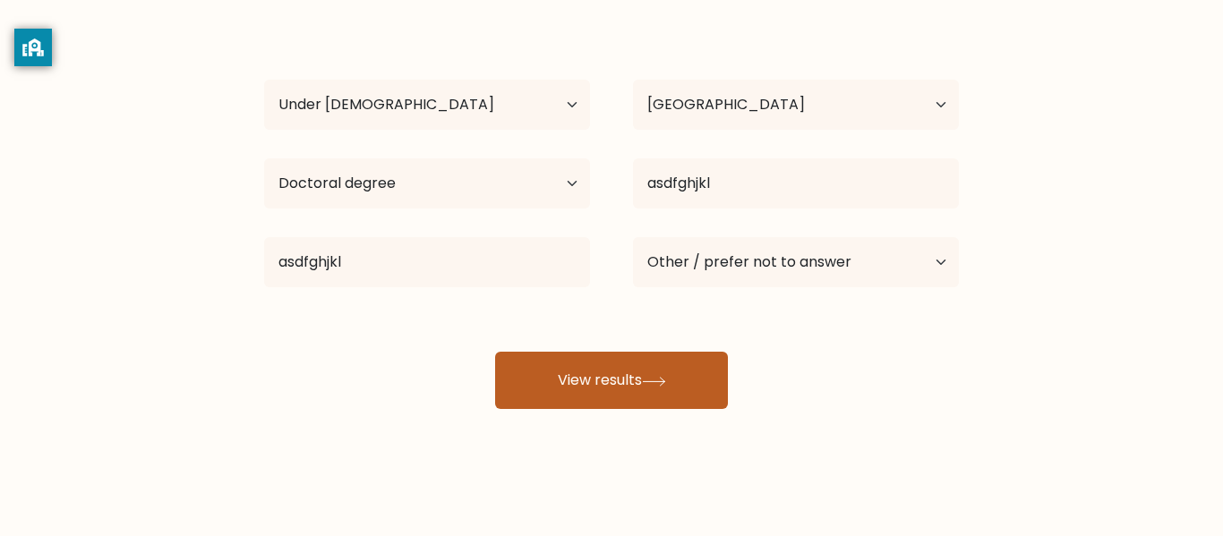
click at [673, 397] on button "View results" at bounding box center [611, 380] width 233 height 57
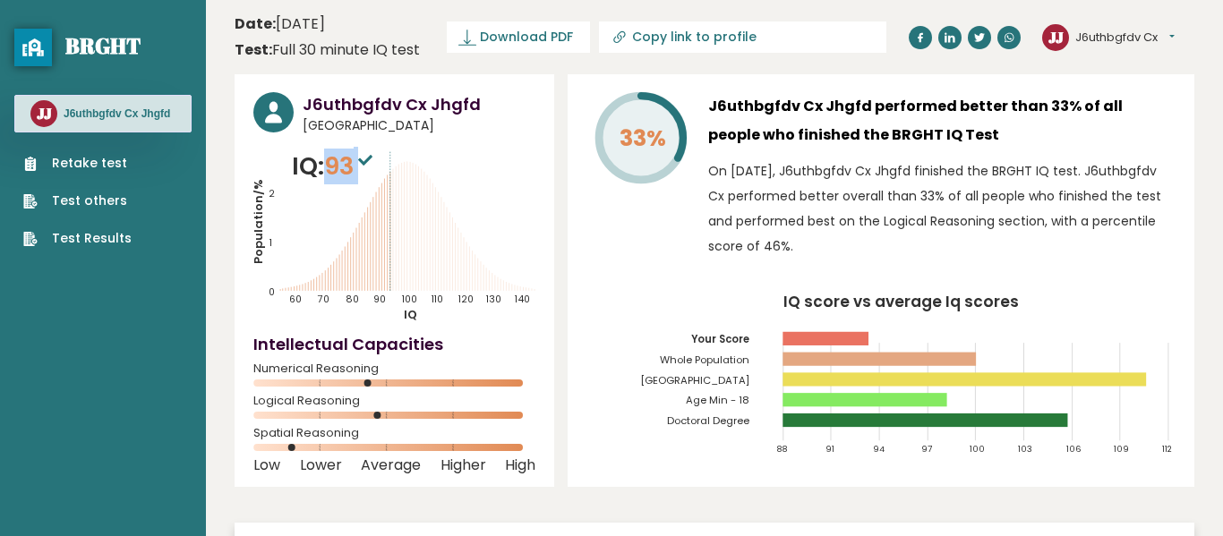
drag, startPoint x: 334, startPoint y: 166, endPoint x: 363, endPoint y: 175, distance: 30.0
click at [363, 175] on span "93" at bounding box center [350, 166] width 53 height 33
click at [542, 272] on div "J6uthbgfdv Cx Jhgfd Russia IQ: 93 Population/% IQ 0 1 2 60 70 80 90 100 110 120…" at bounding box center [395, 280] width 320 height 413
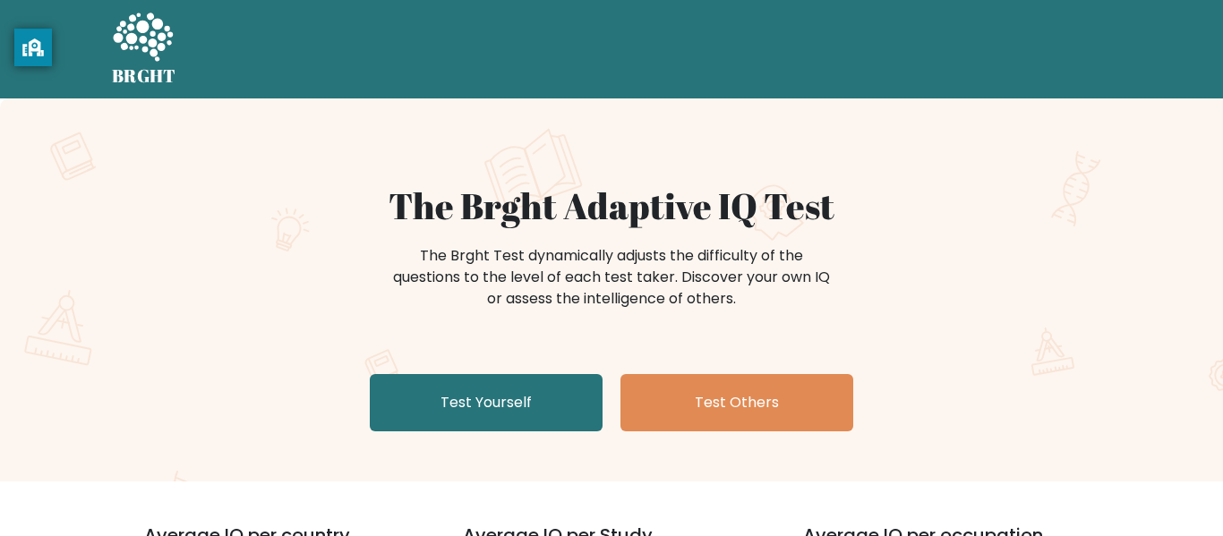
scroll to position [216, 0]
